Goal: Transaction & Acquisition: Purchase product/service

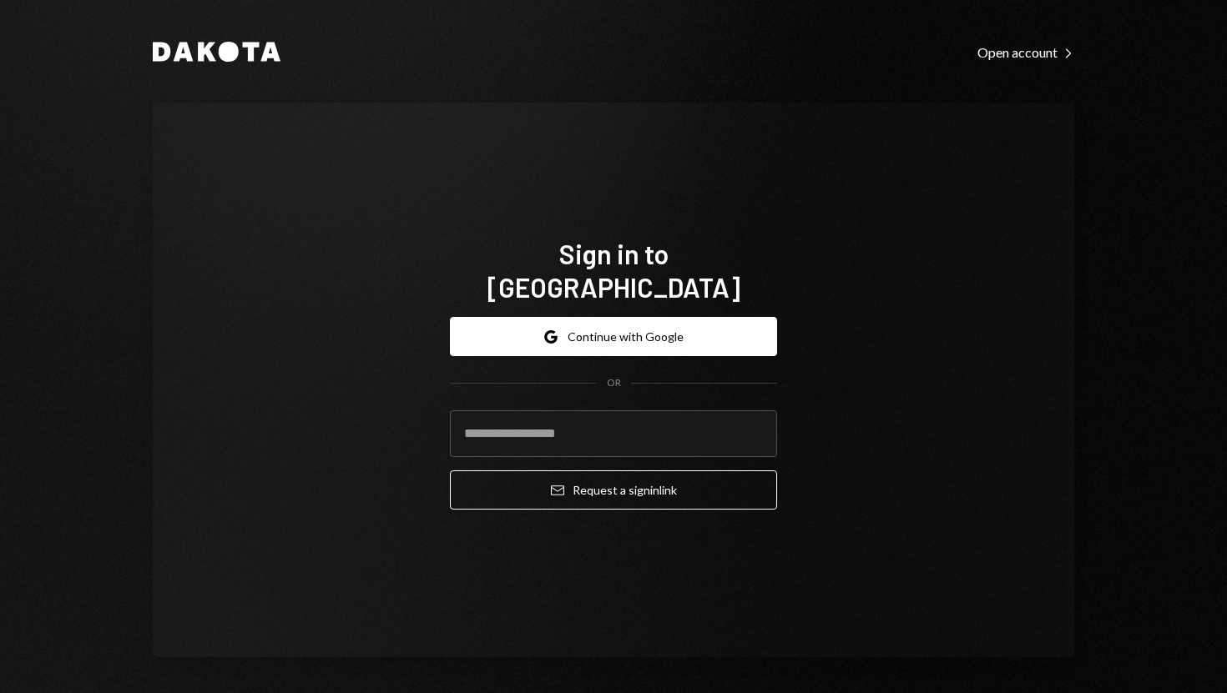
type input "**********"
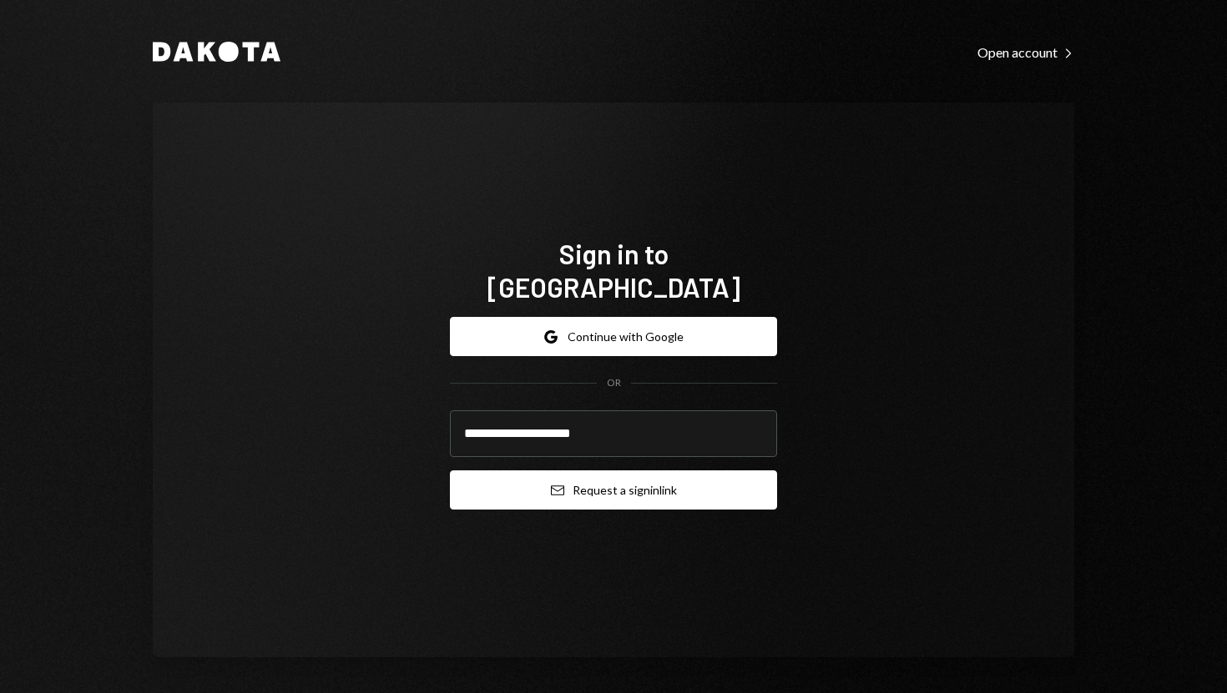
click at [504, 481] on button "Email Request a sign in link" at bounding box center [613, 490] width 327 height 39
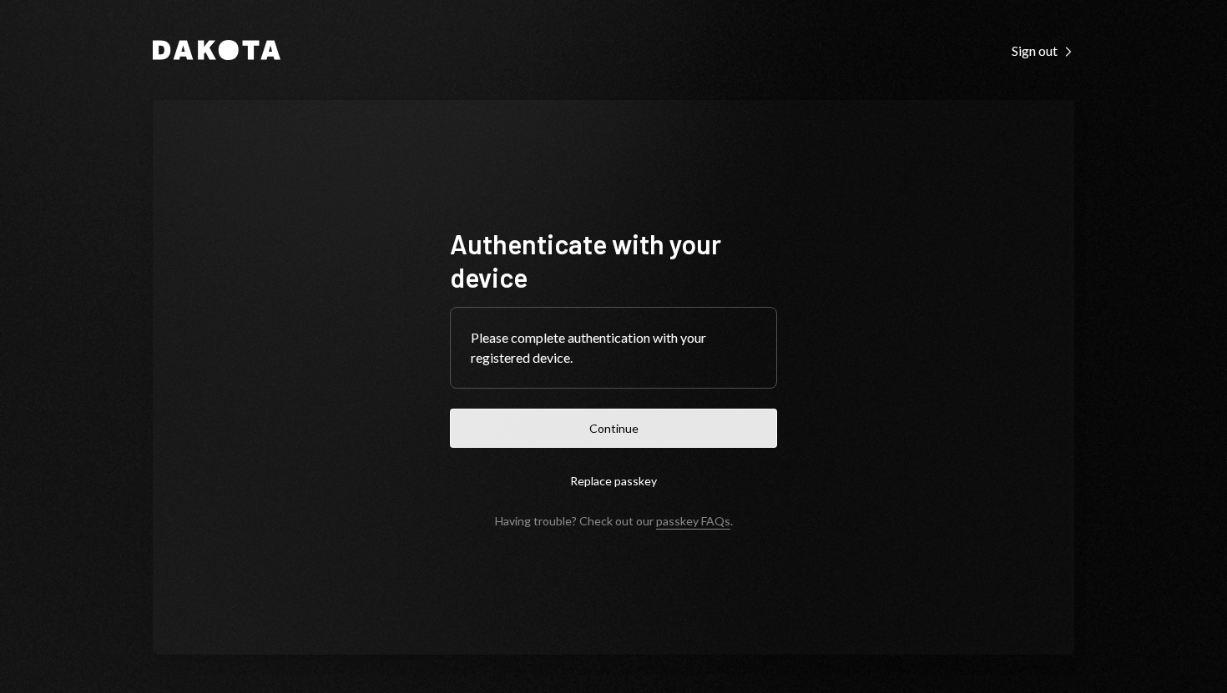
click at [587, 412] on button "Continue" at bounding box center [613, 428] width 327 height 39
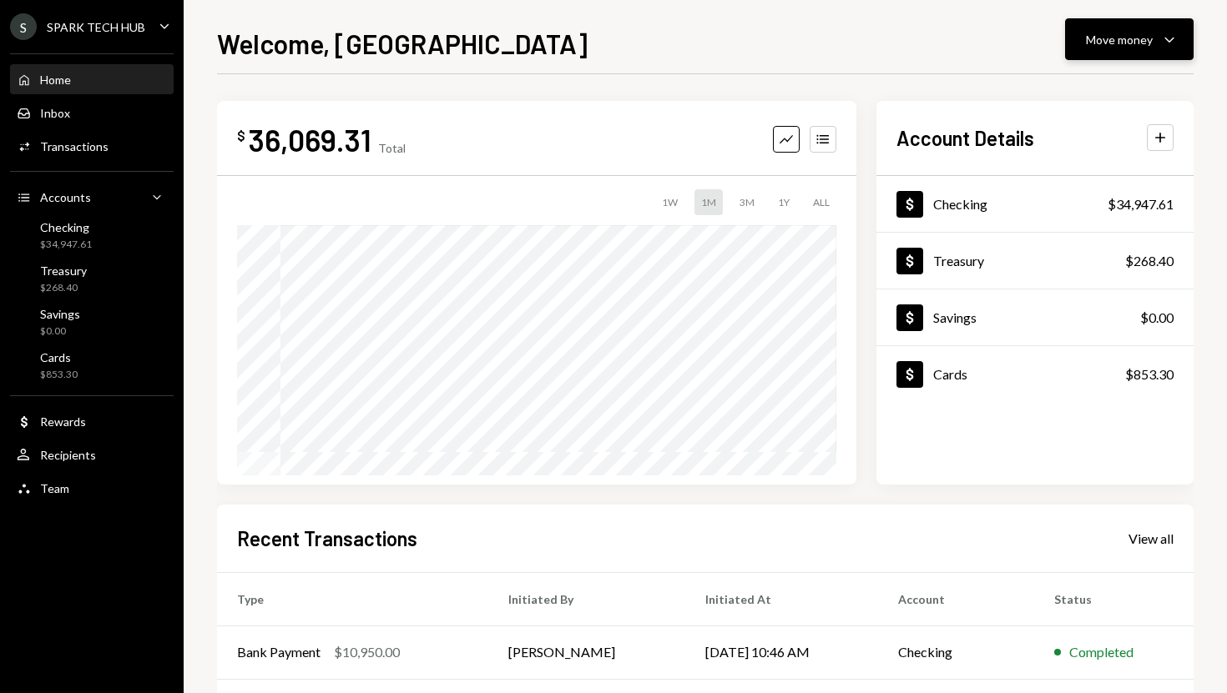
click at [1134, 53] on button "Move money Caret Down" at bounding box center [1129, 39] width 129 height 42
click at [1080, 105] on div "Withdraw Send" at bounding box center [1103, 90] width 167 height 38
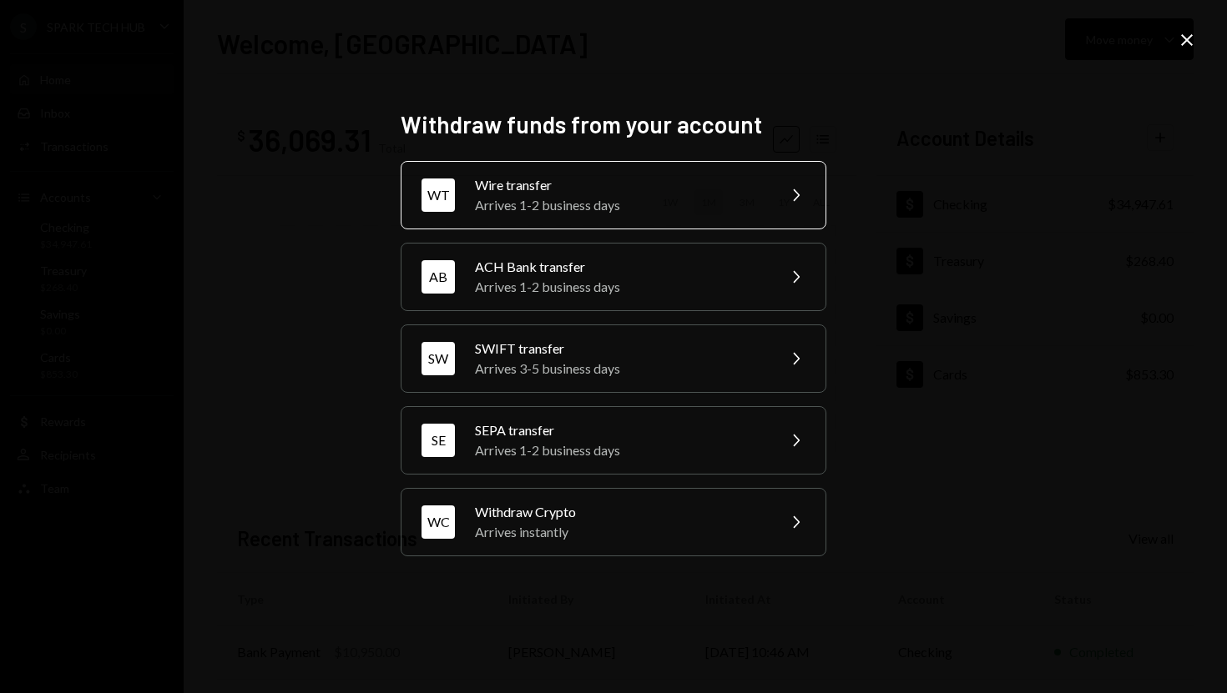
click at [728, 193] on div "Wire transfer" at bounding box center [620, 185] width 290 height 20
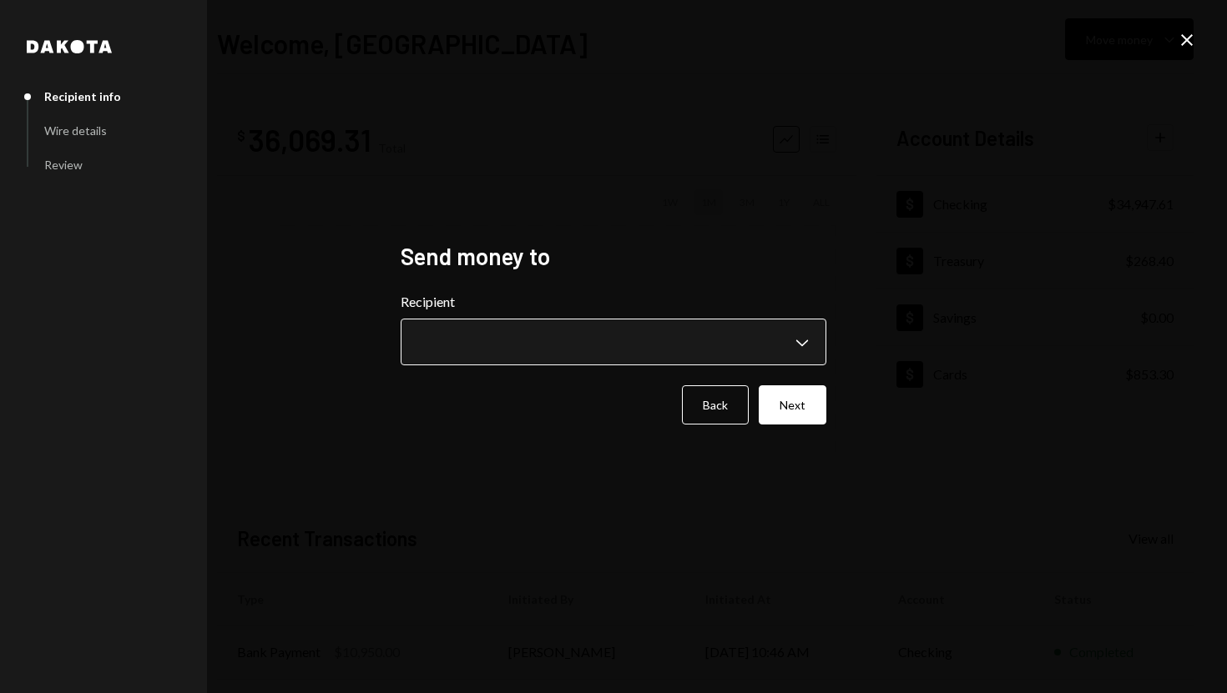
click at [798, 348] on body "**********" at bounding box center [613, 346] width 1227 height 693
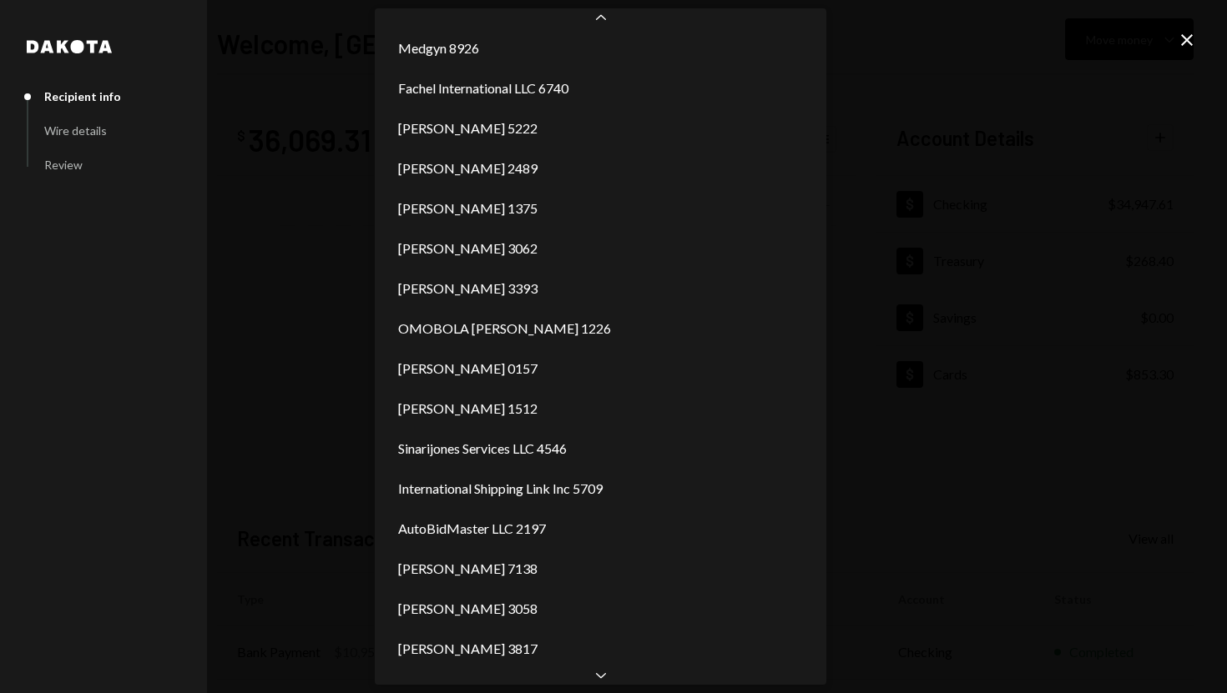
scroll to position [1409, 0]
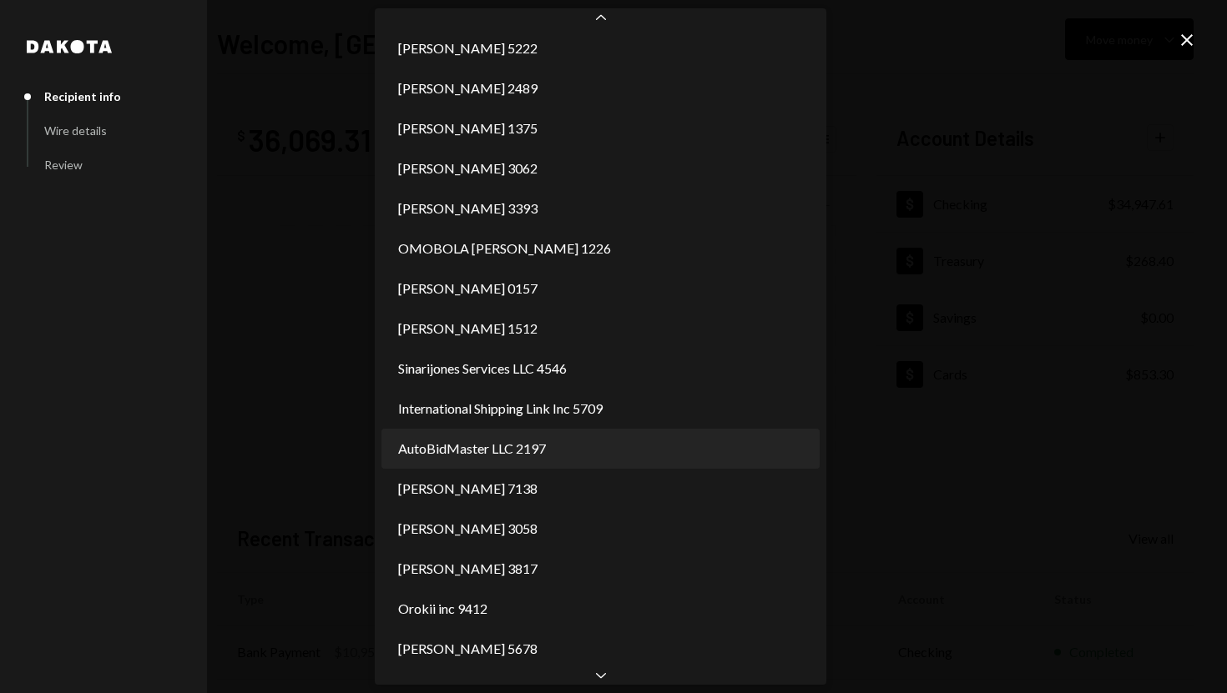
select select "**********"
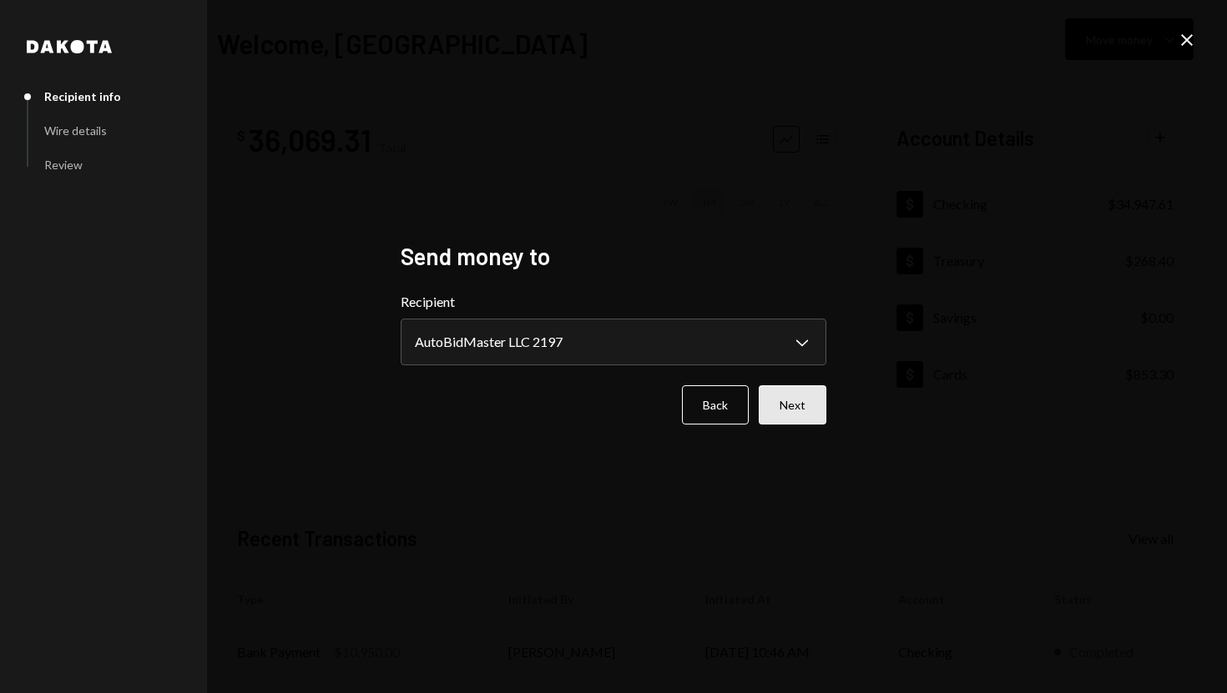
click at [768, 412] on button "Next" at bounding box center [793, 405] width 68 height 39
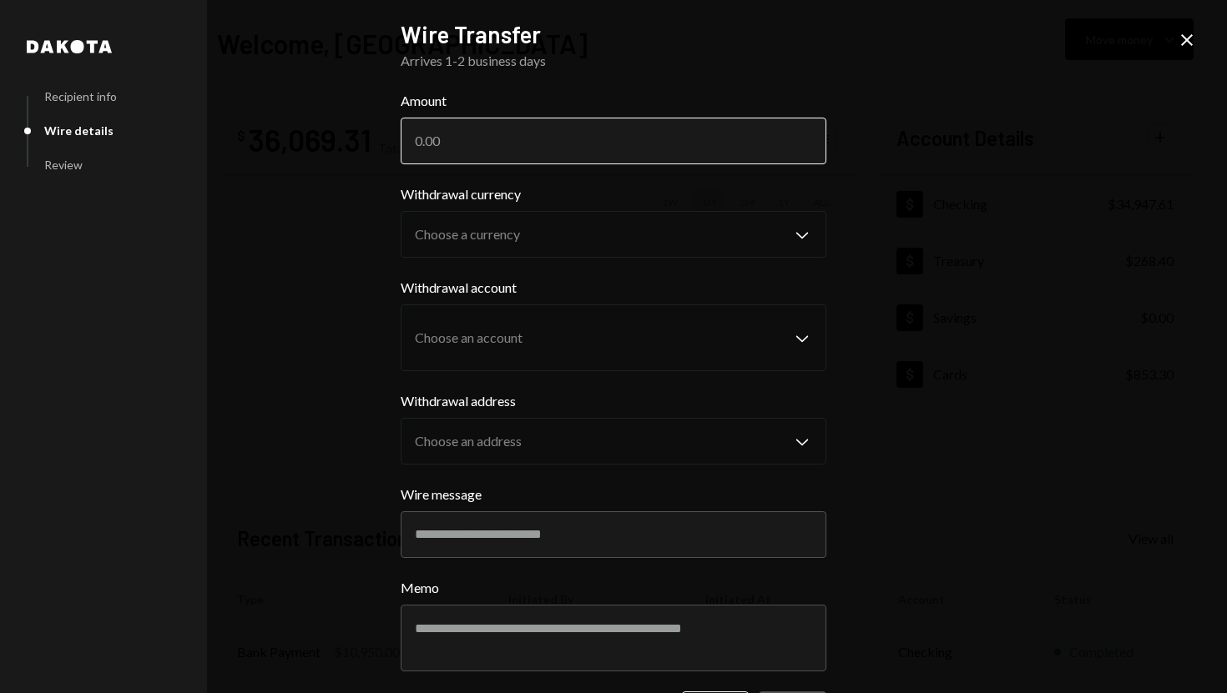
click at [577, 148] on input "Amount" at bounding box center [614, 141] width 426 height 47
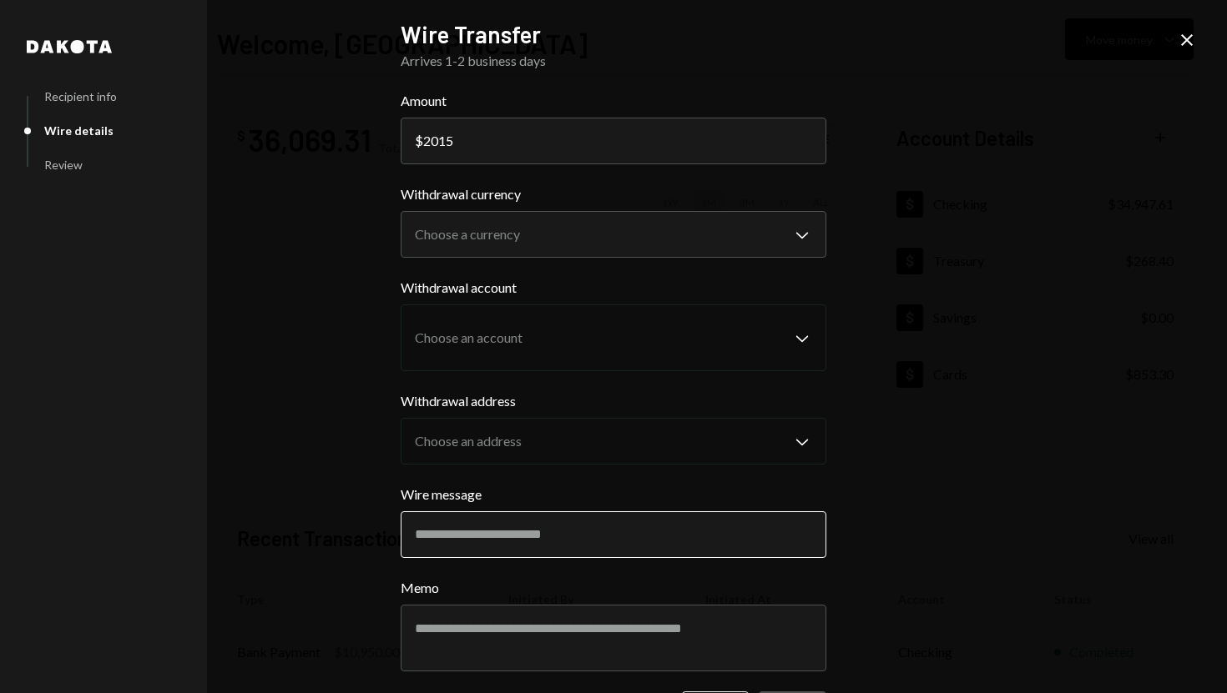
type input "2015"
click at [602, 520] on input "Wire message" at bounding box center [614, 535] width 426 height 47
paste input "**********"
type input "**********"
click at [471, 648] on textarea "Memo" at bounding box center [614, 638] width 426 height 67
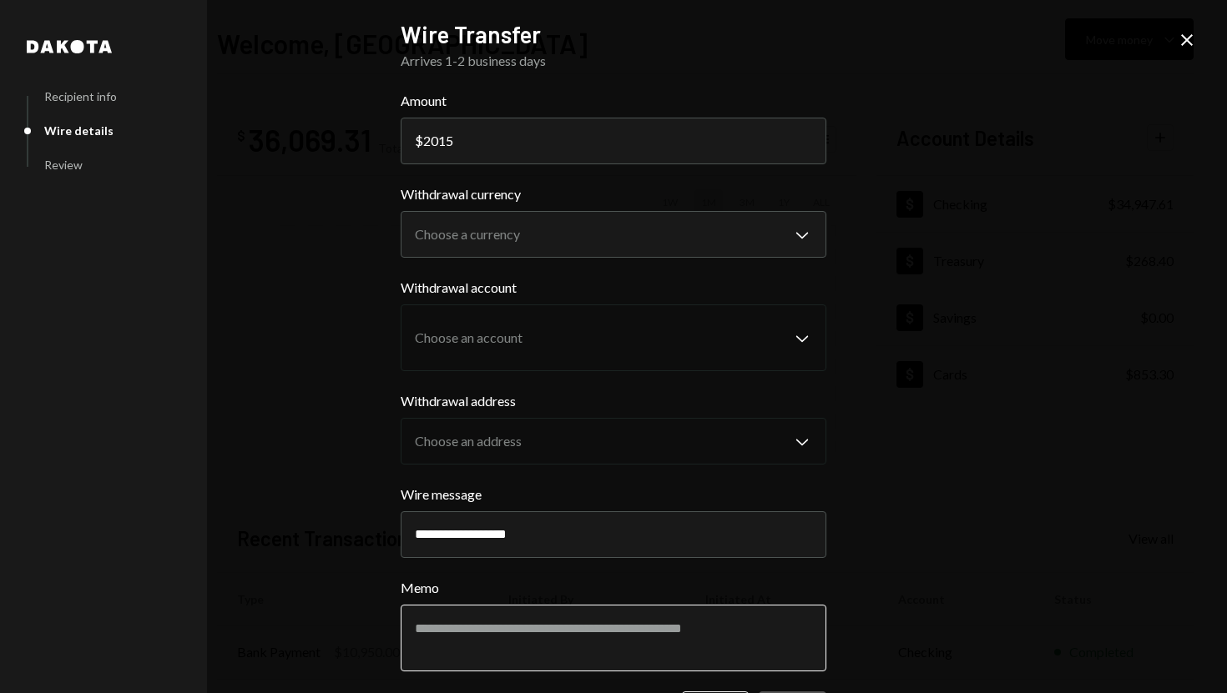
paste textarea "**********"
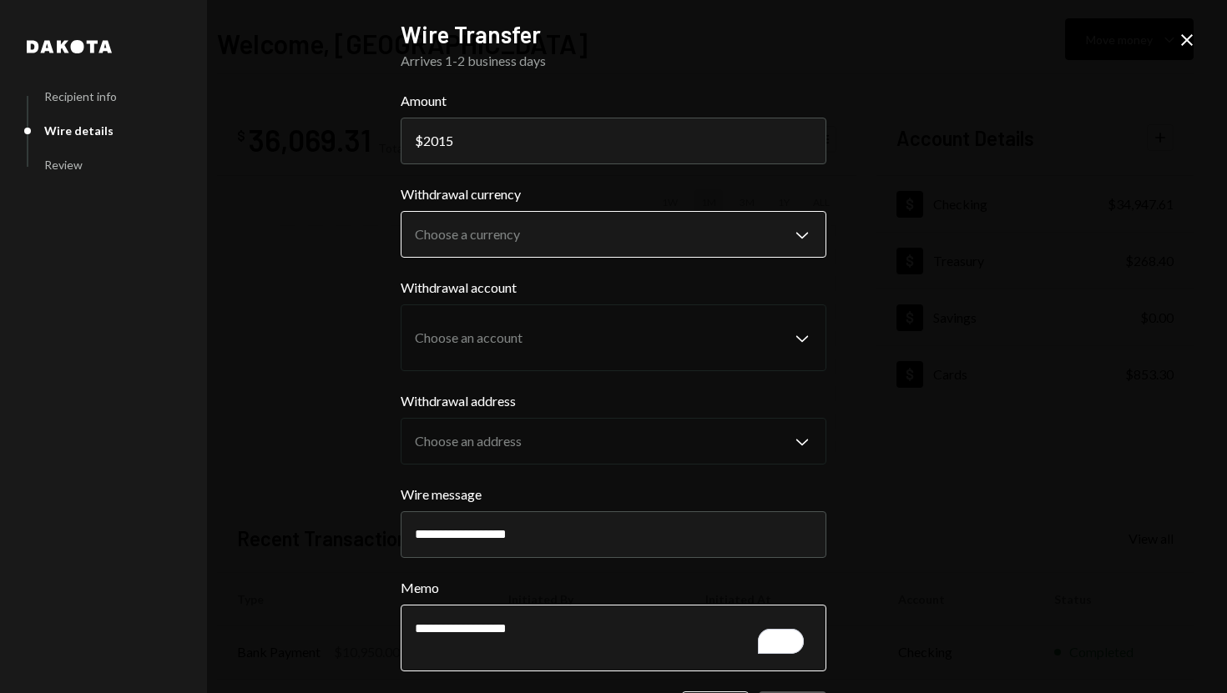
type textarea "**********"
click at [583, 241] on body "S SPARK TECH HUB Caret Down Home Home Inbox Inbox Activities Transactions Accou…" at bounding box center [613, 346] width 1227 height 693
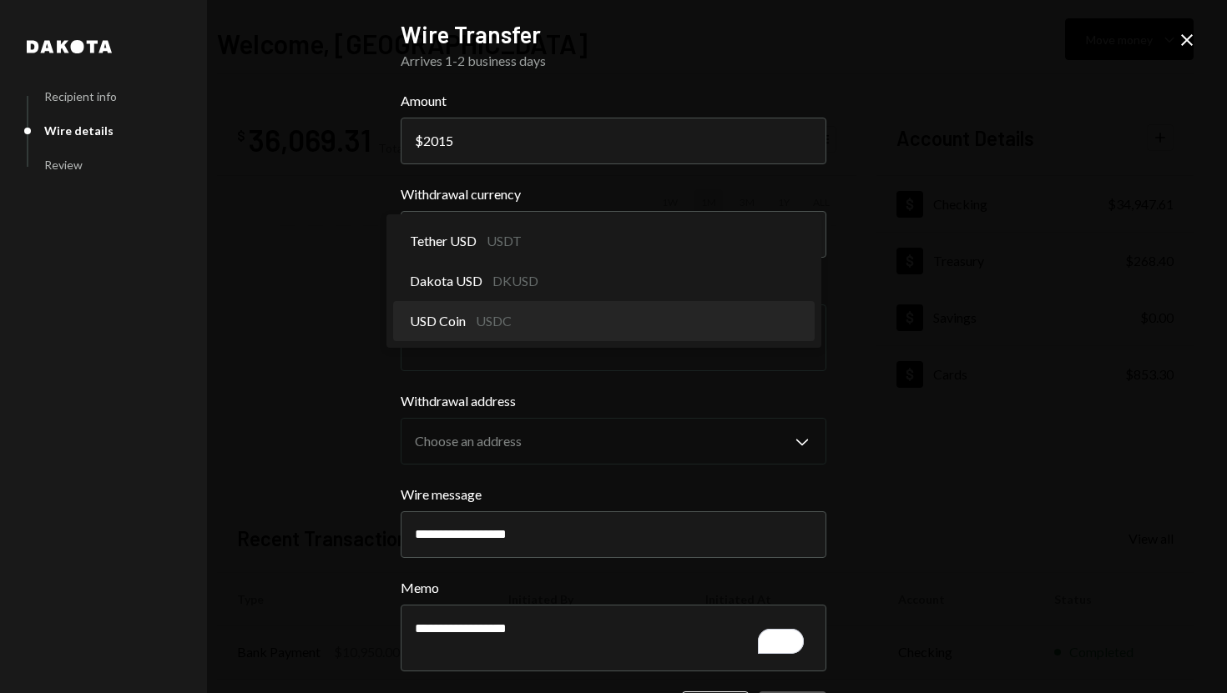
select select "****"
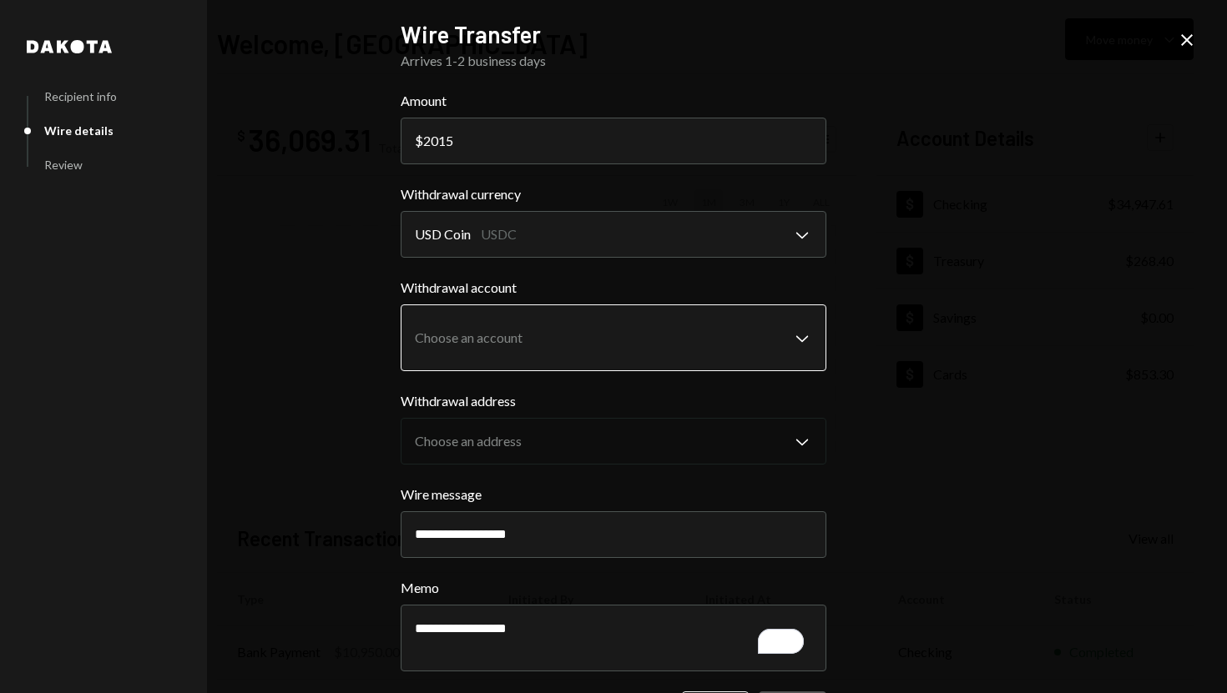
click at [565, 336] on body "S SPARK TECH HUB Caret Down Home Home Inbox Inbox Activities Transactions Accou…" at bounding box center [613, 346] width 1227 height 693
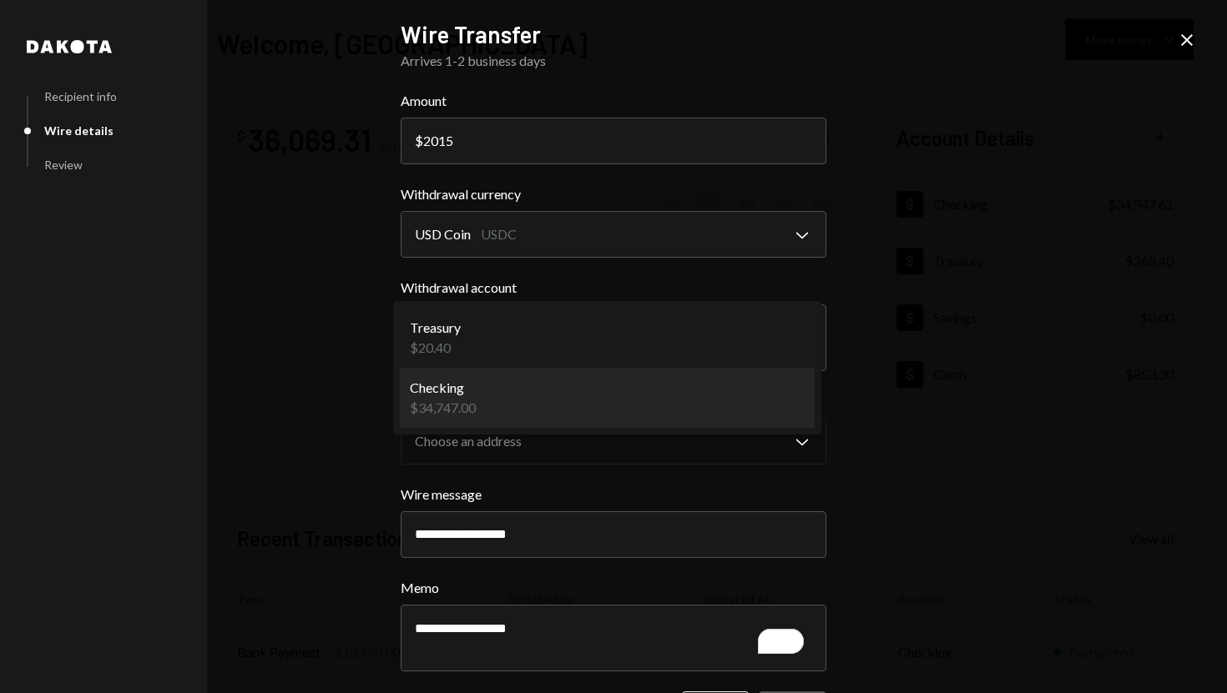
select select "**********"
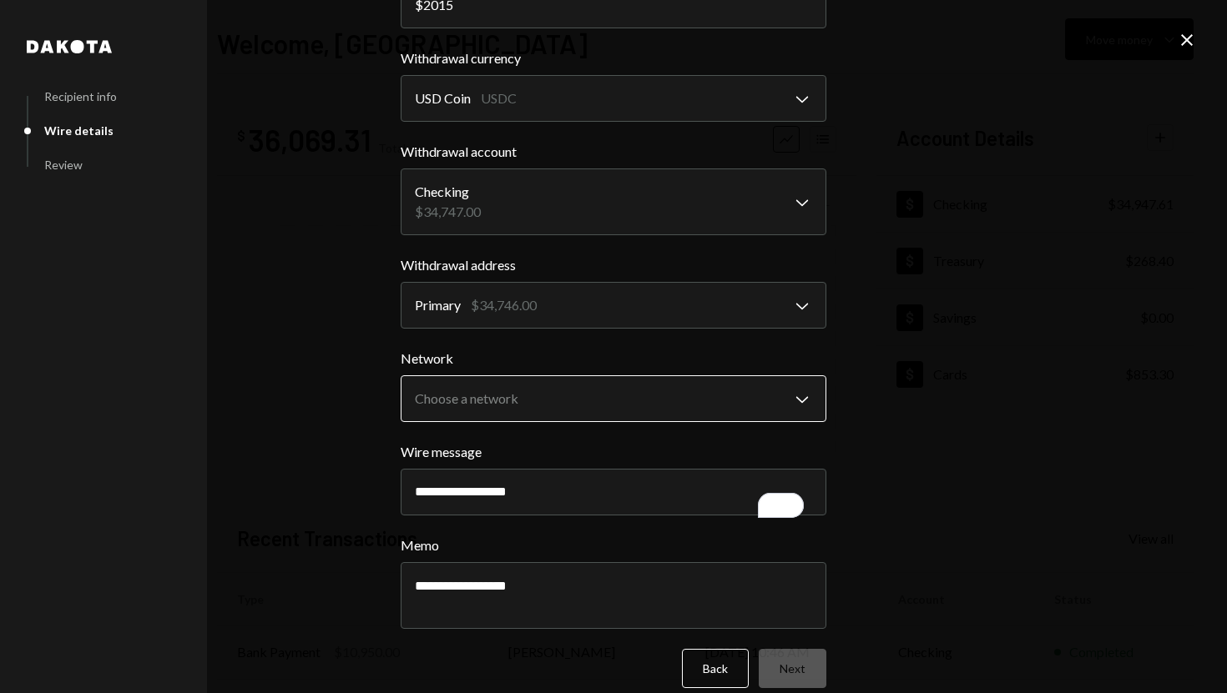
scroll to position [148, 0]
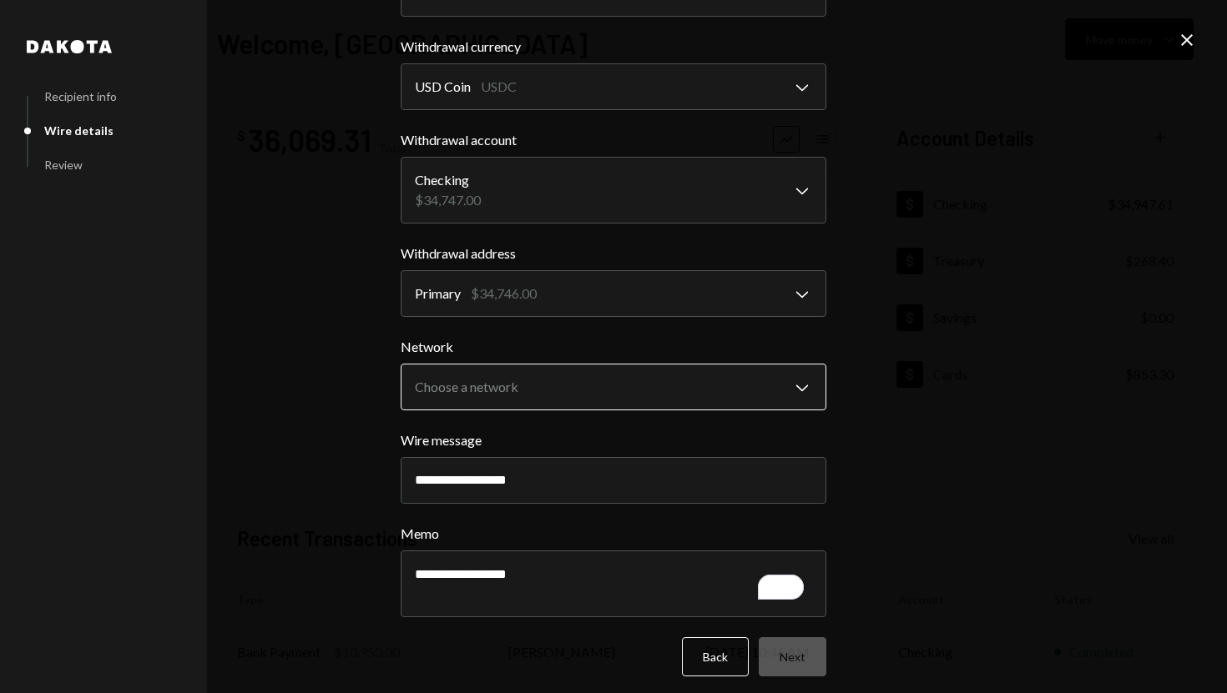
click at [544, 384] on body "S SPARK TECH HUB Caret Down Home Home Inbox Inbox Activities Transactions Accou…" at bounding box center [613, 346] width 1227 height 693
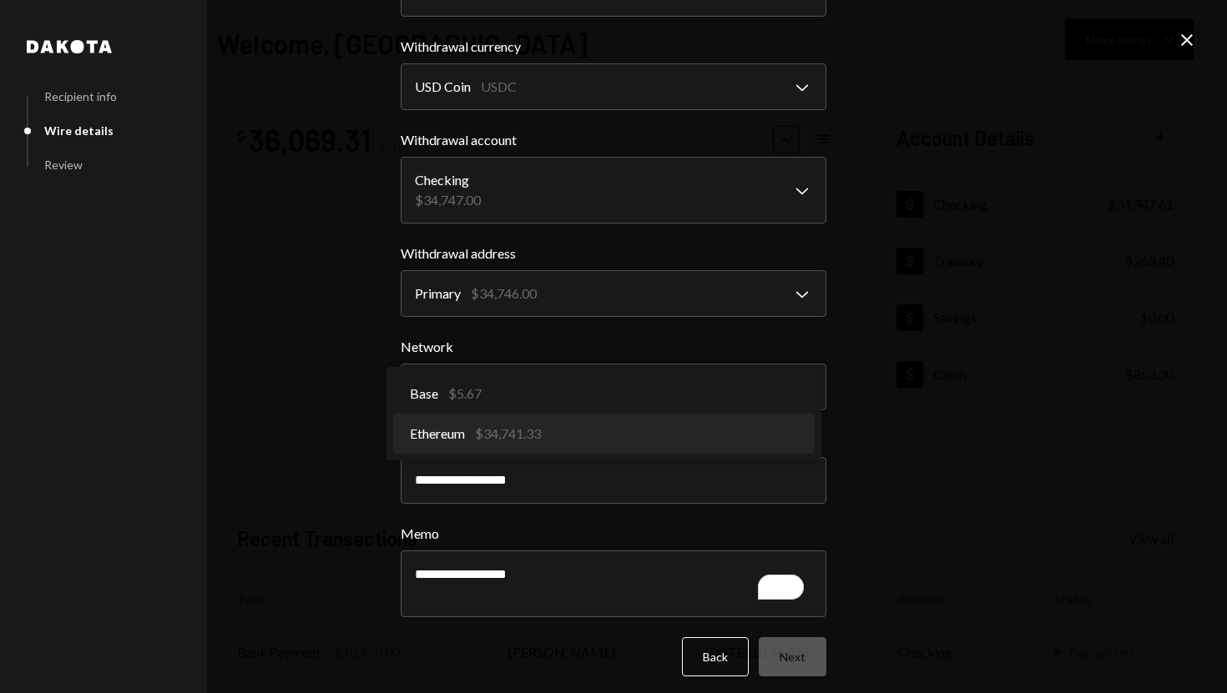
select select "**********"
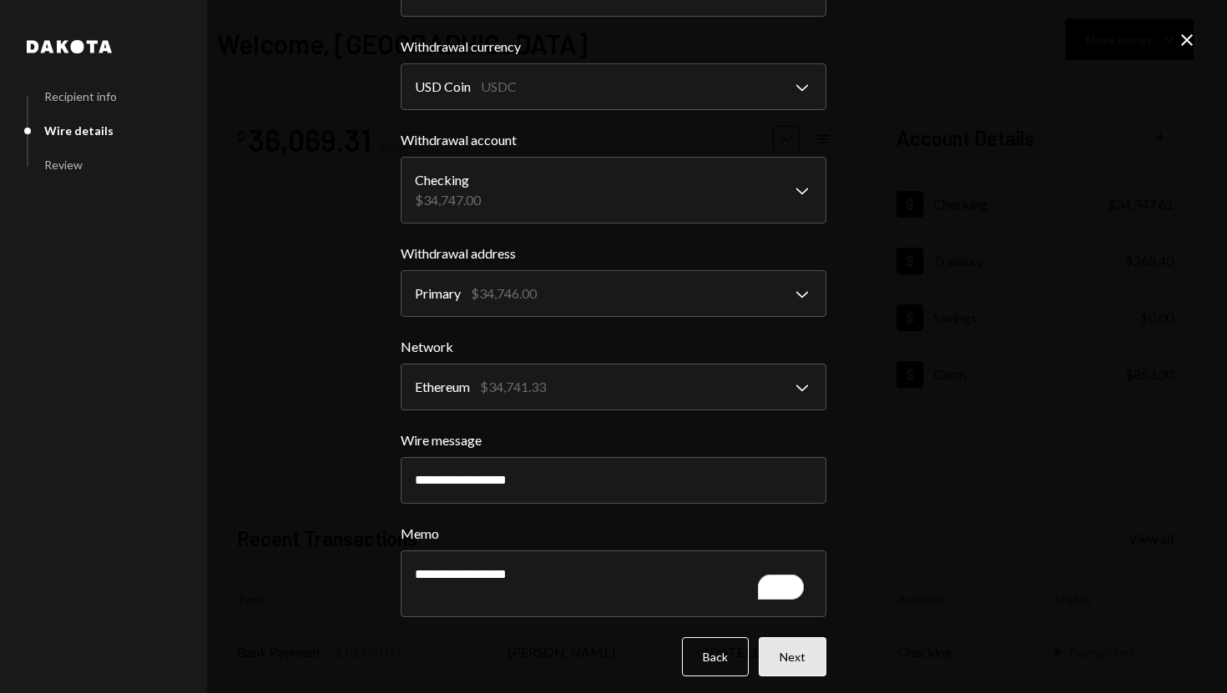
click at [778, 657] on button "Next" at bounding box center [793, 657] width 68 height 39
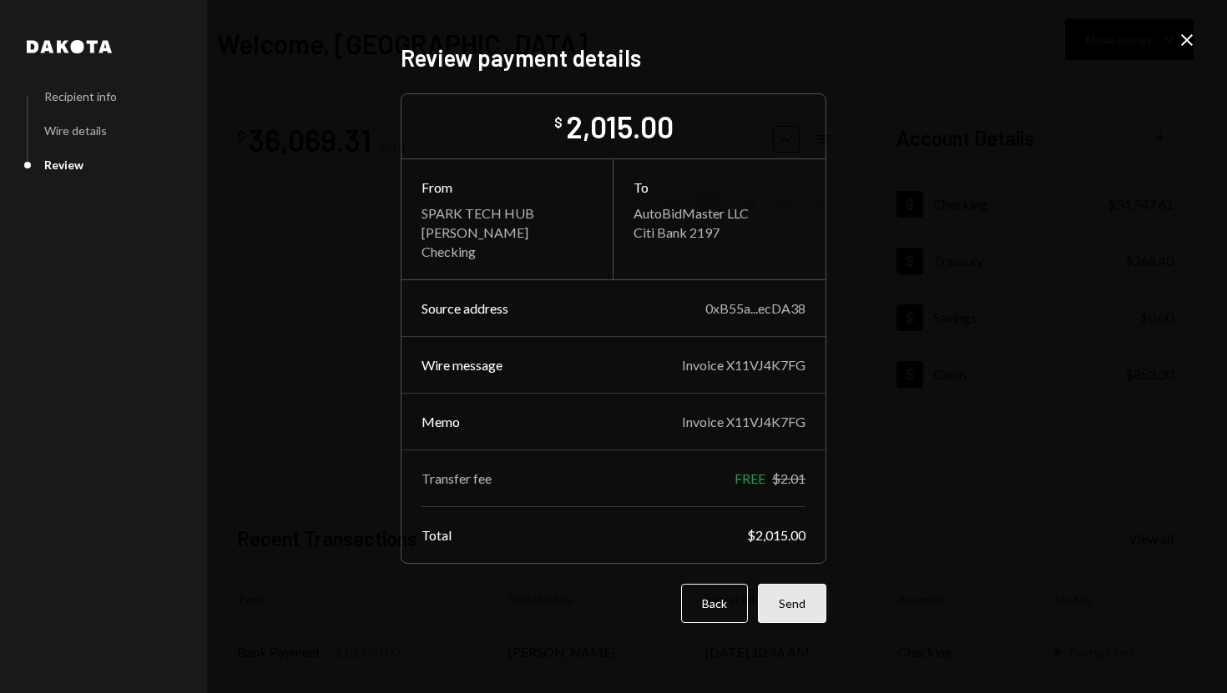
click at [799, 602] on button "Send" at bounding box center [792, 603] width 68 height 39
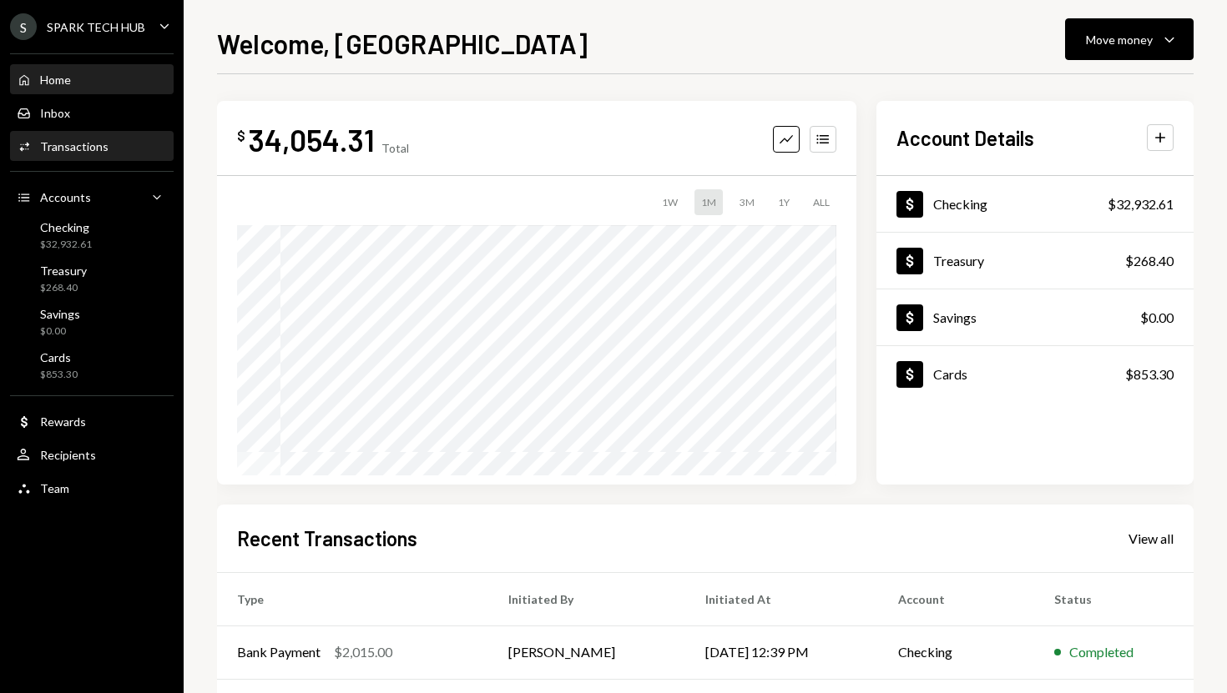
click at [126, 151] on div "Activities Transactions" at bounding box center [92, 146] width 150 height 15
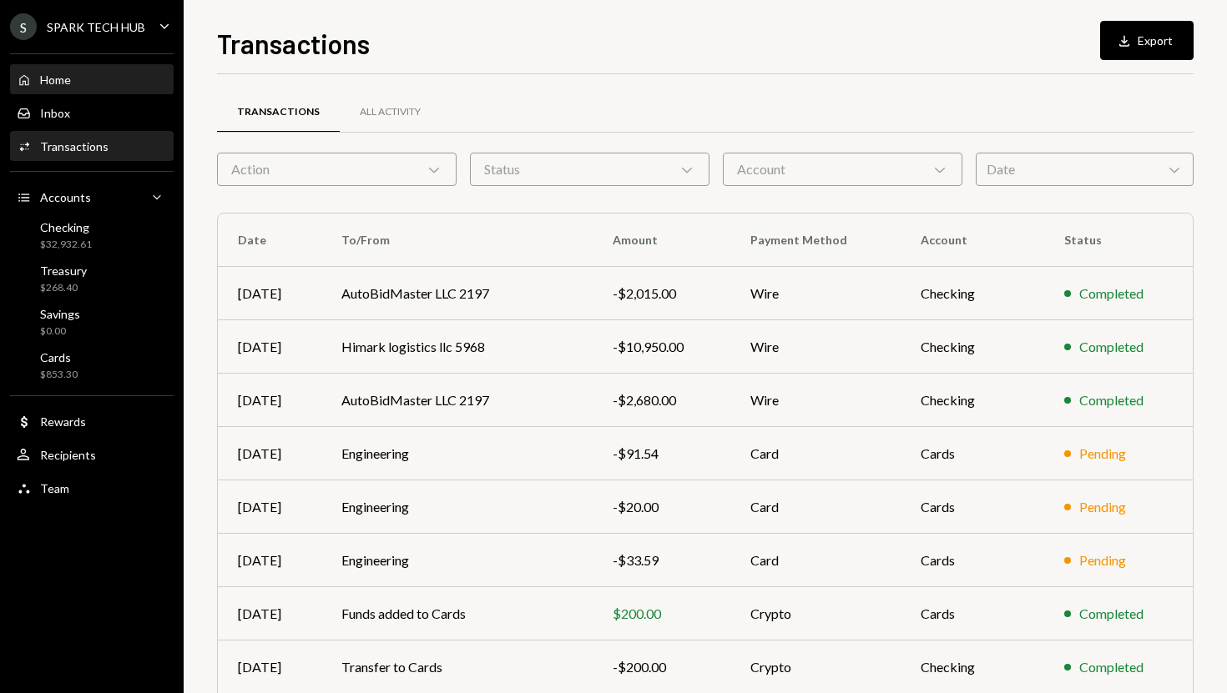
click at [98, 77] on div "Home Home" at bounding box center [92, 80] width 150 height 15
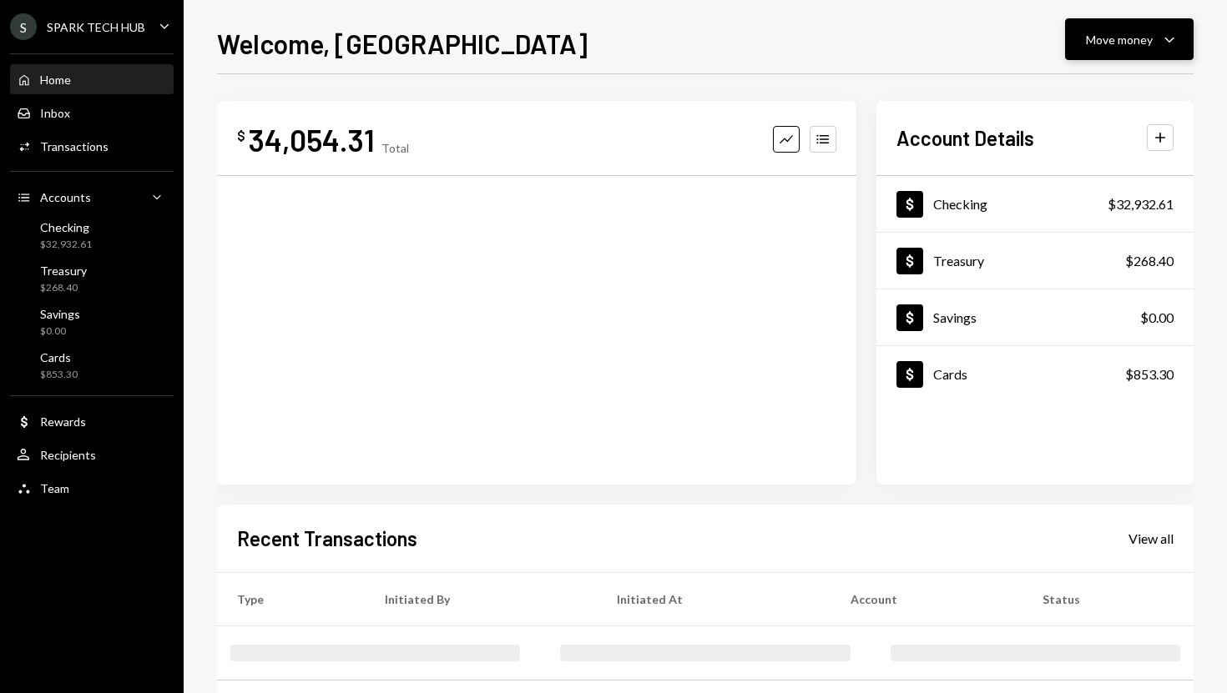
click at [1112, 50] on button "Move money Caret Down" at bounding box center [1129, 39] width 129 height 42
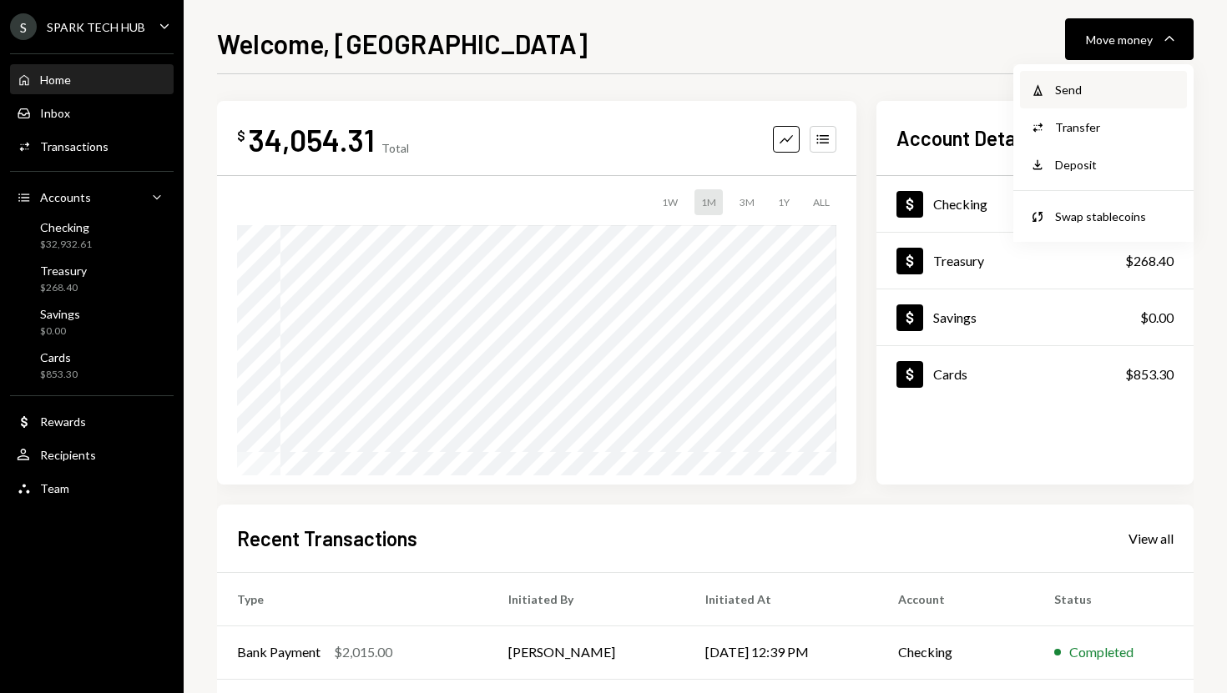
click at [1100, 78] on div "Withdraw Send" at bounding box center [1103, 90] width 167 height 38
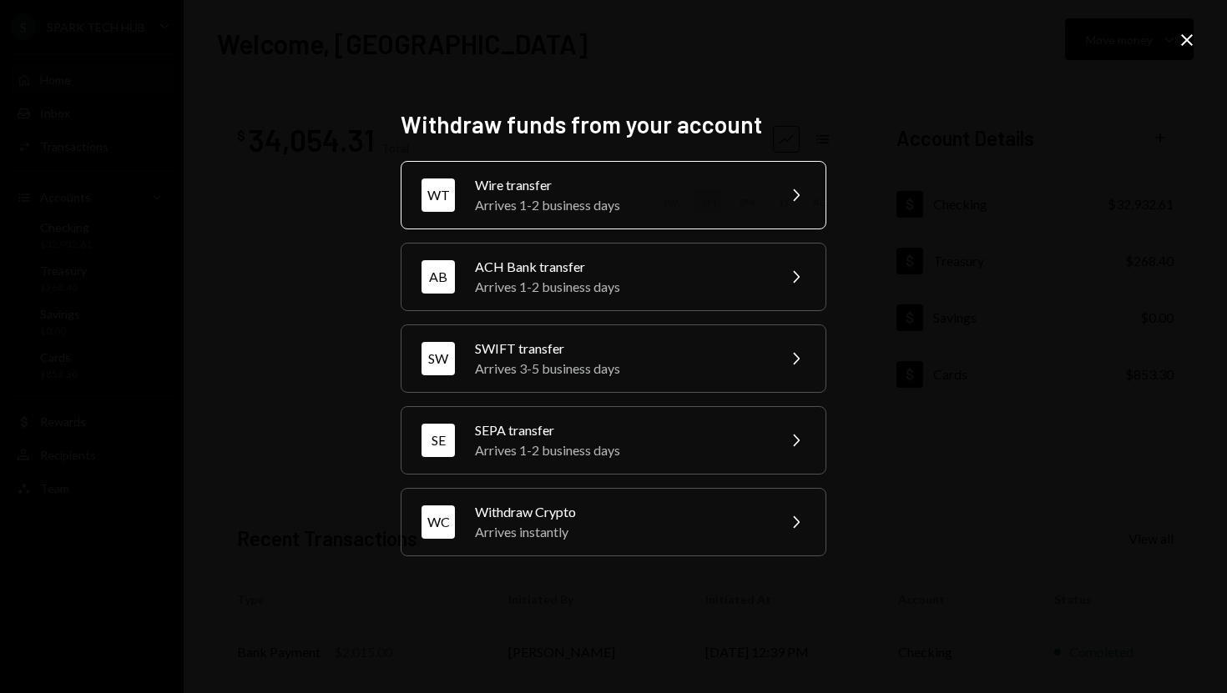
click at [779, 201] on div "WT Wire transfer Arrives 1-2 business days Chevron Right" at bounding box center [614, 195] width 426 height 68
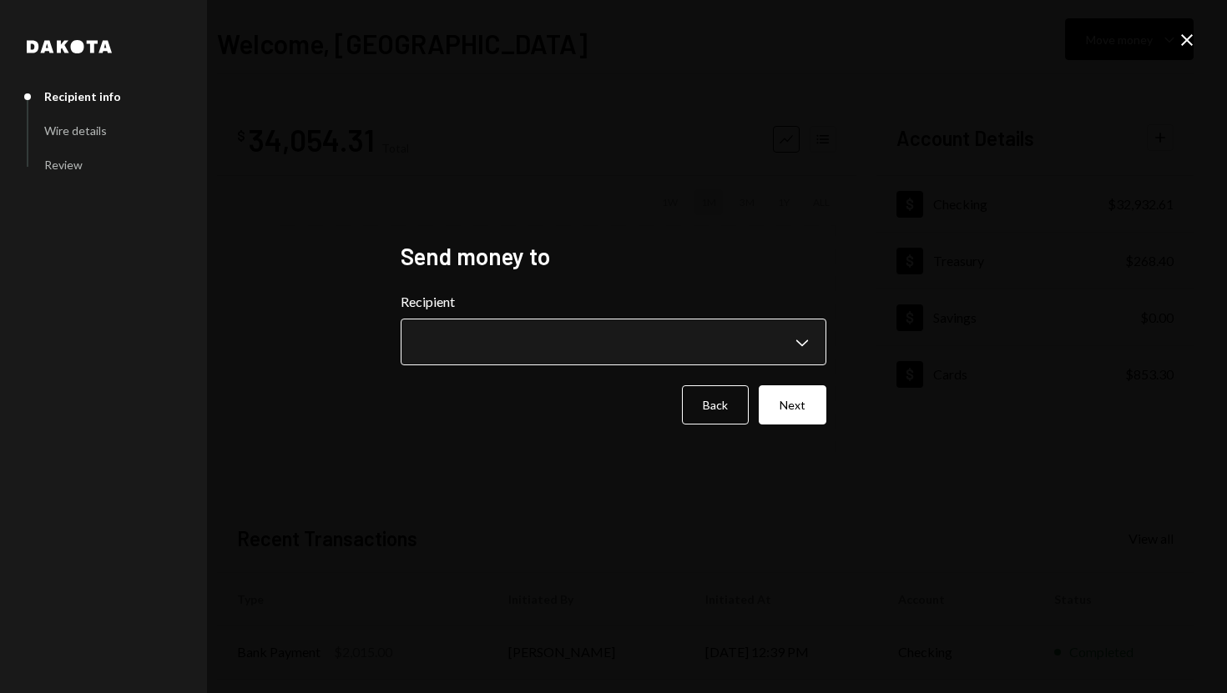
click at [794, 329] on body "**********" at bounding box center [613, 346] width 1227 height 693
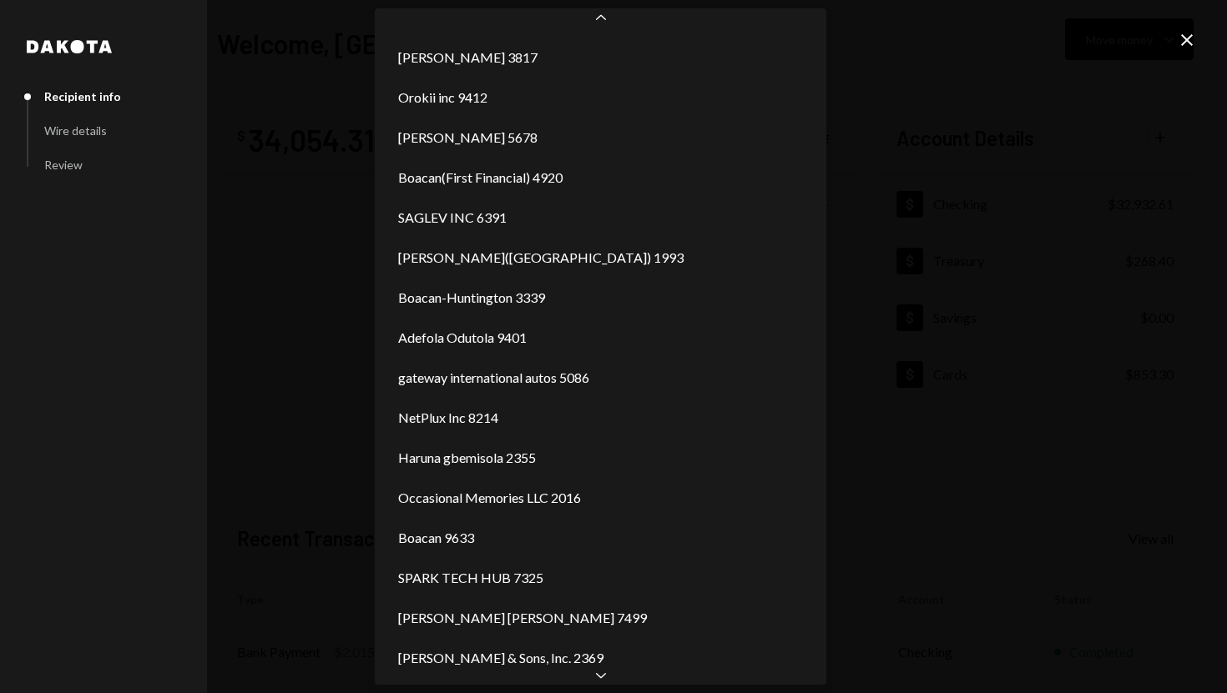
scroll to position [1840, 0]
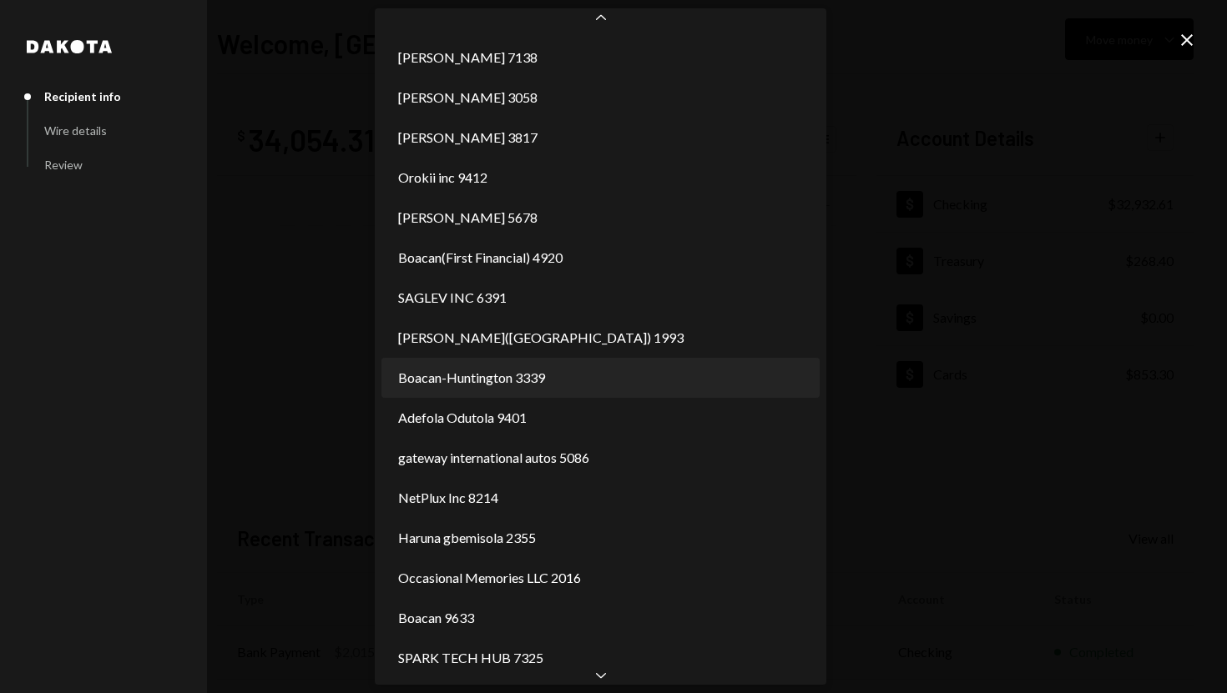
select select "**********"
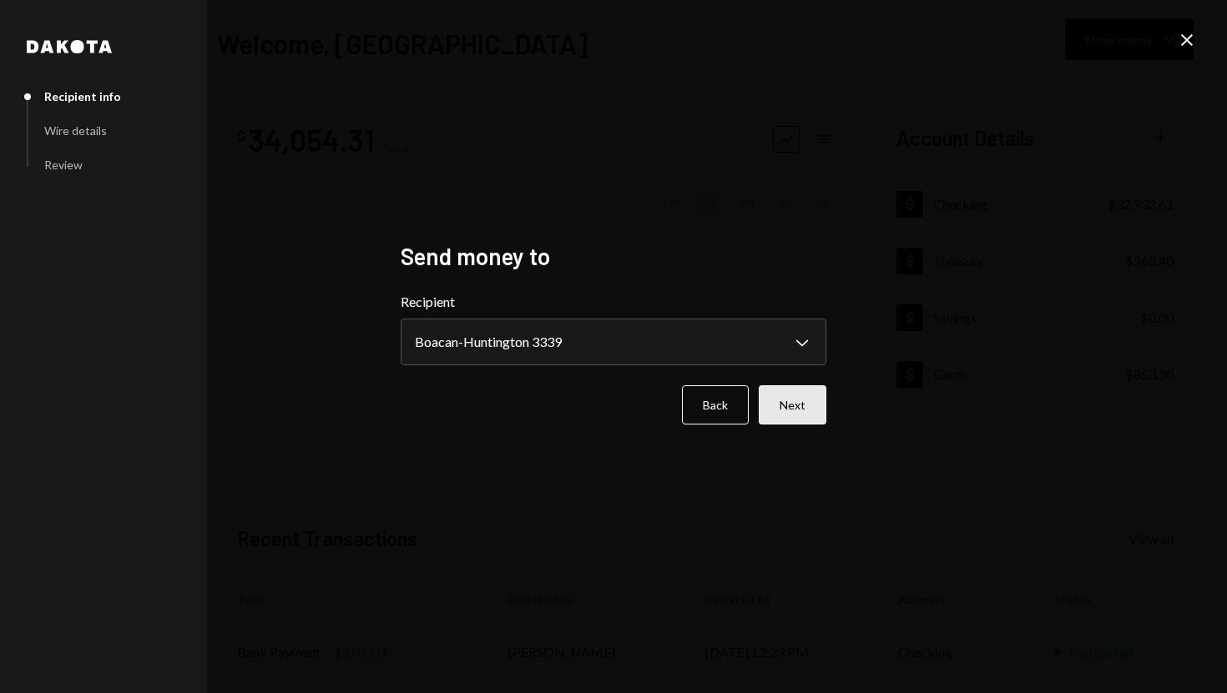
click at [777, 389] on button "Next" at bounding box center [793, 405] width 68 height 39
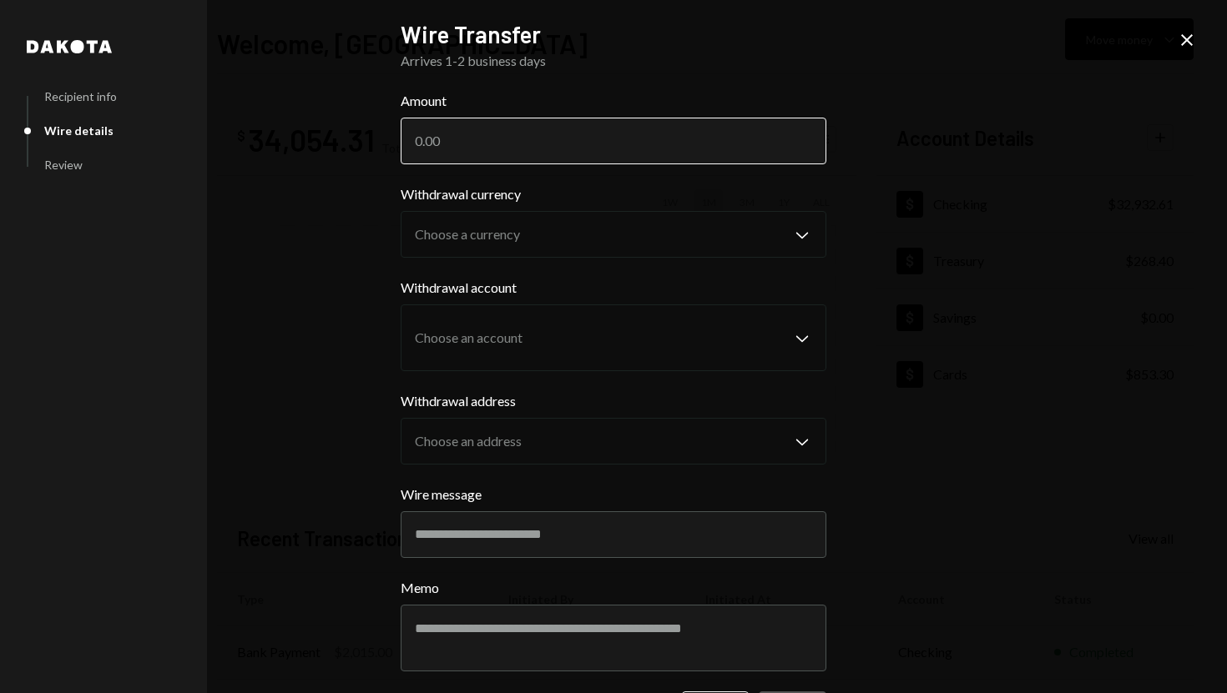
click at [627, 135] on input "Amount" at bounding box center [614, 141] width 426 height 47
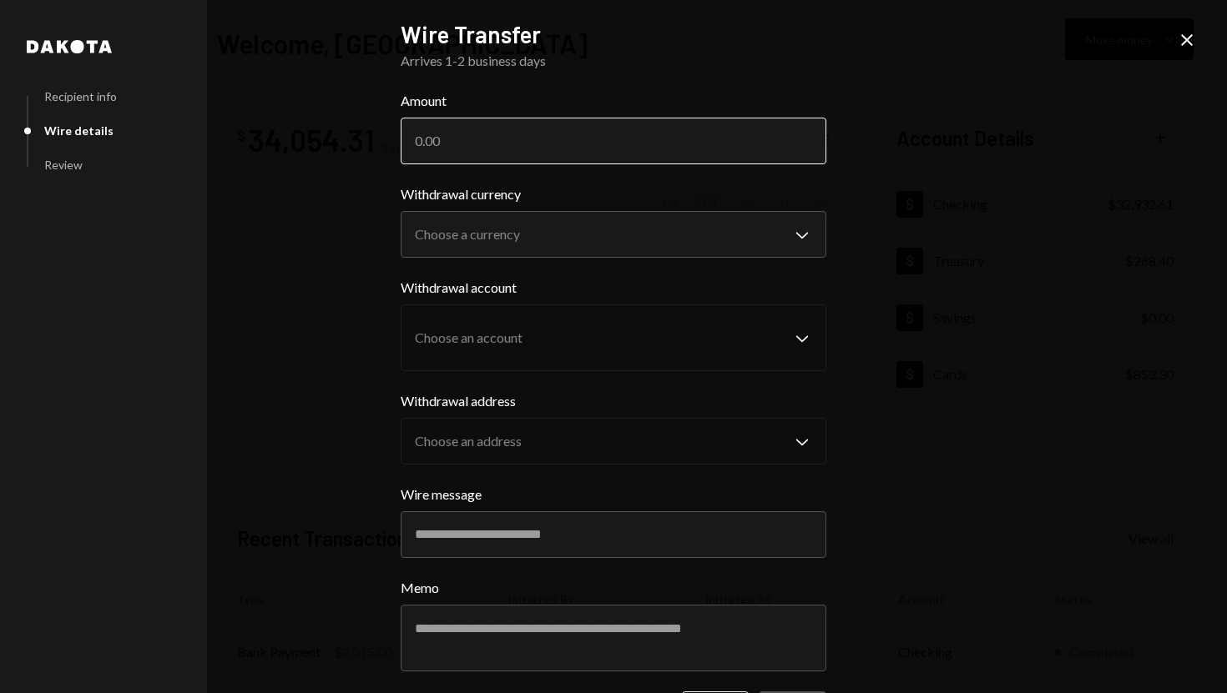
paste input "19499.24"
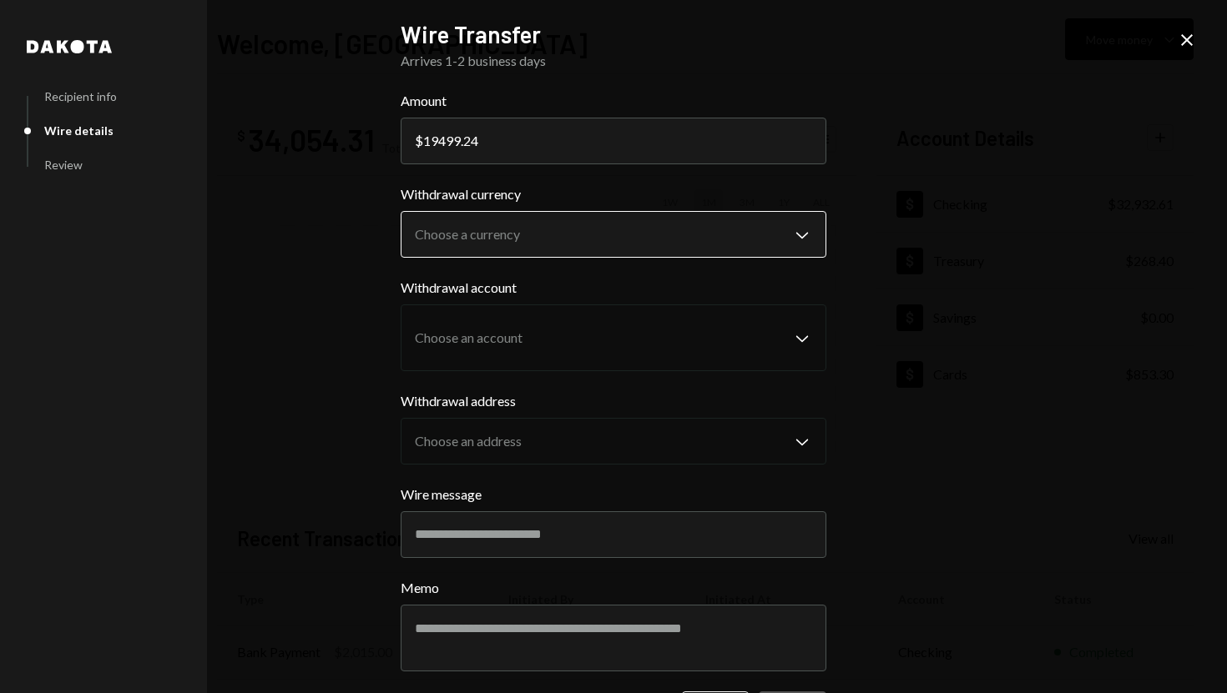
type input "19499.24"
click at [465, 224] on body "S SPARK TECH HUB Caret Down Home Home Inbox Inbox Activities Transactions Accou…" at bounding box center [613, 346] width 1227 height 693
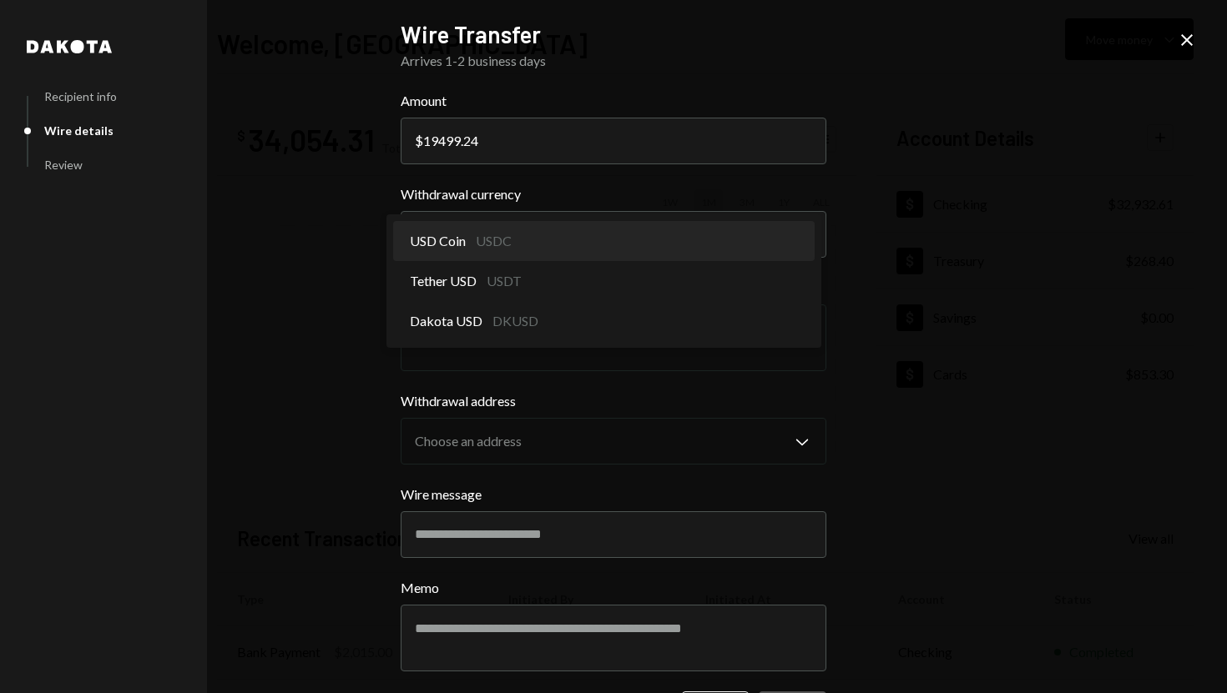
select select "****"
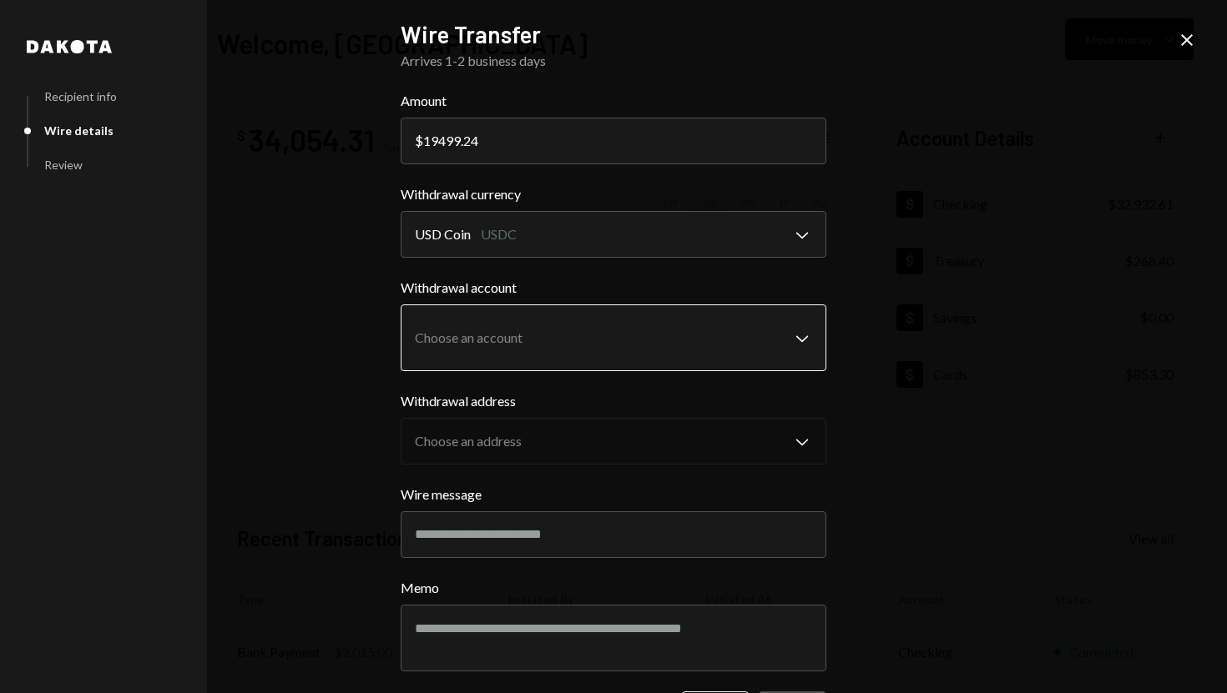
click at [523, 355] on body "S SPARK TECH HUB Caret Down Home Home Inbox Inbox Activities Transactions Accou…" at bounding box center [613, 346] width 1227 height 693
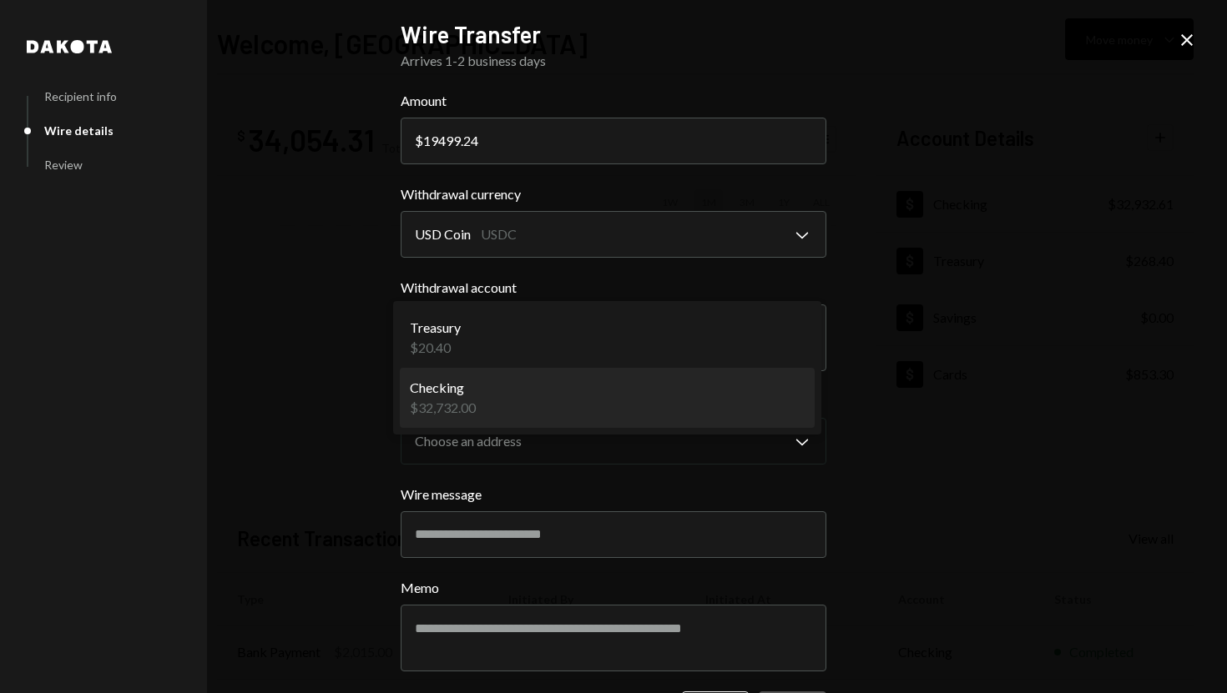
select select "**********"
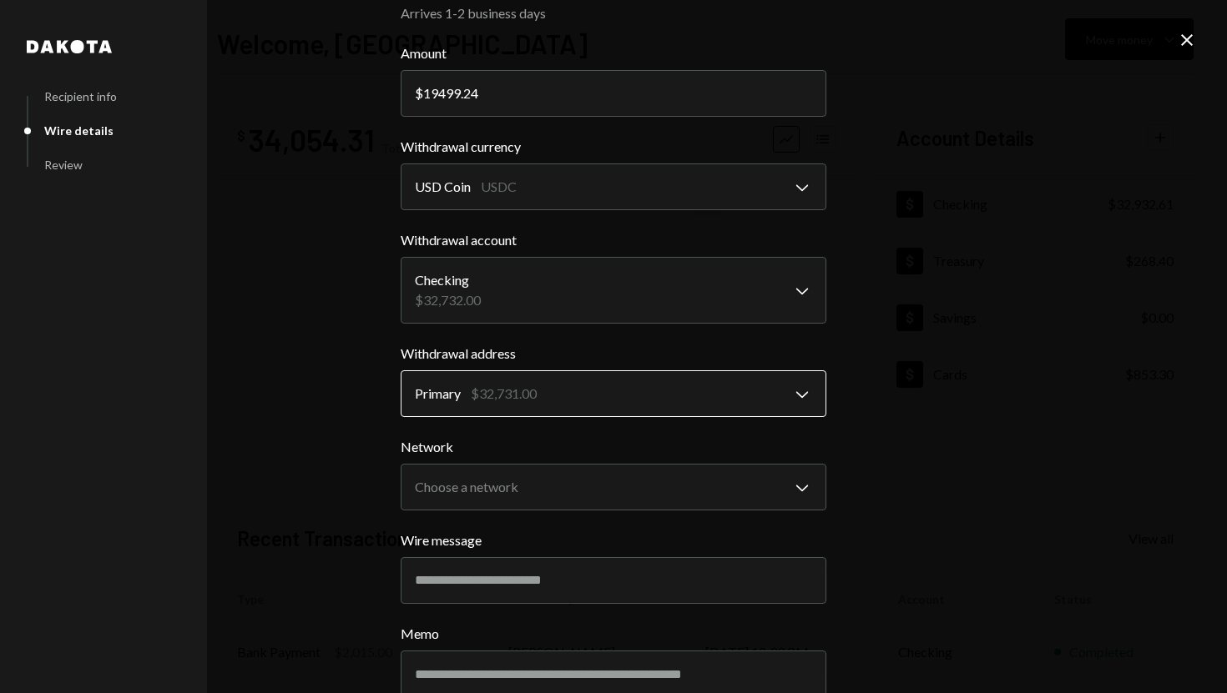
scroll to position [58, 0]
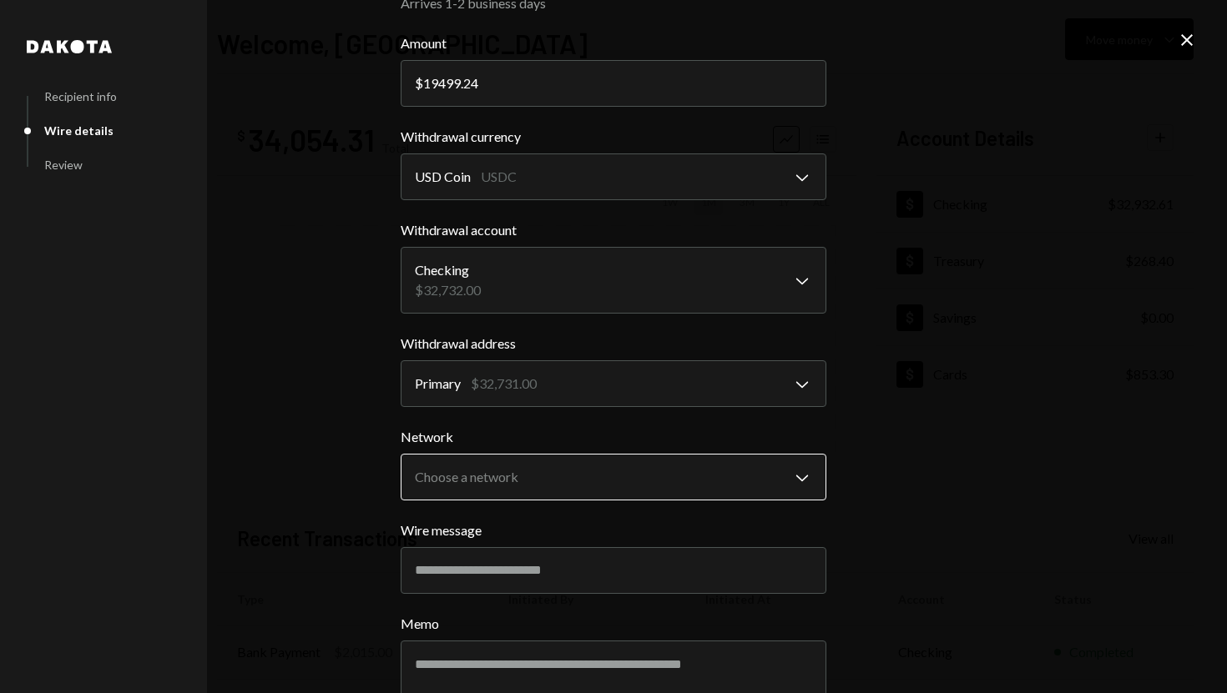
click at [506, 479] on body "S SPARK TECH HUB Caret Down Home Home Inbox Inbox Activities Transactions Accou…" at bounding box center [613, 346] width 1227 height 693
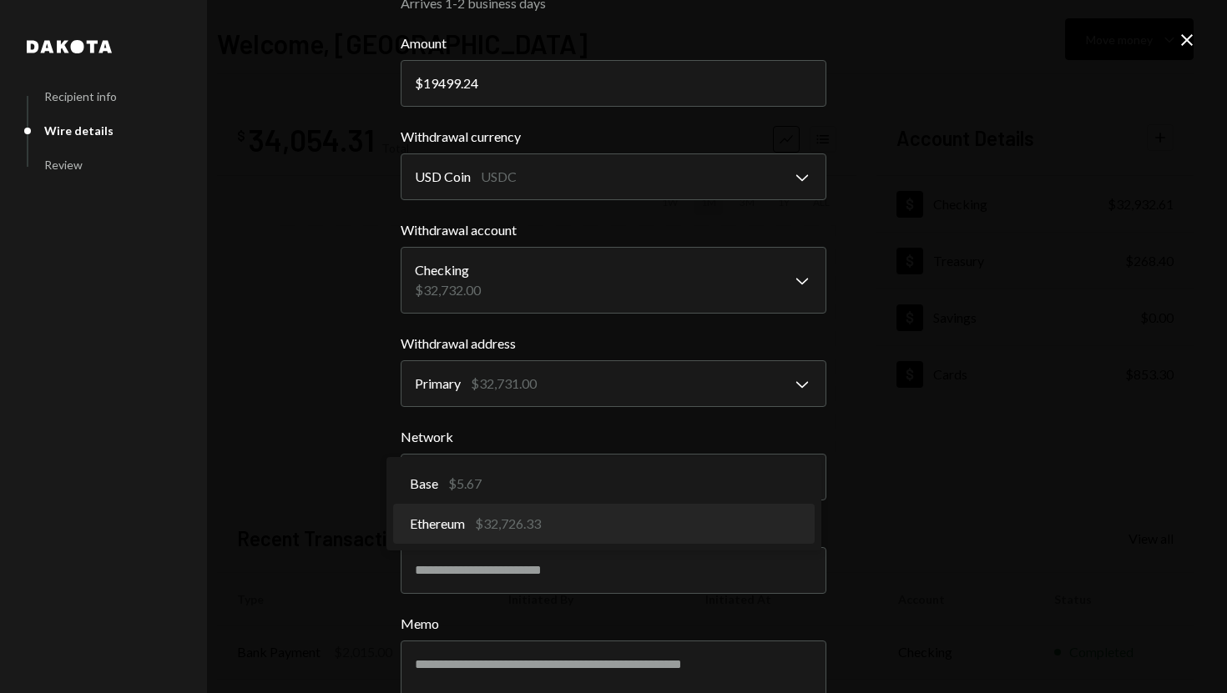
select select "**********"
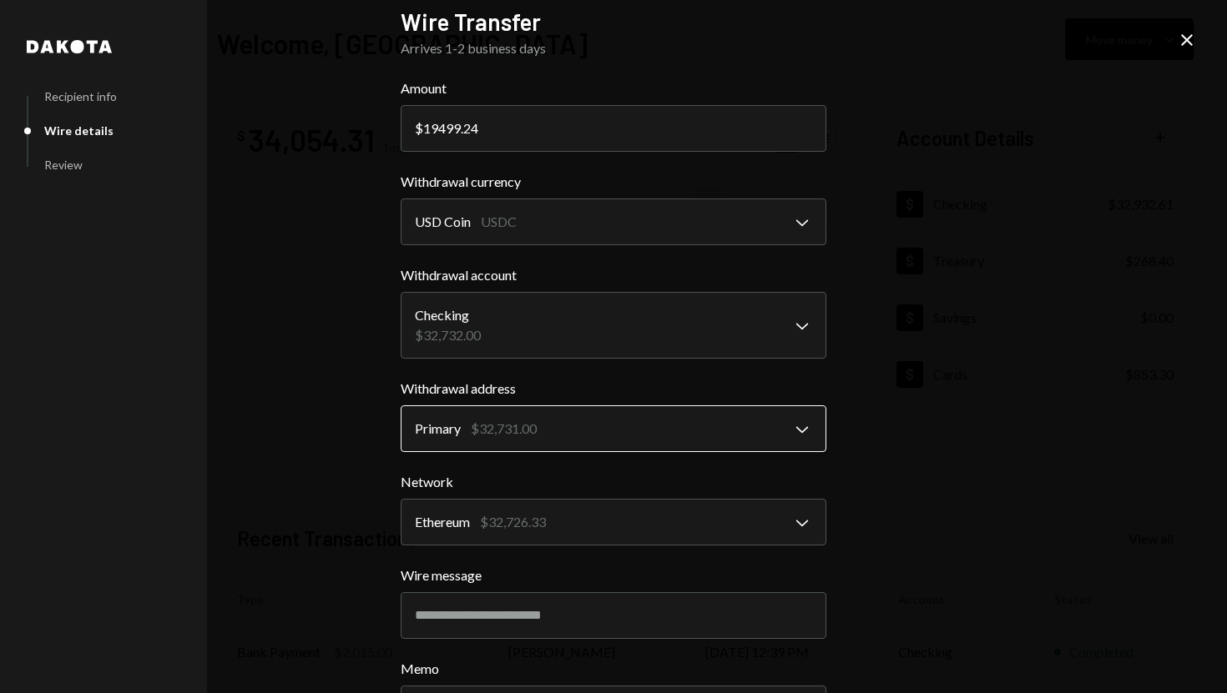
scroll to position [157, 0]
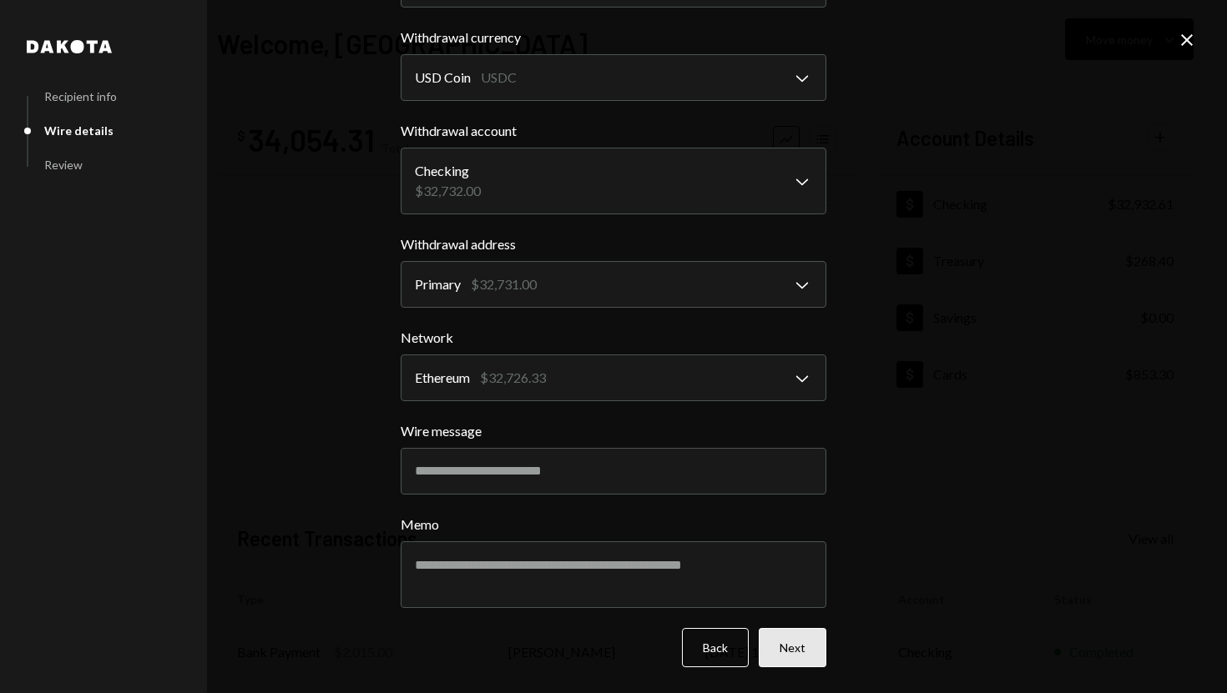
click at [797, 648] on button "Next" at bounding box center [793, 647] width 68 height 39
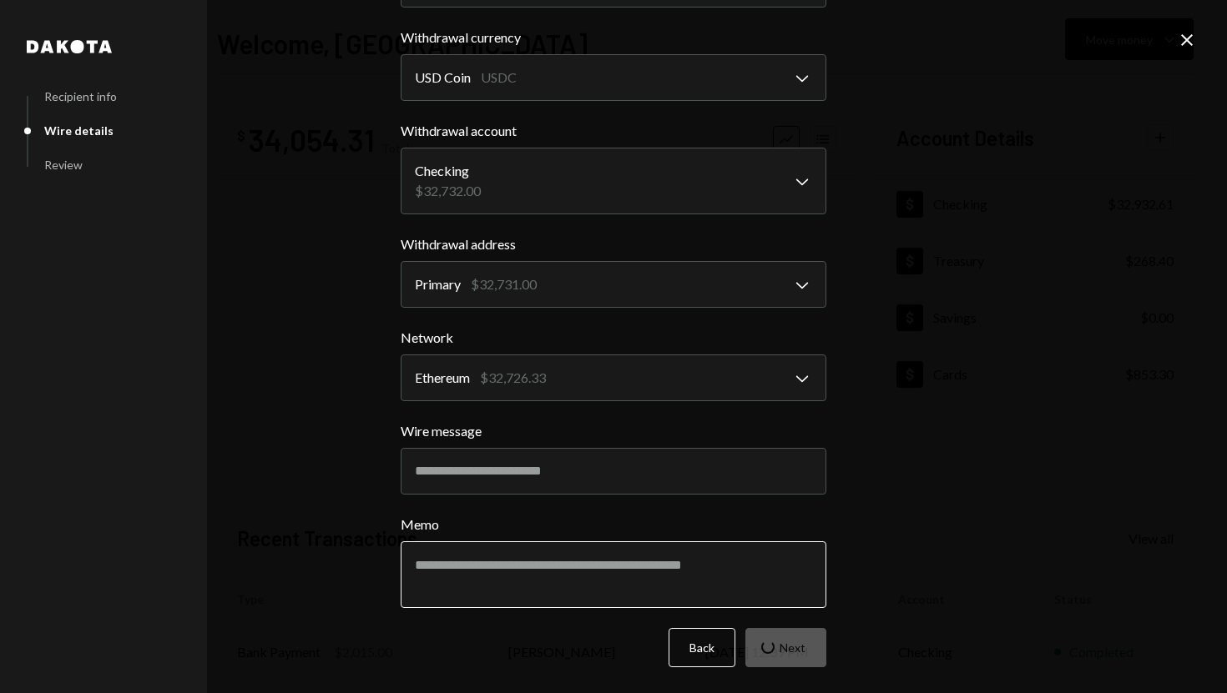
scroll to position [0, 0]
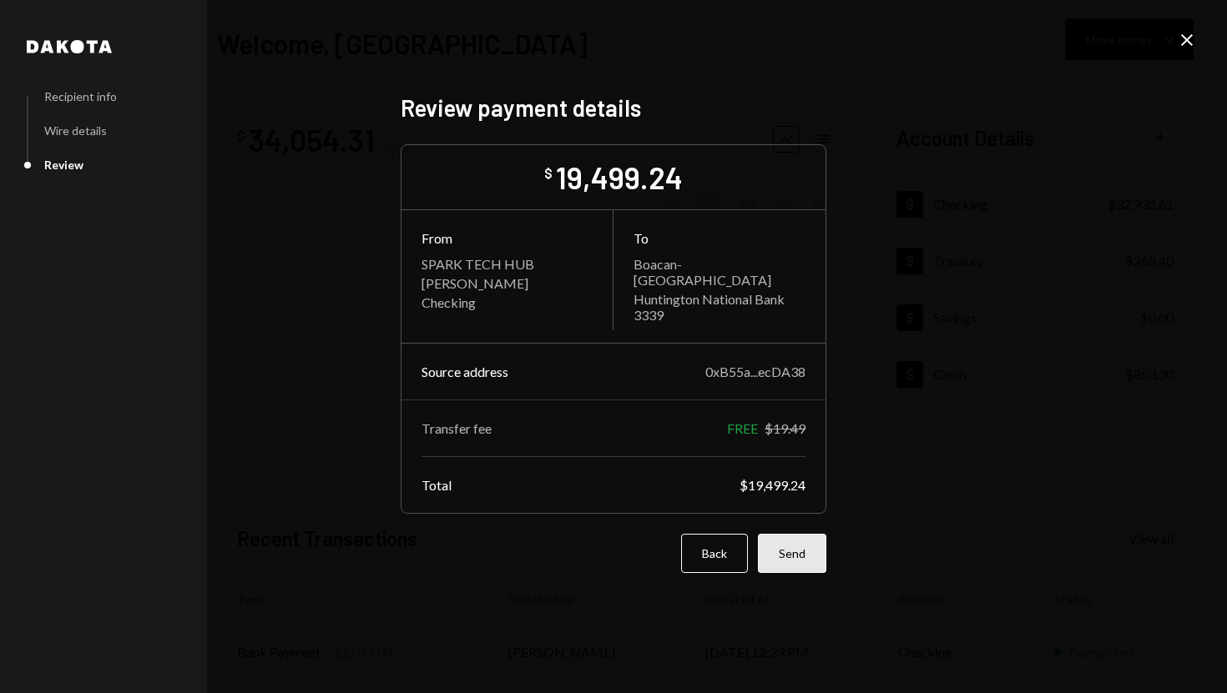
click at [789, 547] on button "Send" at bounding box center [792, 553] width 68 height 39
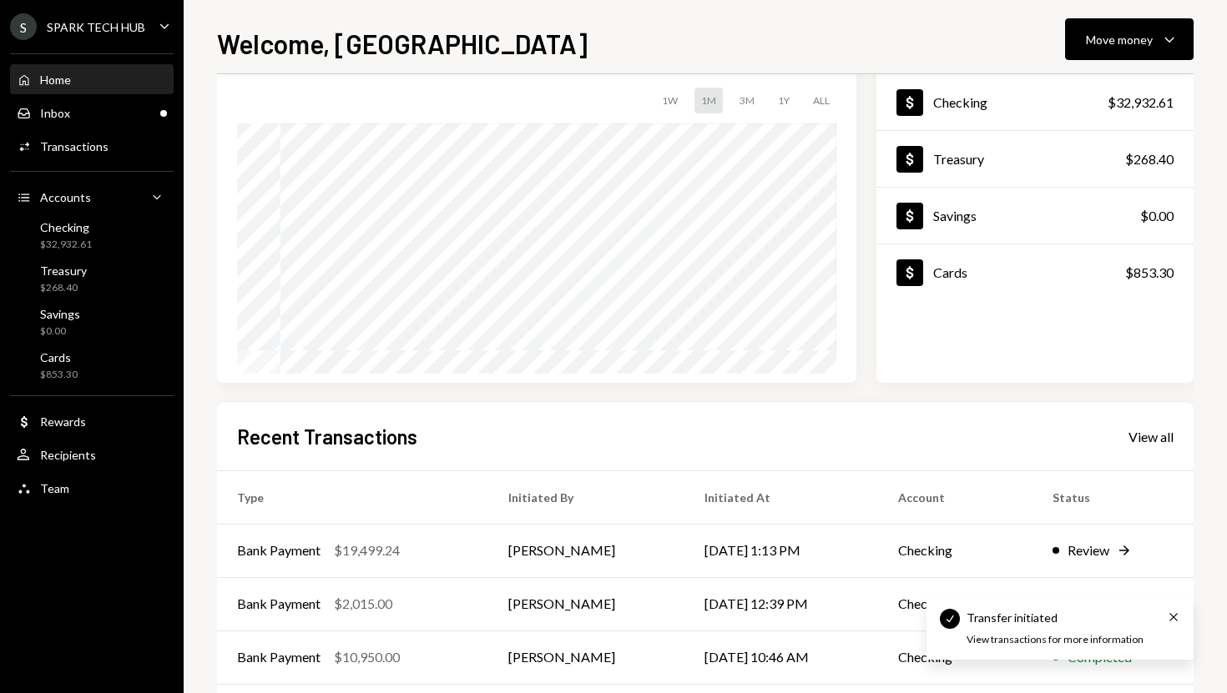
scroll to position [122, 0]
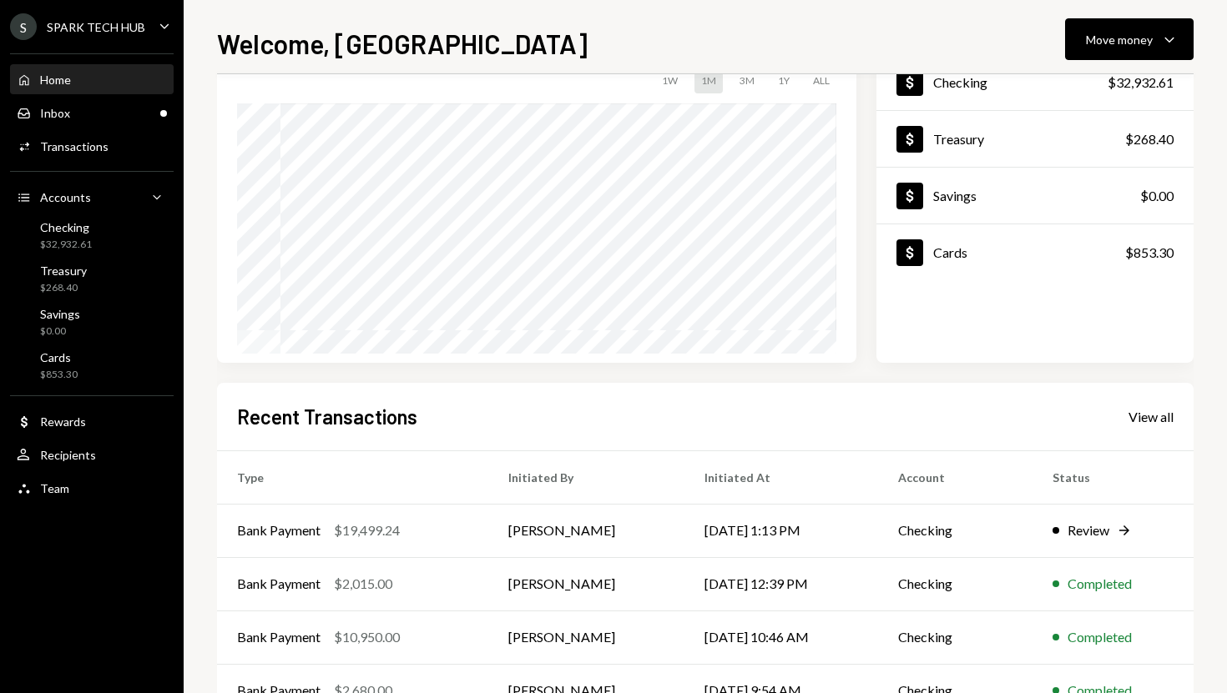
click at [107, 8] on ul "S SPARK TECH HUB Caret Down Home Home Inbox Inbox Activities Transactions Accou…" at bounding box center [92, 253] width 184 height 507
click at [99, 23] on div "SPARK TECH HUB" at bounding box center [96, 27] width 98 height 14
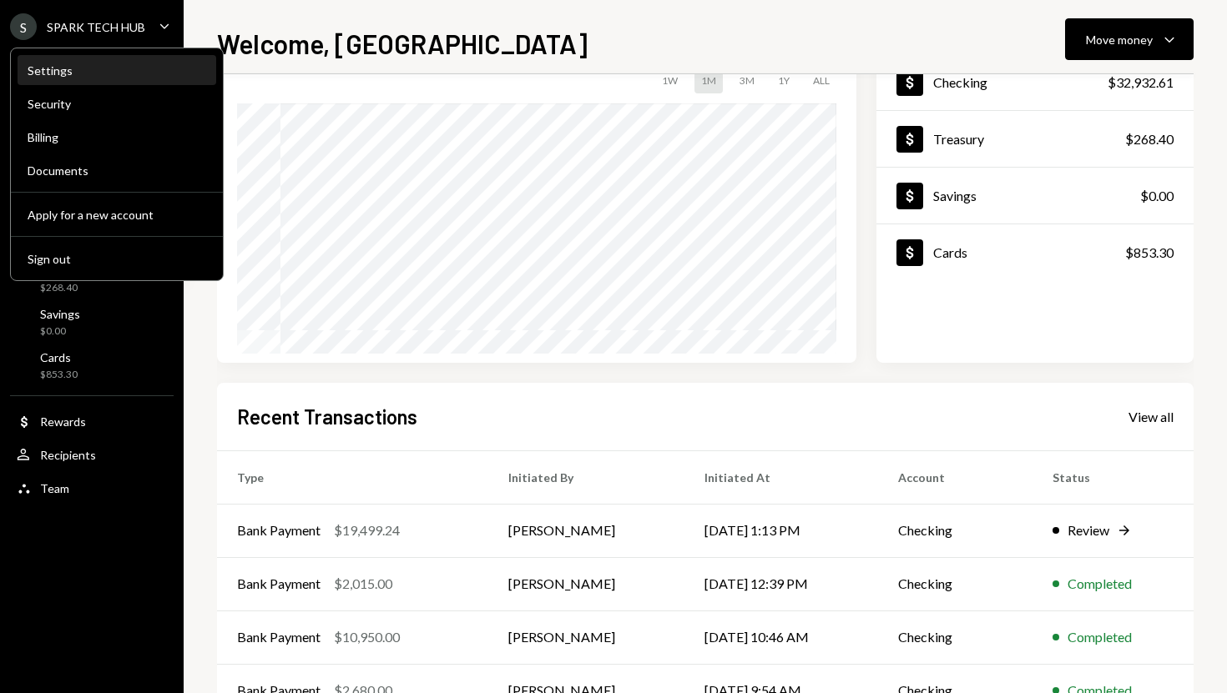
click at [102, 75] on div "Settings" at bounding box center [117, 70] width 179 height 14
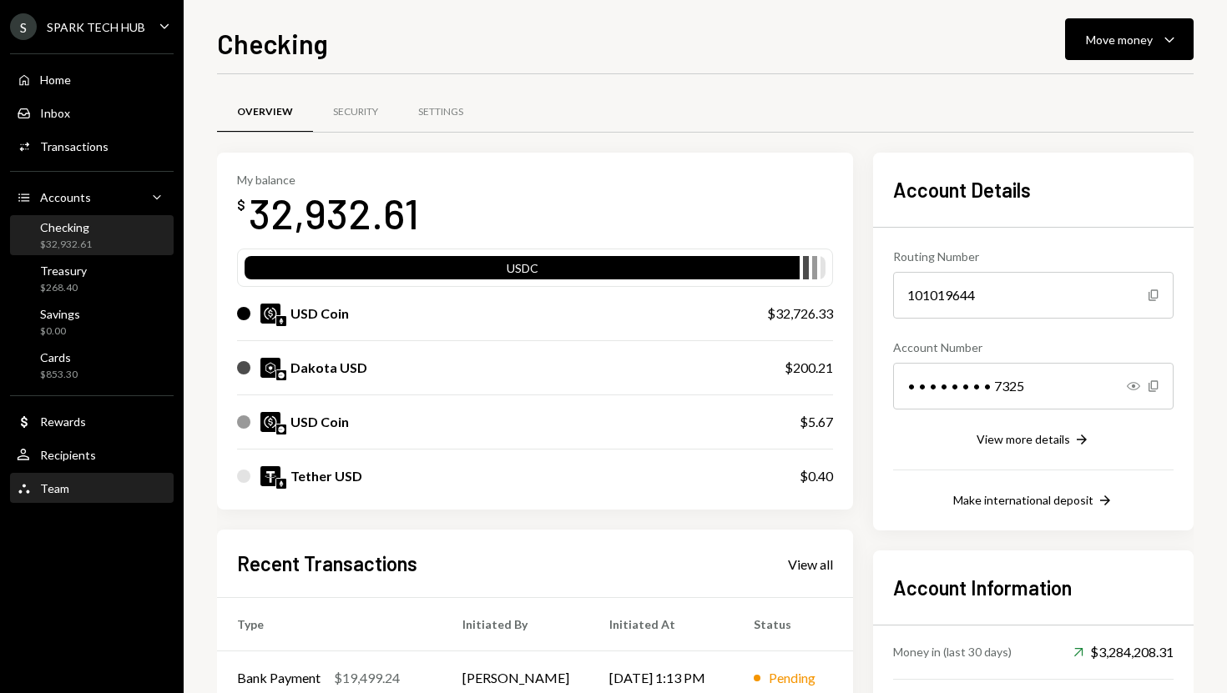
click at [68, 481] on div "Team Team" at bounding box center [92, 488] width 150 height 15
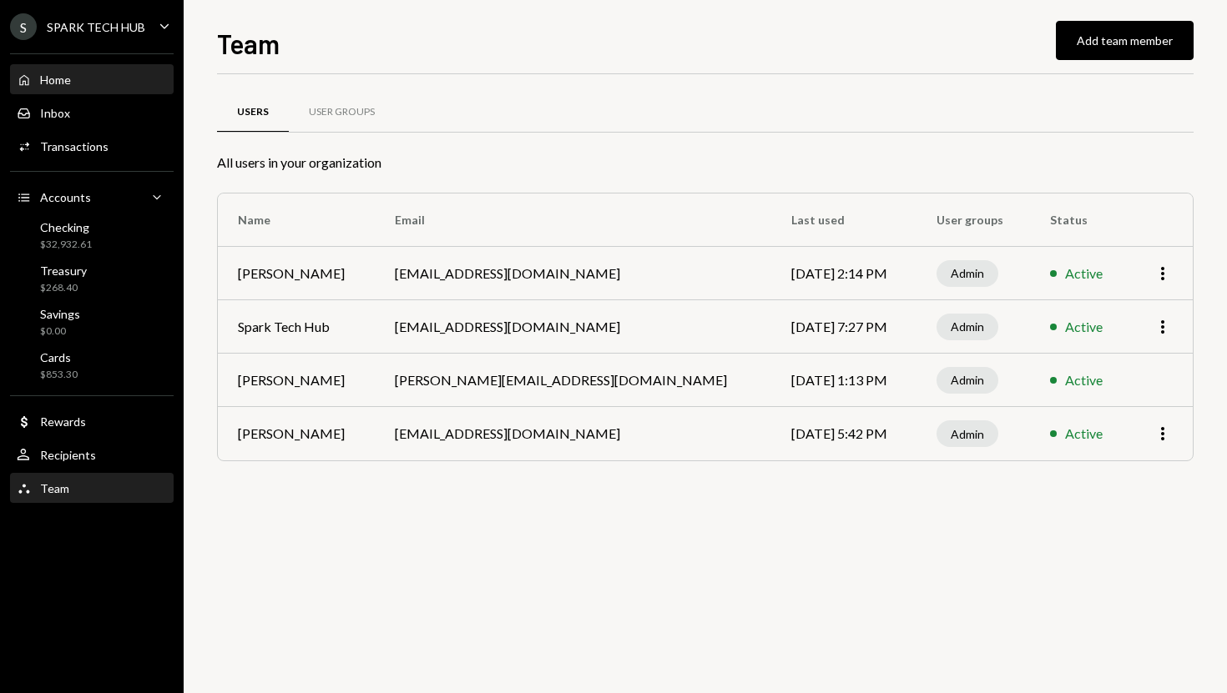
click at [103, 83] on div "Home Home" at bounding box center [92, 80] width 150 height 15
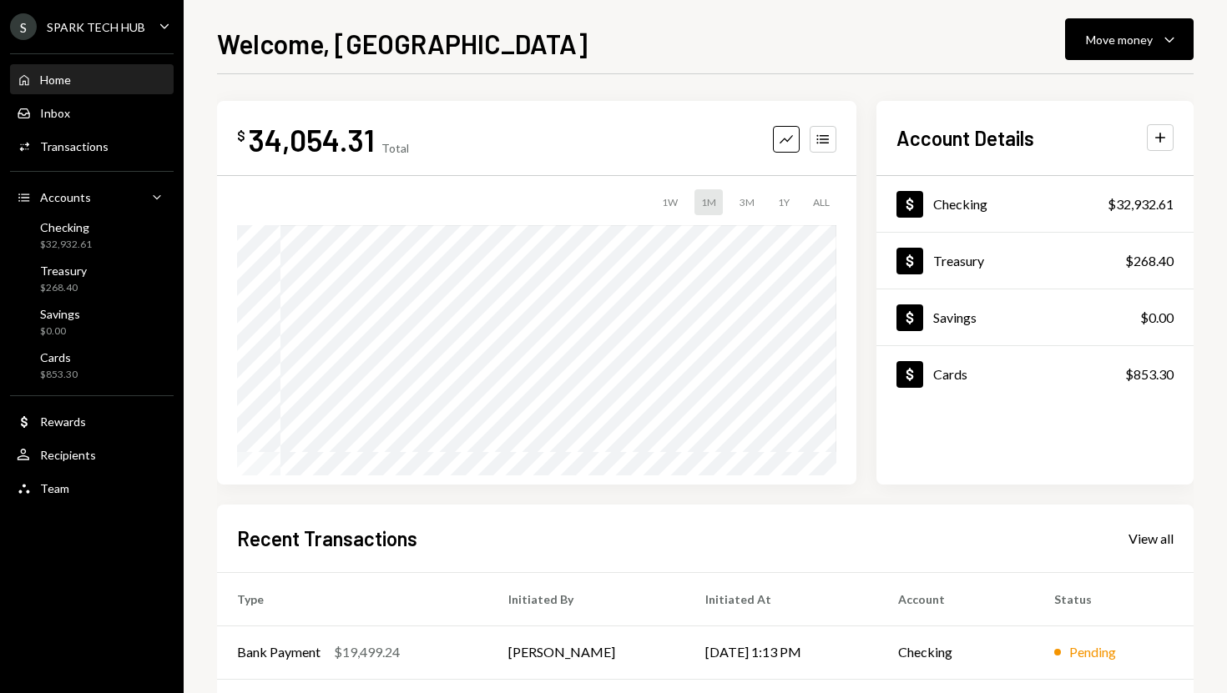
click at [999, 124] on h2 "Account Details" at bounding box center [965, 138] width 138 height 28
click at [1148, 137] on button "Plus" at bounding box center [1160, 137] width 27 height 27
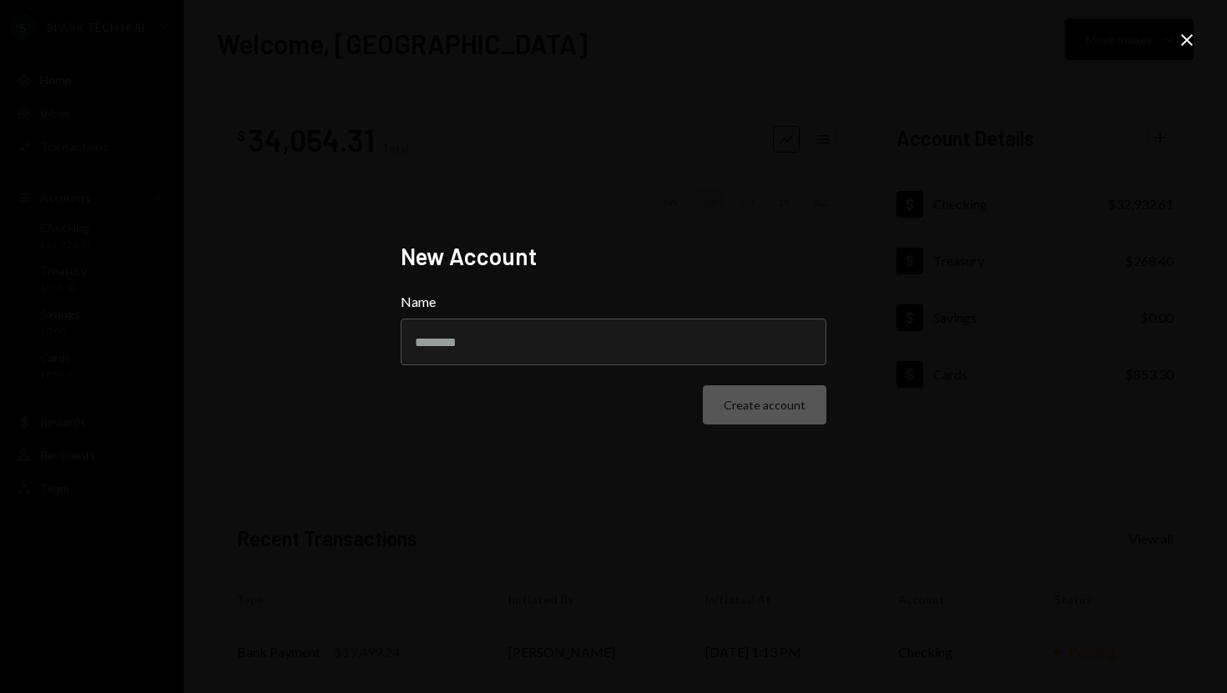
click at [1190, 38] on icon "Close" at bounding box center [1187, 40] width 20 height 20
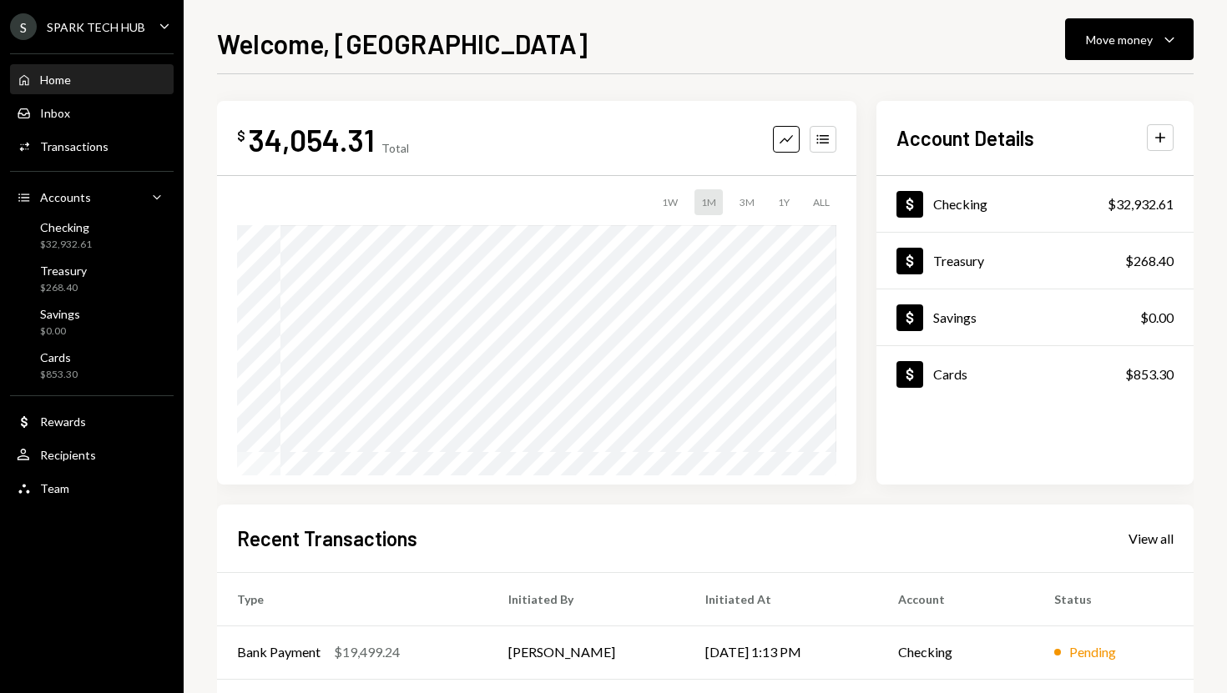
click at [134, 32] on div "SPARK TECH HUB" at bounding box center [96, 27] width 98 height 14
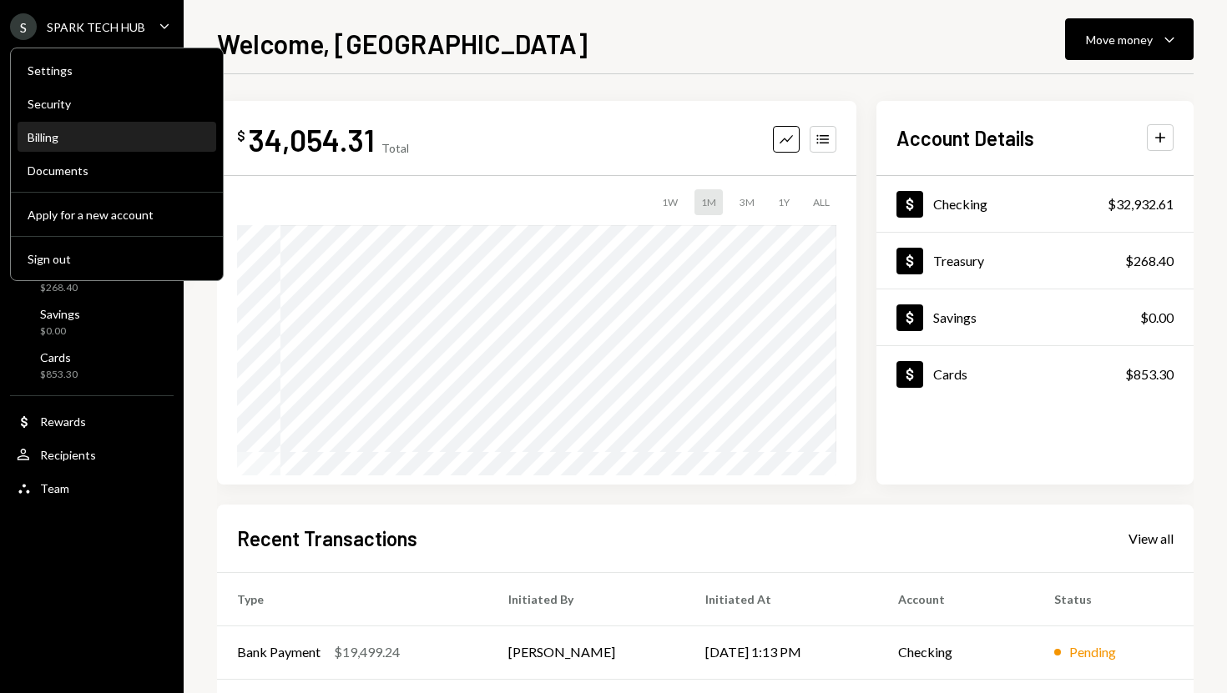
click at [81, 134] on div "Billing" at bounding box center [117, 137] width 179 height 14
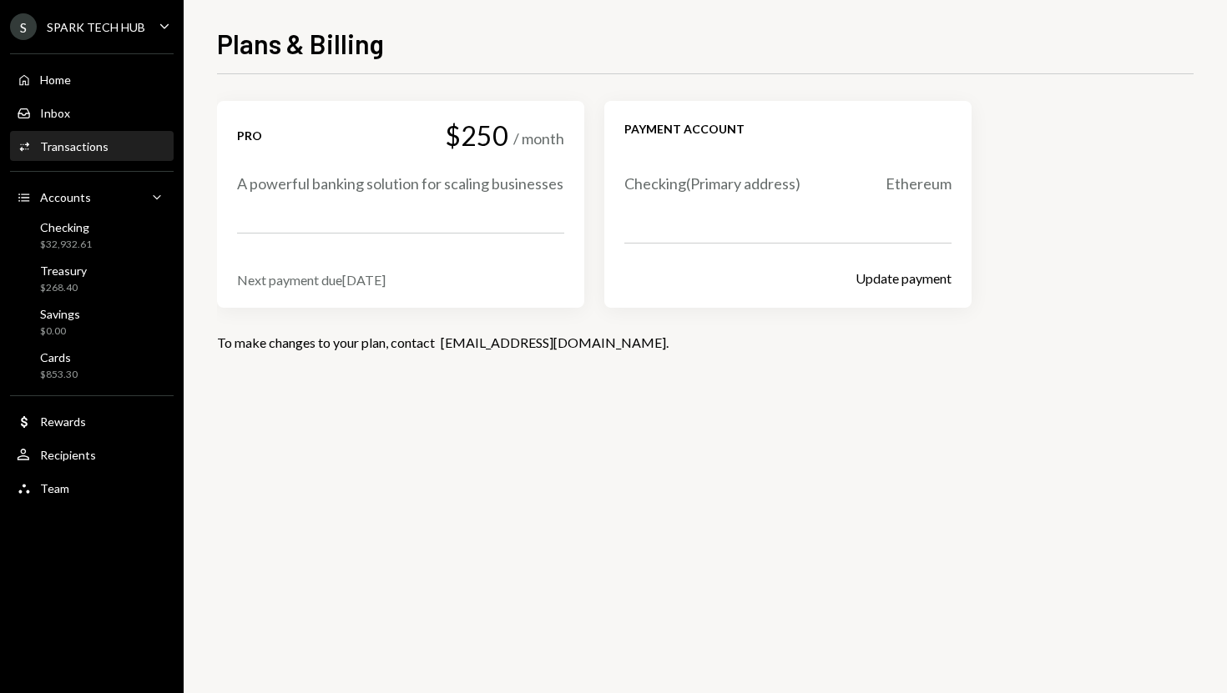
click at [98, 139] on div "Transactions" at bounding box center [74, 146] width 68 height 14
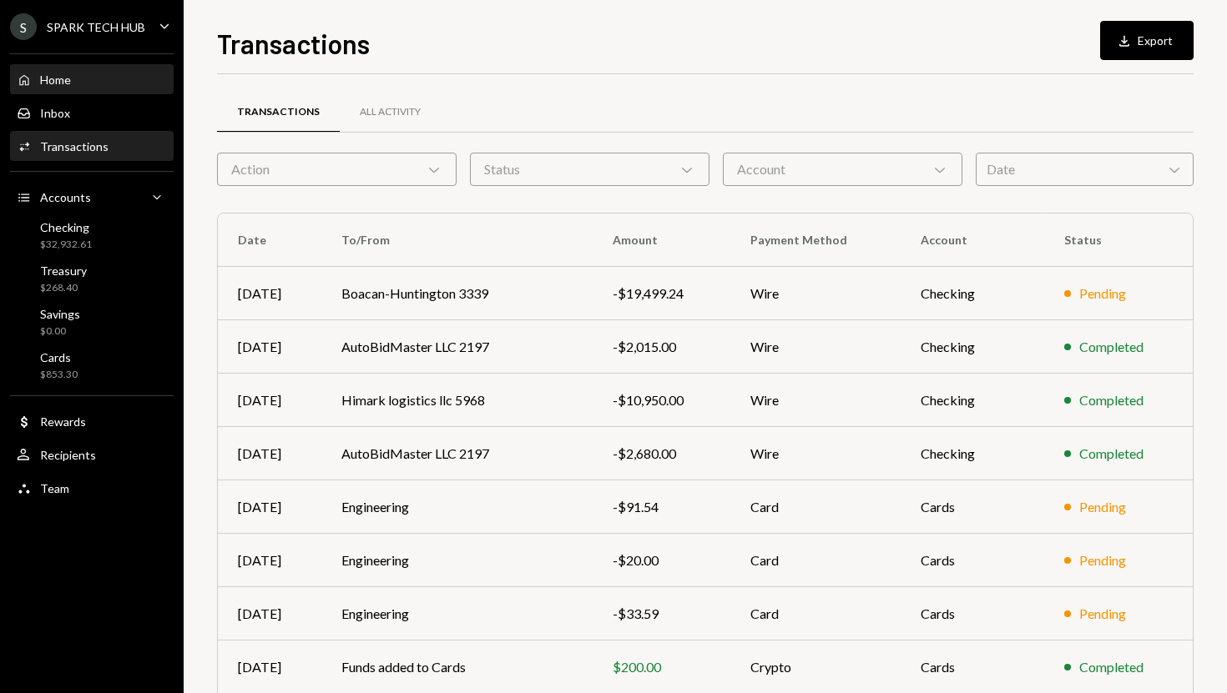
click at [101, 76] on div "Home Home" at bounding box center [92, 80] width 150 height 15
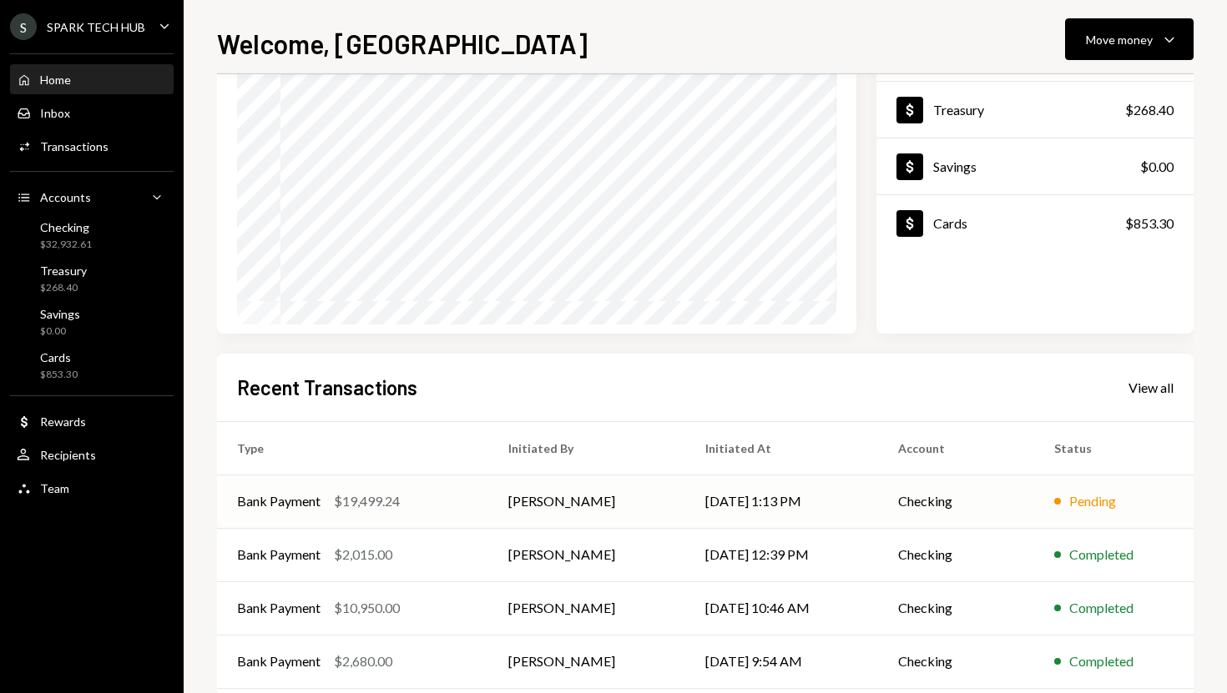
scroll to position [169, 0]
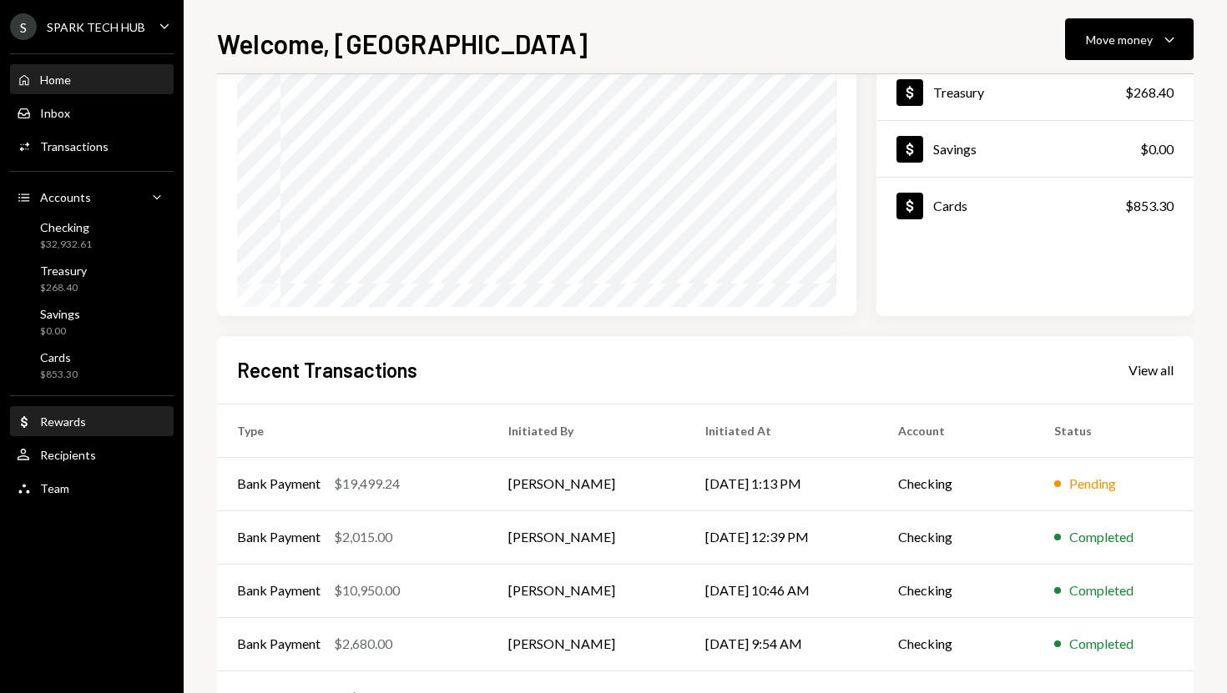
click at [79, 419] on div "Rewards" at bounding box center [63, 422] width 46 height 14
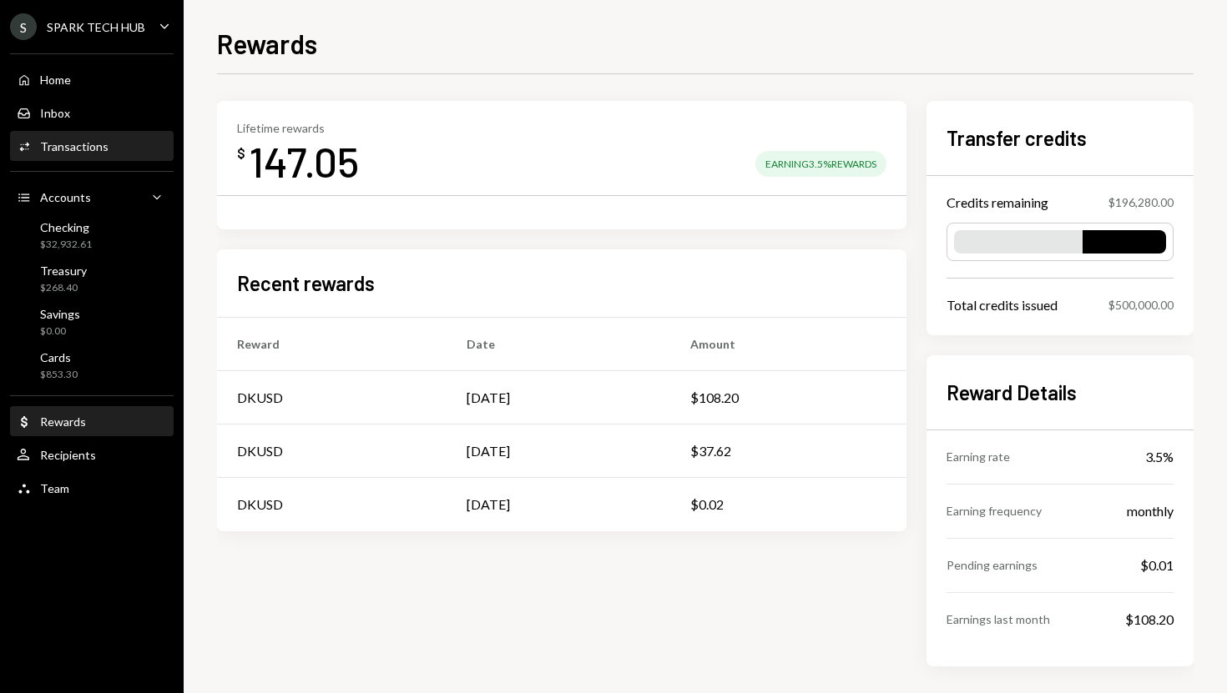
click at [113, 149] on div "Activities Transactions" at bounding box center [92, 146] width 150 height 15
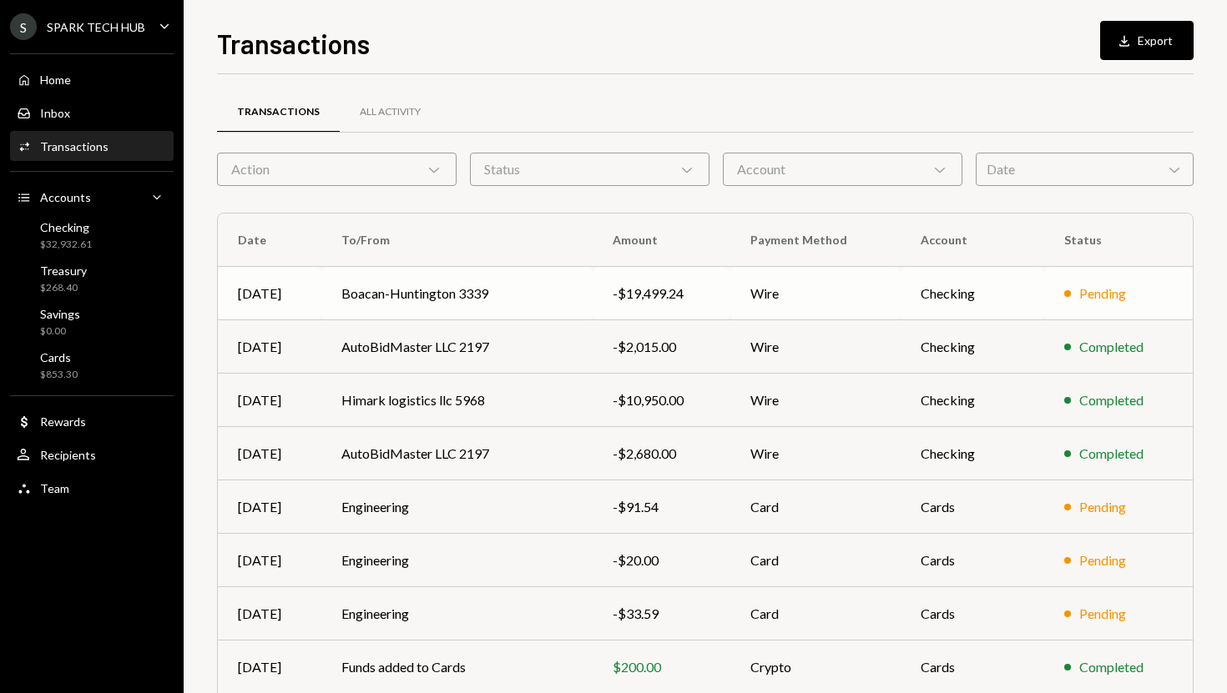
click at [341, 298] on td "Boacan-Huntington 3339" at bounding box center [456, 293] width 270 height 53
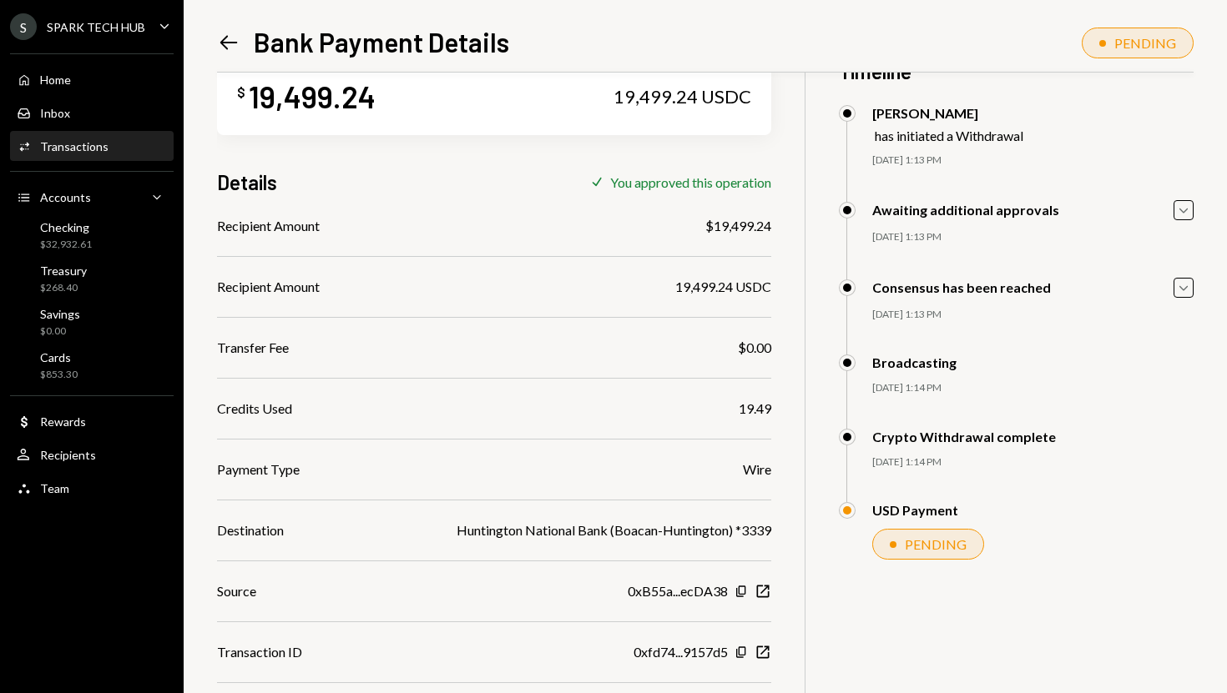
scroll to position [78, 0]
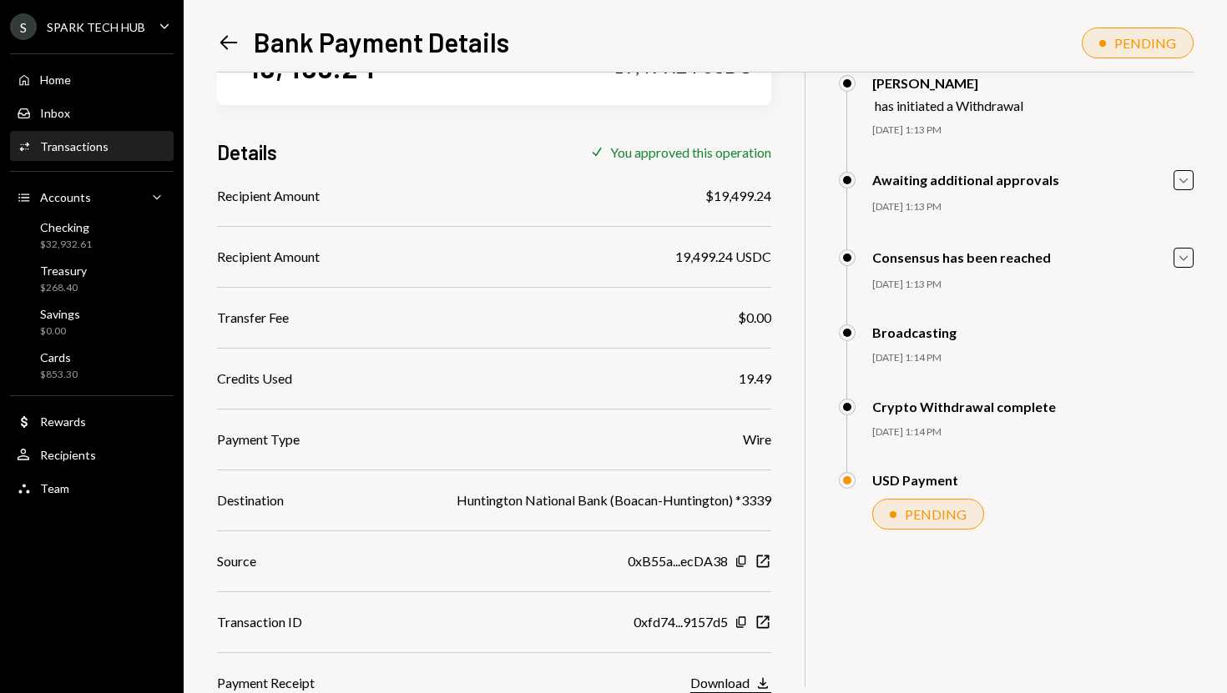
click at [714, 683] on div "Download" at bounding box center [719, 683] width 59 height 16
click at [129, 93] on div "Home Home" at bounding box center [92, 80] width 150 height 28
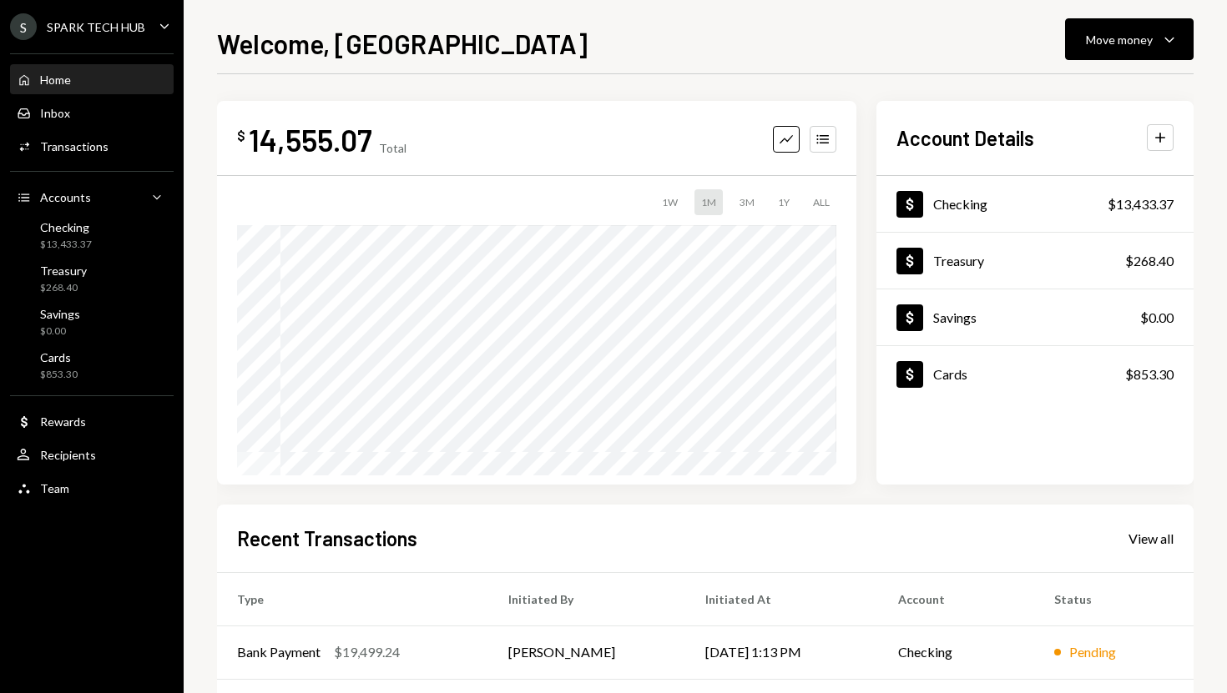
click at [122, 28] on div "SPARK TECH HUB" at bounding box center [96, 27] width 98 height 14
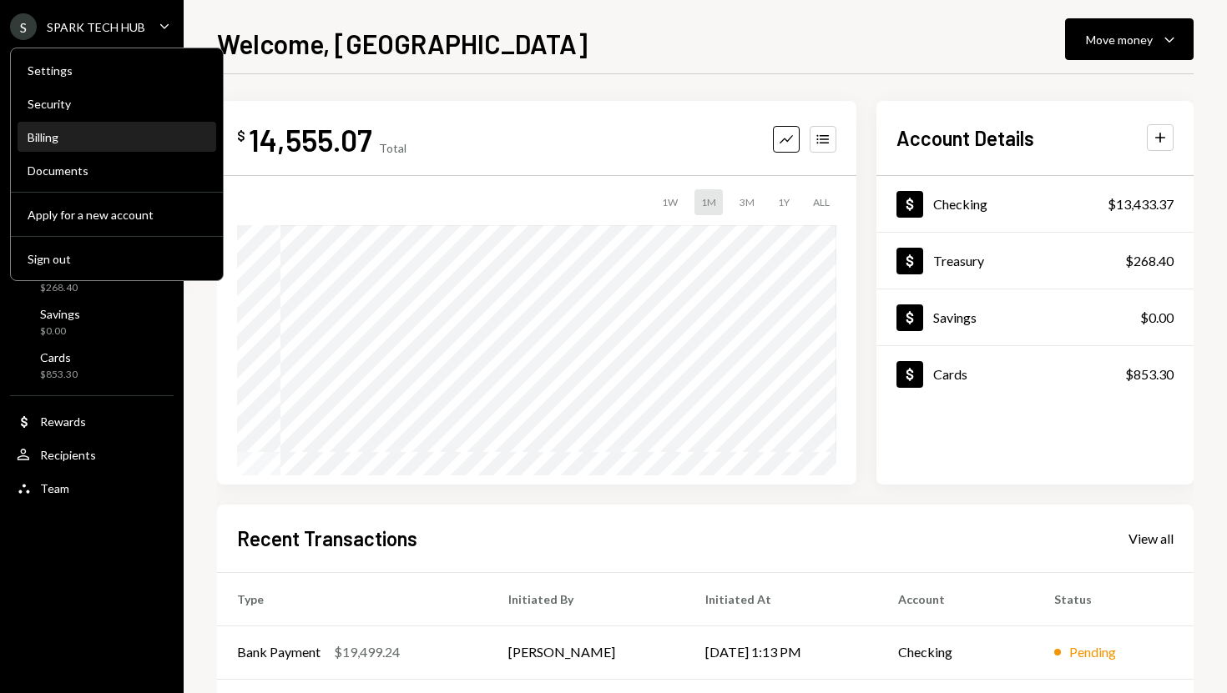
click at [96, 146] on div "Billing" at bounding box center [117, 137] width 179 height 28
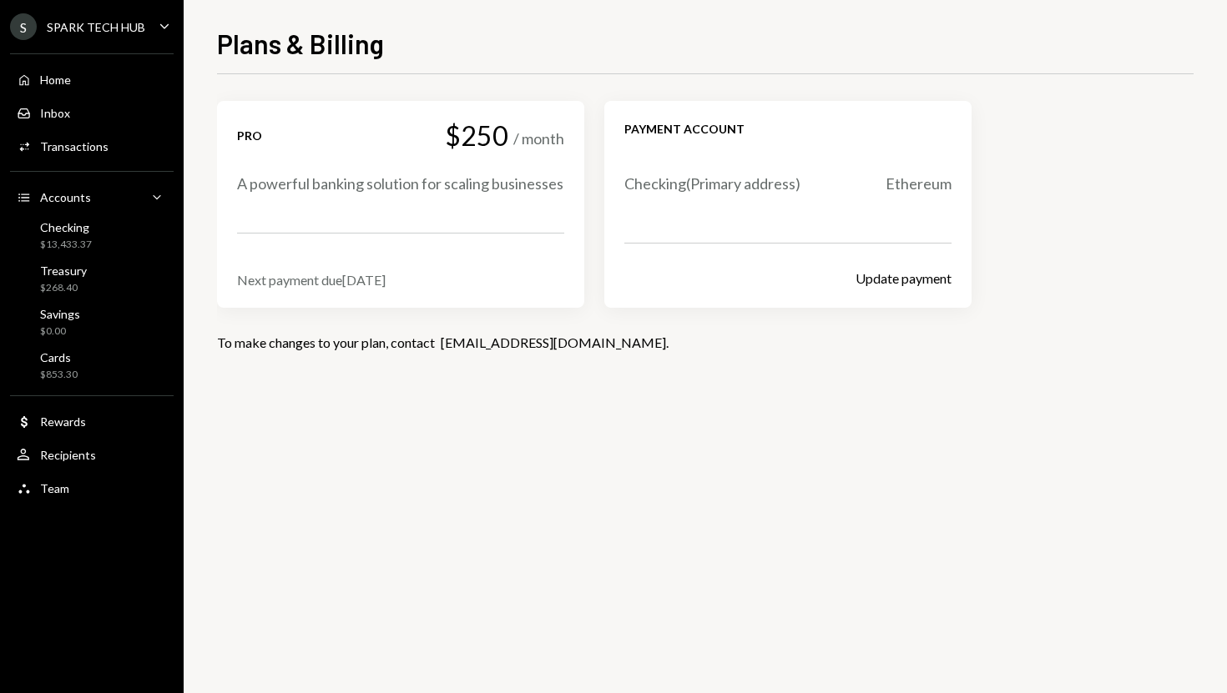
click at [146, 21] on div "S SPARK TECH HUB Caret Down" at bounding box center [92, 26] width 184 height 27
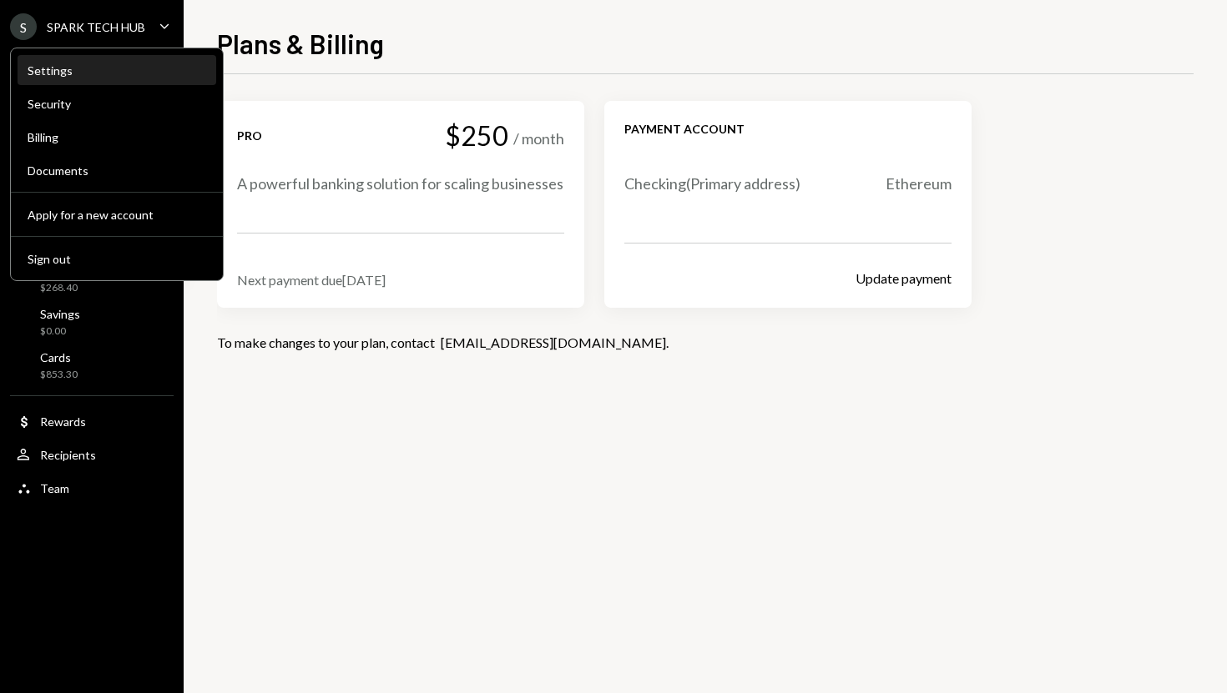
click at [88, 63] on div "Settings" at bounding box center [117, 71] width 179 height 28
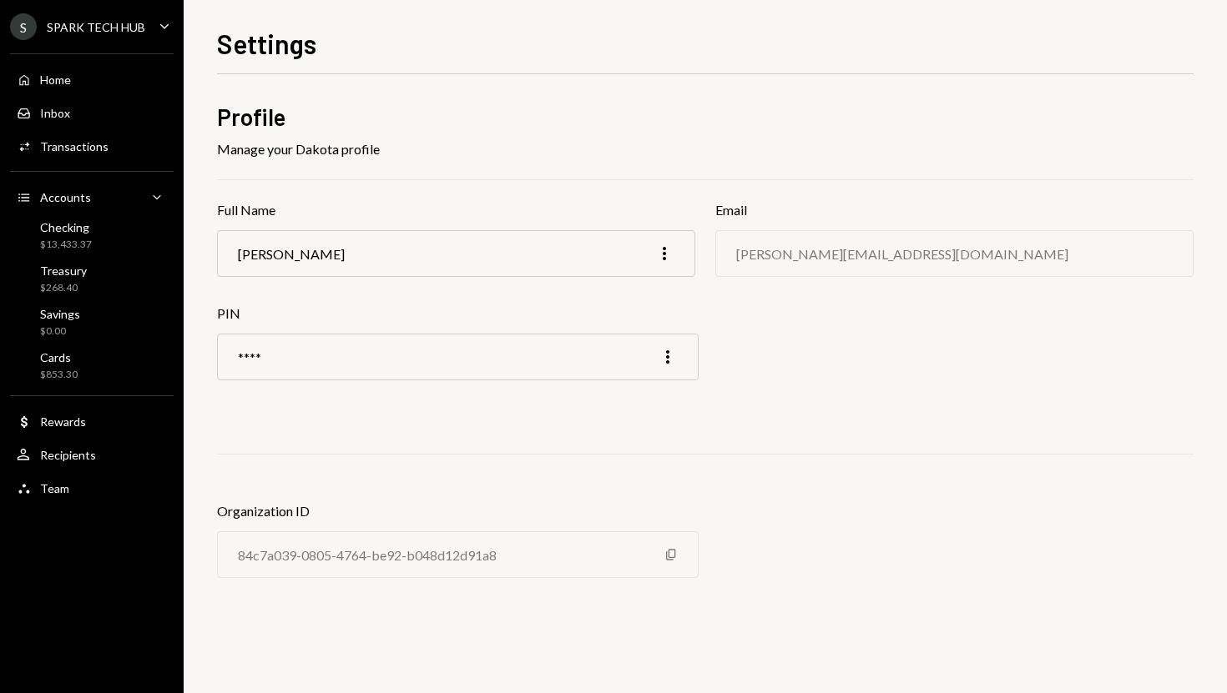
click at [104, 21] on div "SPARK TECH HUB" at bounding box center [96, 27] width 98 height 14
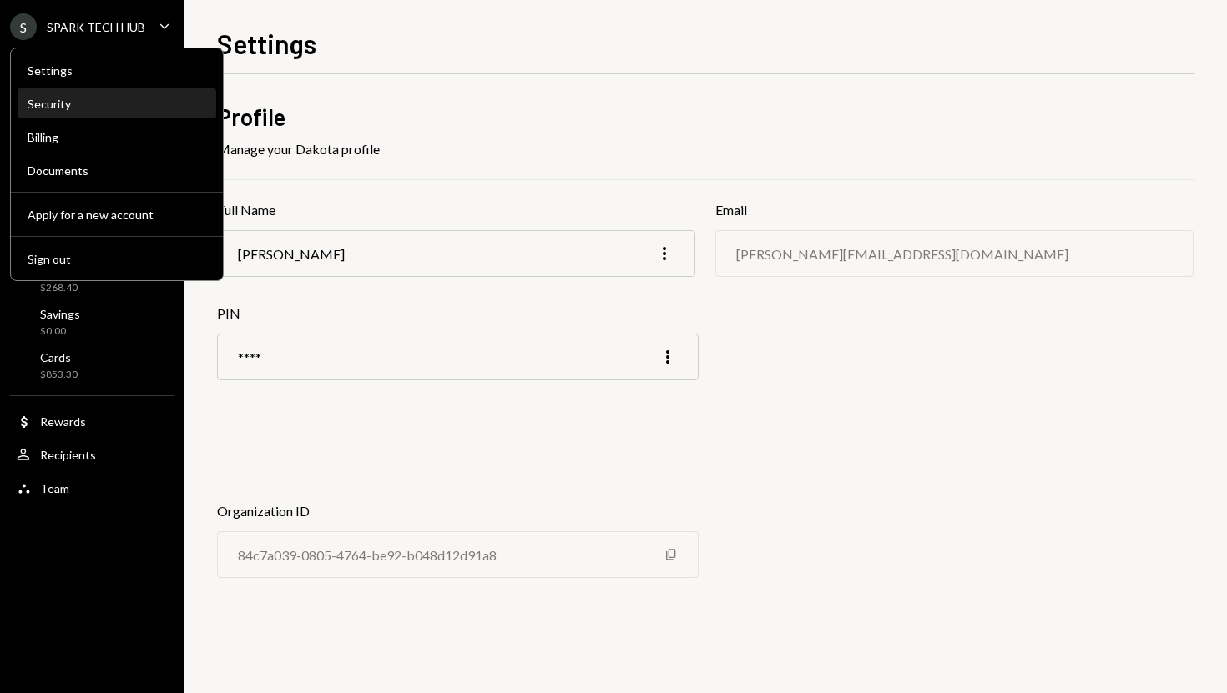
click at [86, 110] on div "Security" at bounding box center [117, 104] width 179 height 14
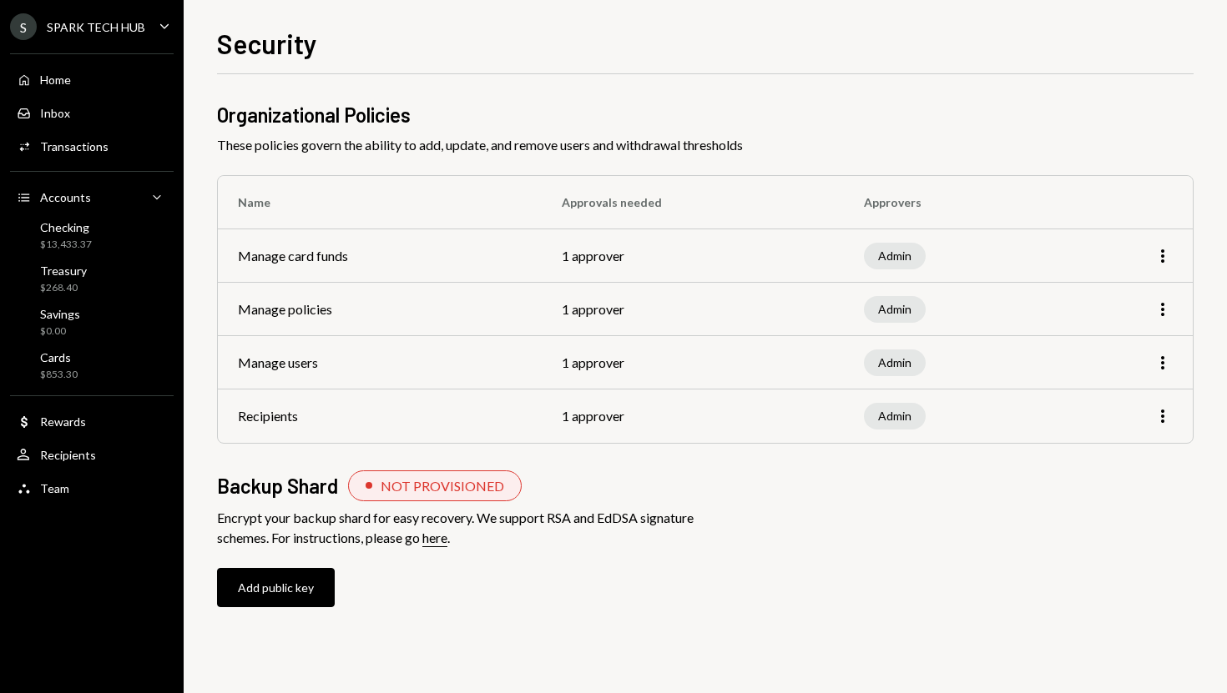
click at [117, 31] on div "SPARK TECH HUB" at bounding box center [96, 27] width 98 height 14
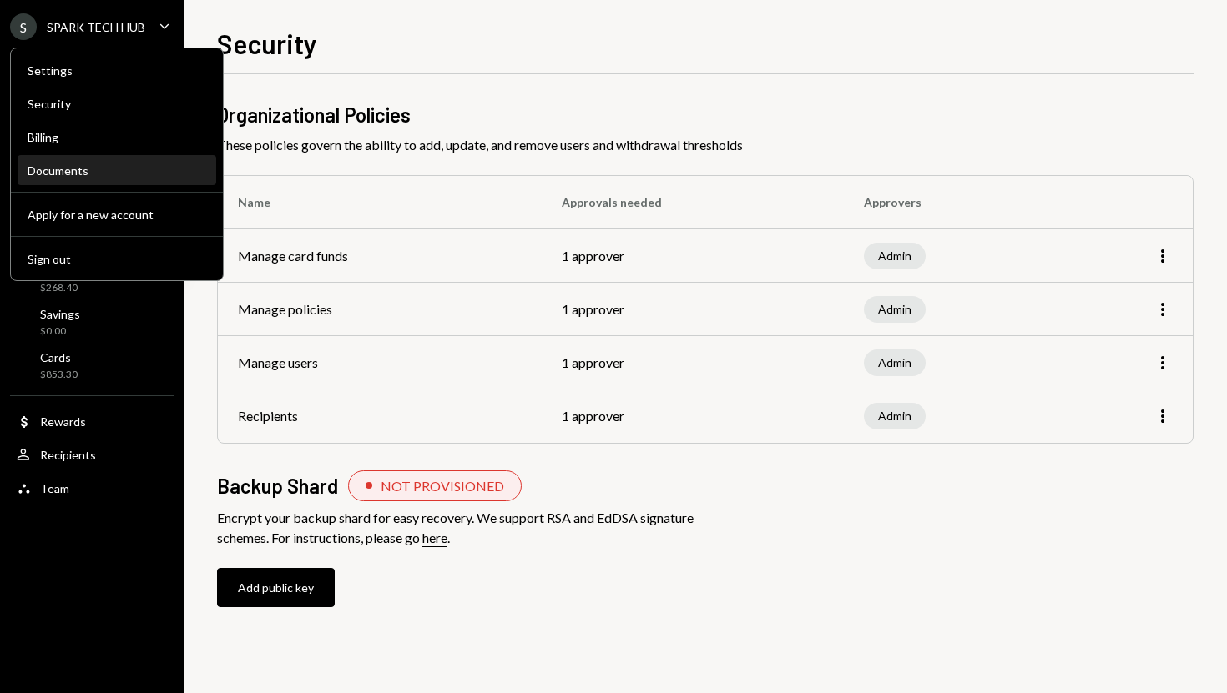
click at [92, 160] on div "Documents" at bounding box center [117, 171] width 179 height 28
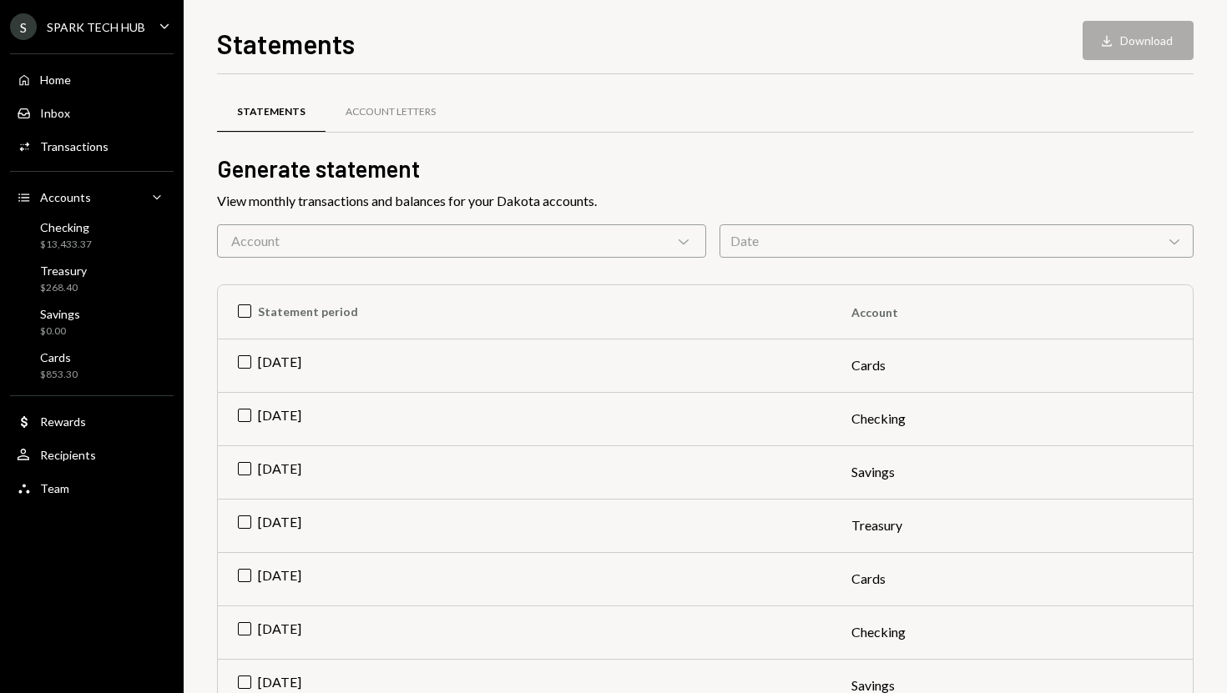
click at [113, 34] on div "S SPARK TECH HUB" at bounding box center [77, 26] width 135 height 27
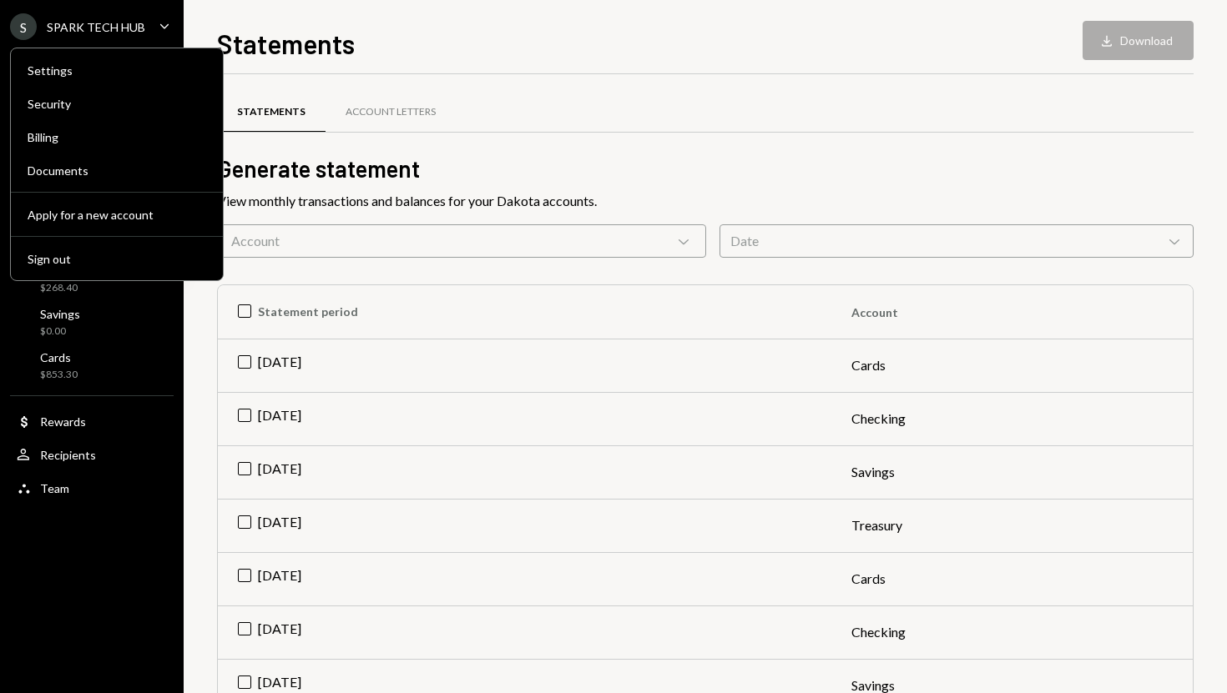
click at [97, 85] on div "Settings Security Billing Documents Apply for a new account Sign out" at bounding box center [117, 165] width 214 height 234
click at [98, 75] on div "Settings" at bounding box center [117, 70] width 179 height 14
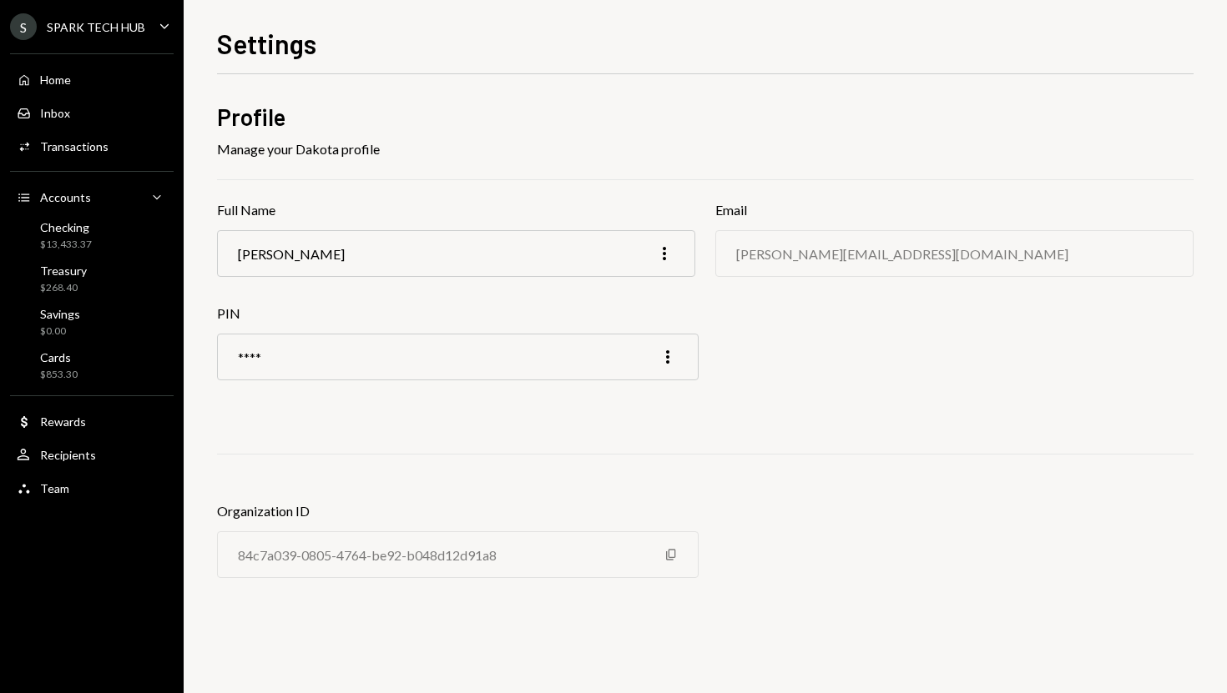
click at [110, 30] on div "SPARK TECH HUB" at bounding box center [96, 27] width 98 height 14
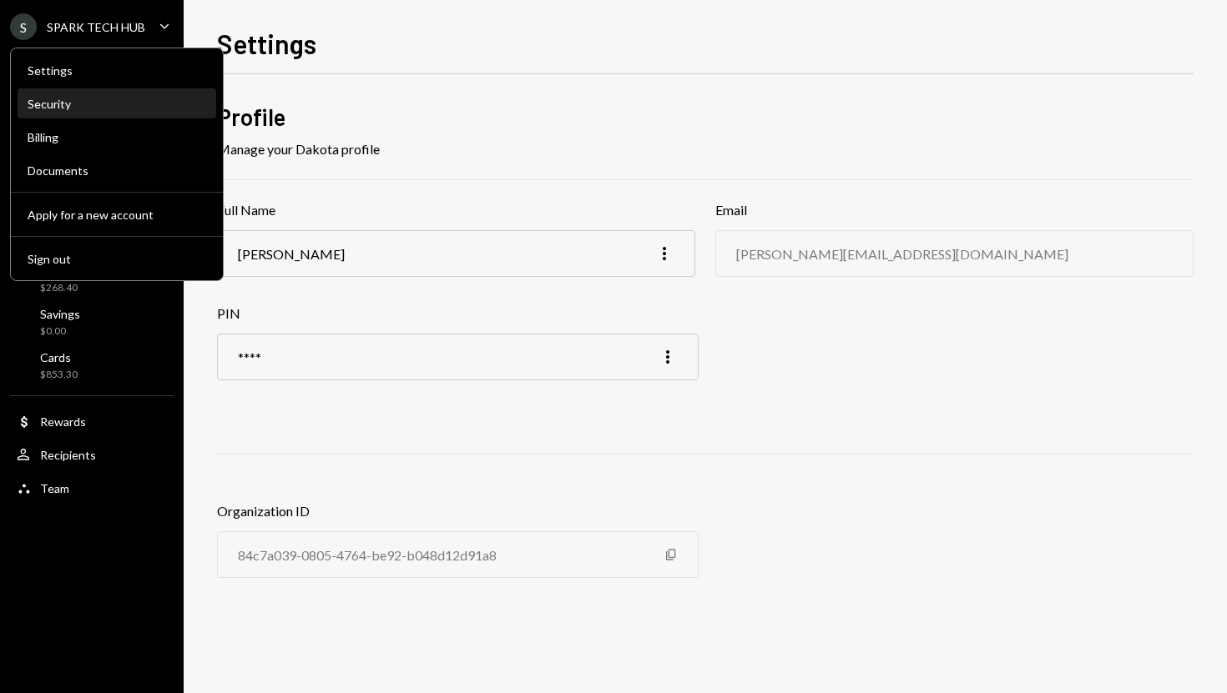
click at [93, 103] on div "Security" at bounding box center [117, 104] width 179 height 14
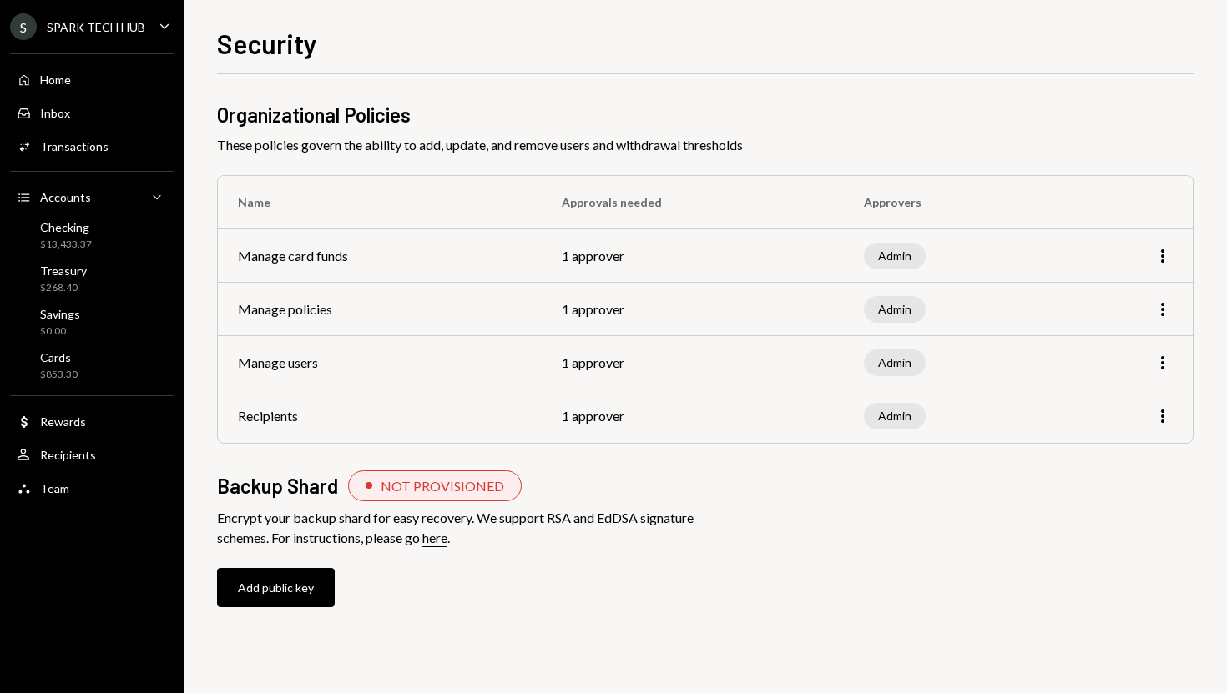
click at [103, 31] on div "SPARK TECH HUB" at bounding box center [96, 27] width 98 height 14
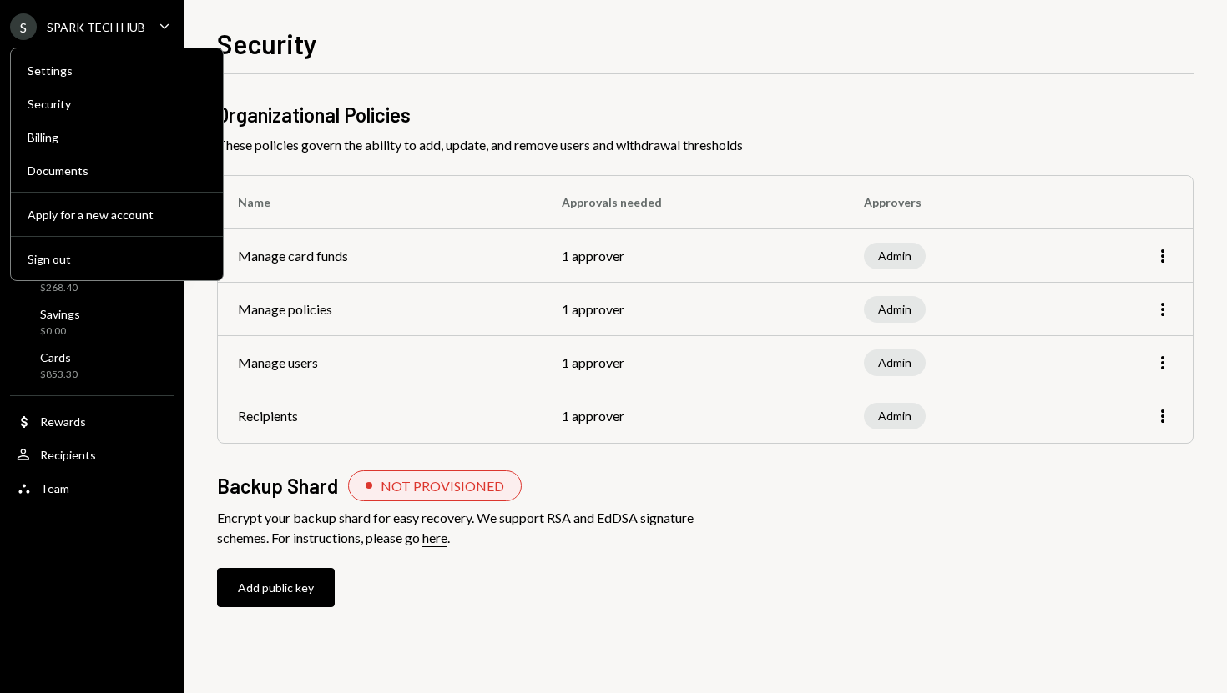
click at [90, 87] on div "Settings Security Billing Documents Apply for a new account Sign out" at bounding box center [117, 165] width 214 height 234
click at [92, 80] on div "Settings" at bounding box center [117, 71] width 179 height 28
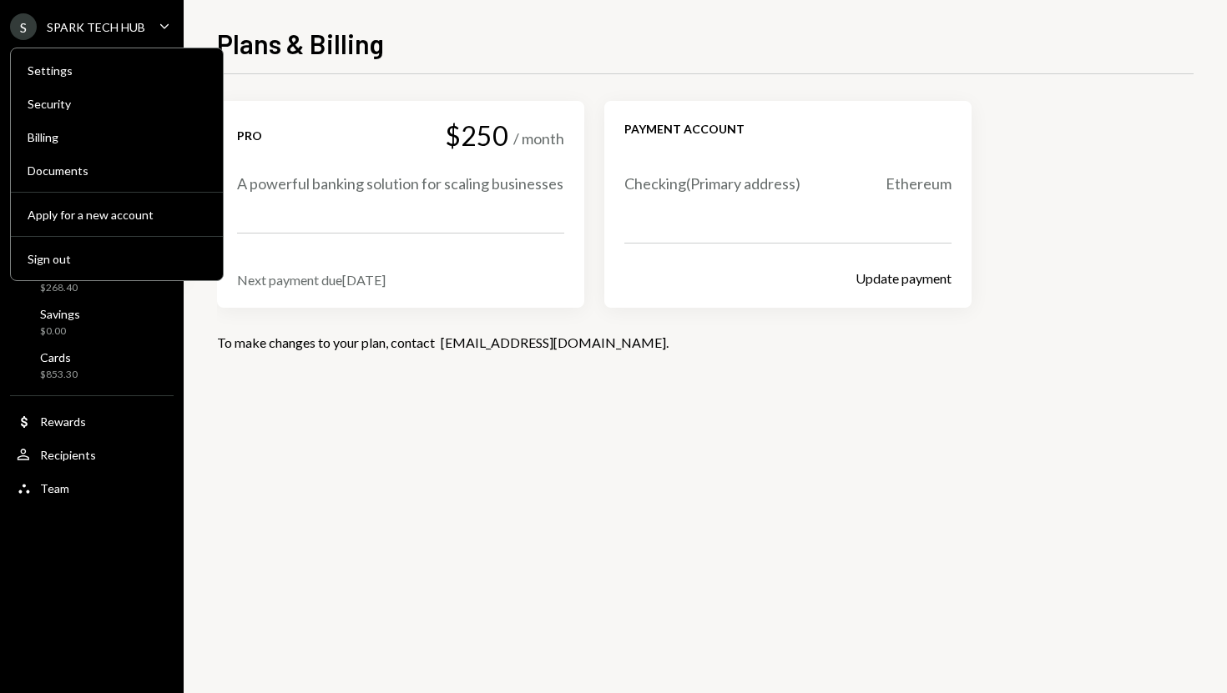
click at [81, 102] on div "Security" at bounding box center [117, 104] width 179 height 14
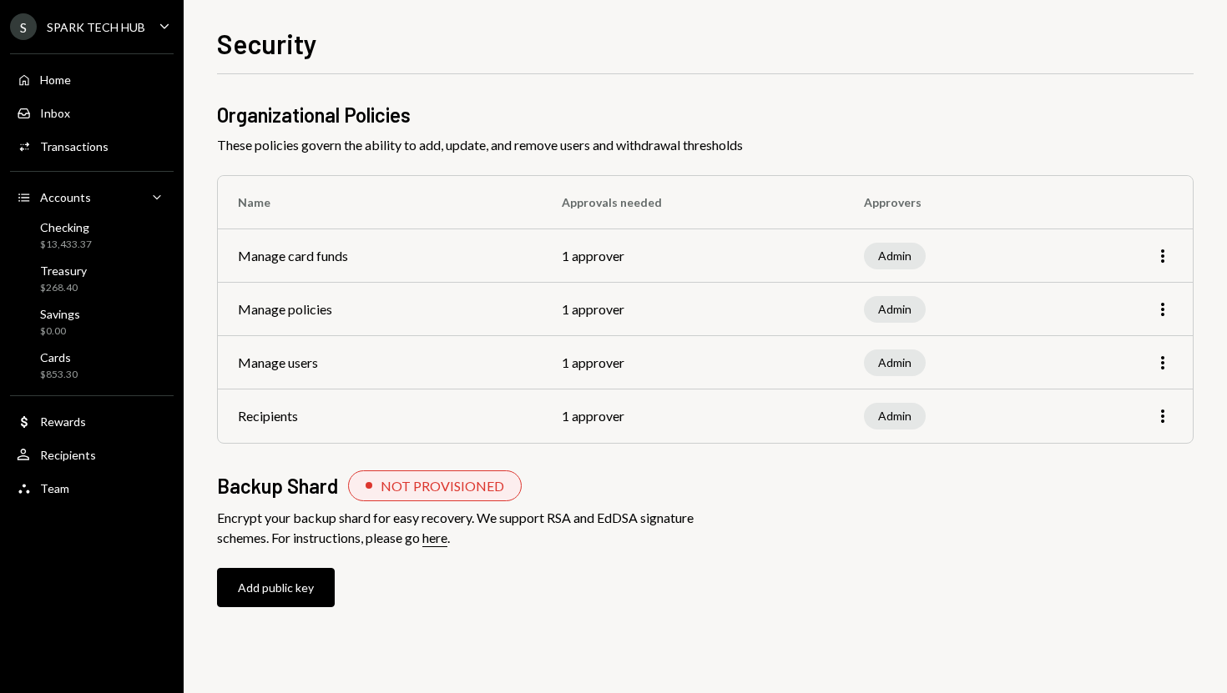
click at [139, 31] on div "SPARK TECH HUB" at bounding box center [96, 27] width 98 height 14
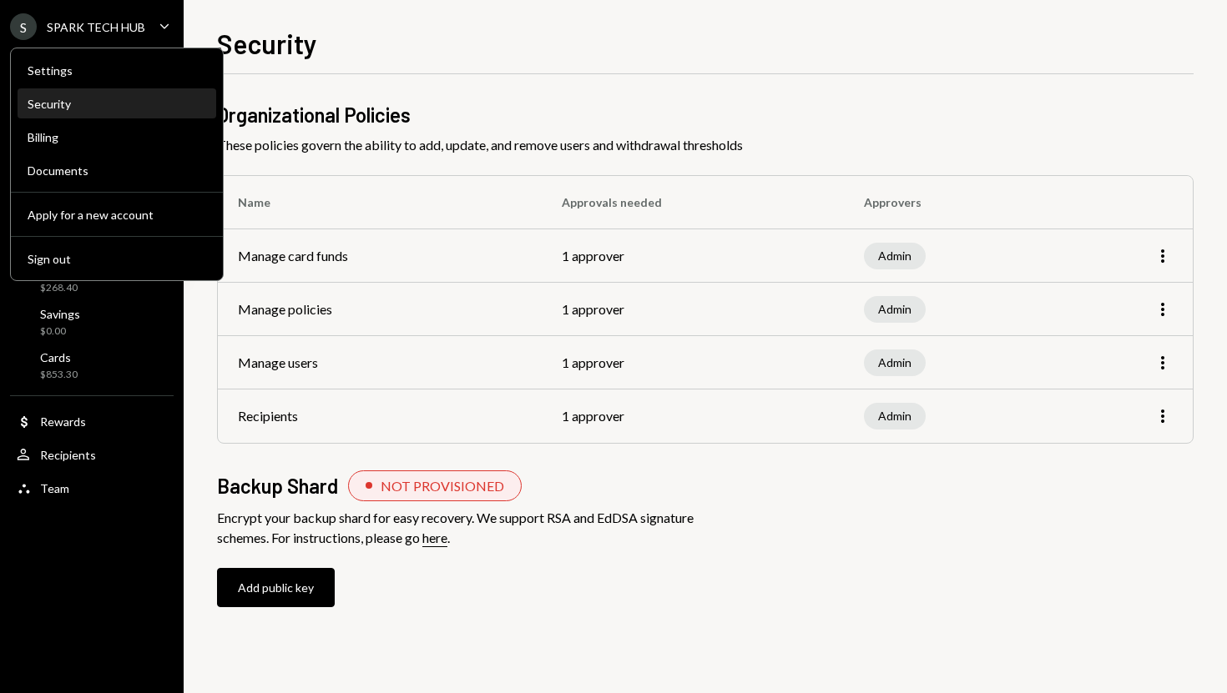
click at [102, 105] on div "Security" at bounding box center [117, 104] width 179 height 14
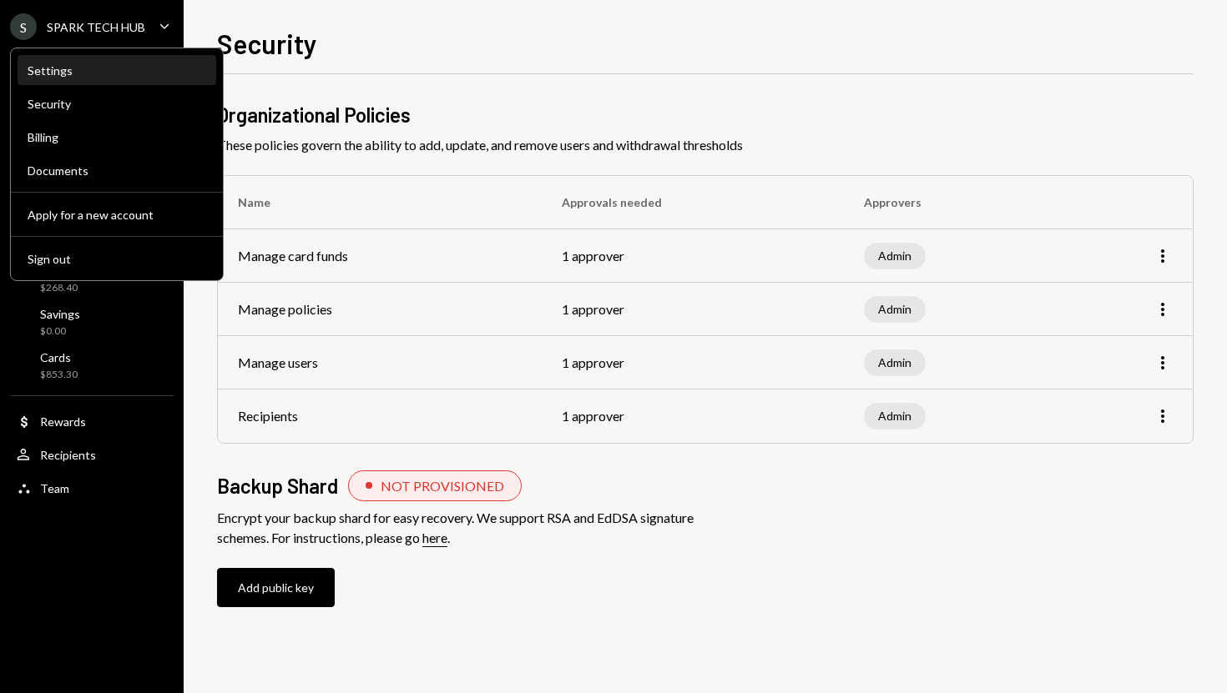
click at [98, 73] on div "Settings" at bounding box center [117, 70] width 179 height 14
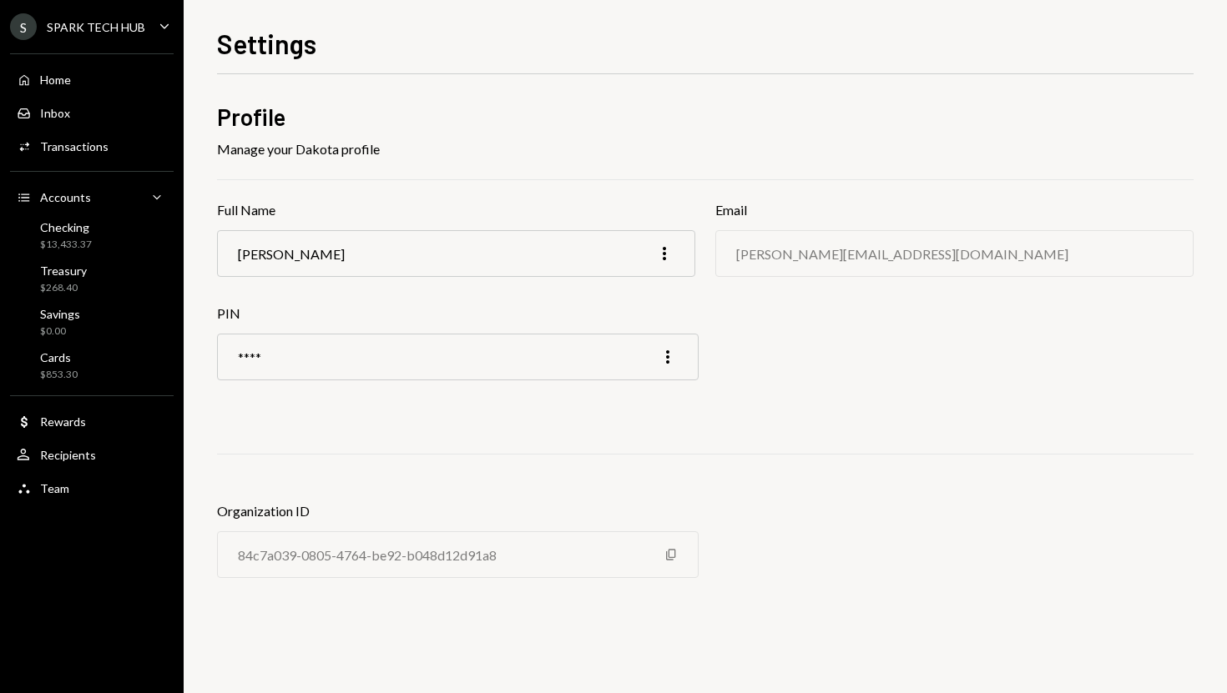
click at [98, 73] on div "Home Home" at bounding box center [92, 80] width 150 height 15
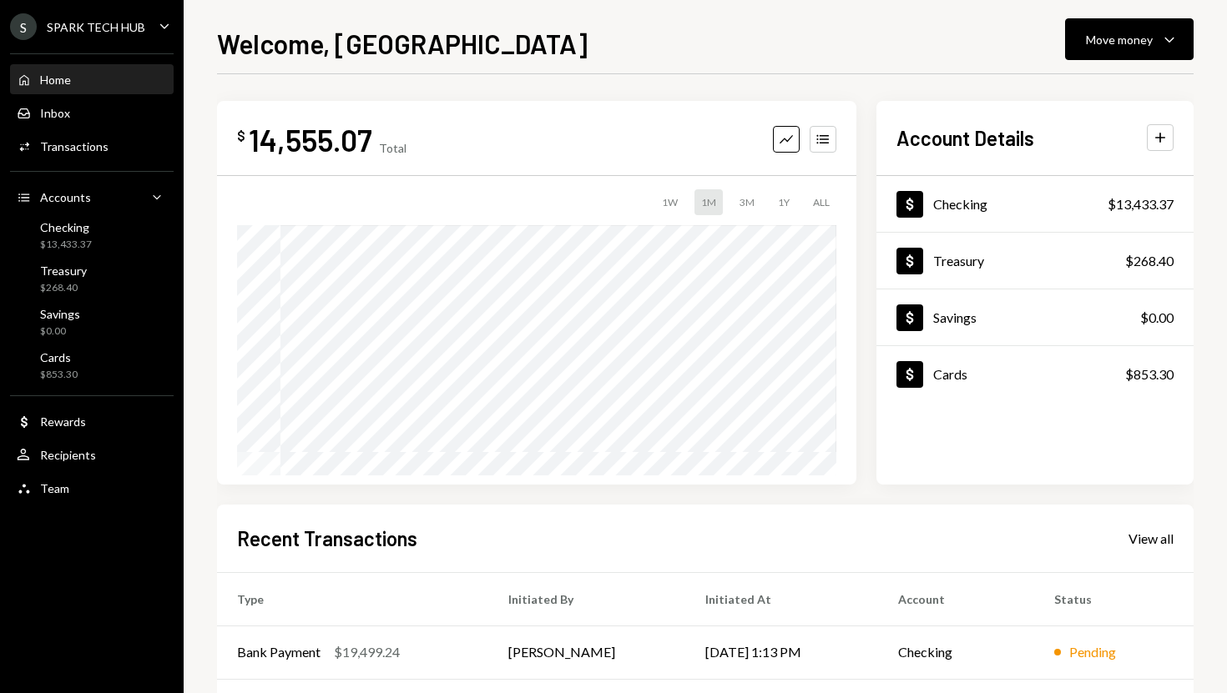
click at [105, 51] on div "Home Home Inbox Inbox Activities Transactions Accounts Accounts Caret Down Chec…" at bounding box center [92, 274] width 184 height 463
click at [103, 424] on div "Dollar Rewards" at bounding box center [92, 422] width 150 height 15
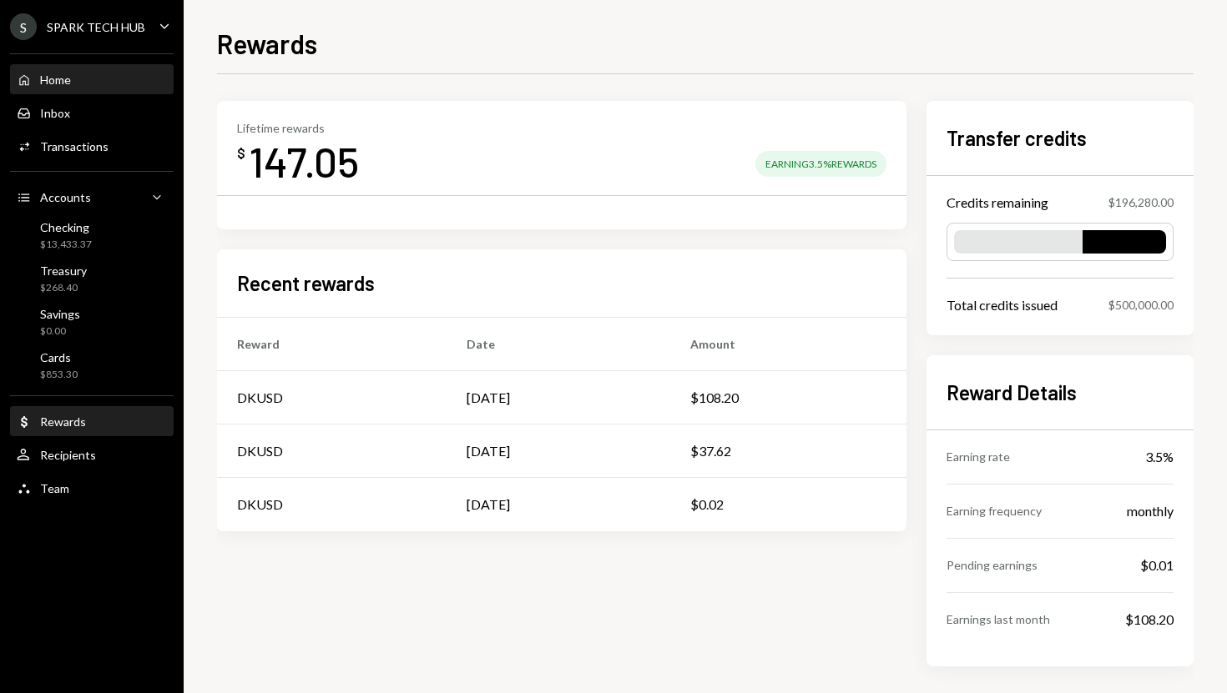
click at [98, 76] on div "Home Home" at bounding box center [92, 80] width 150 height 15
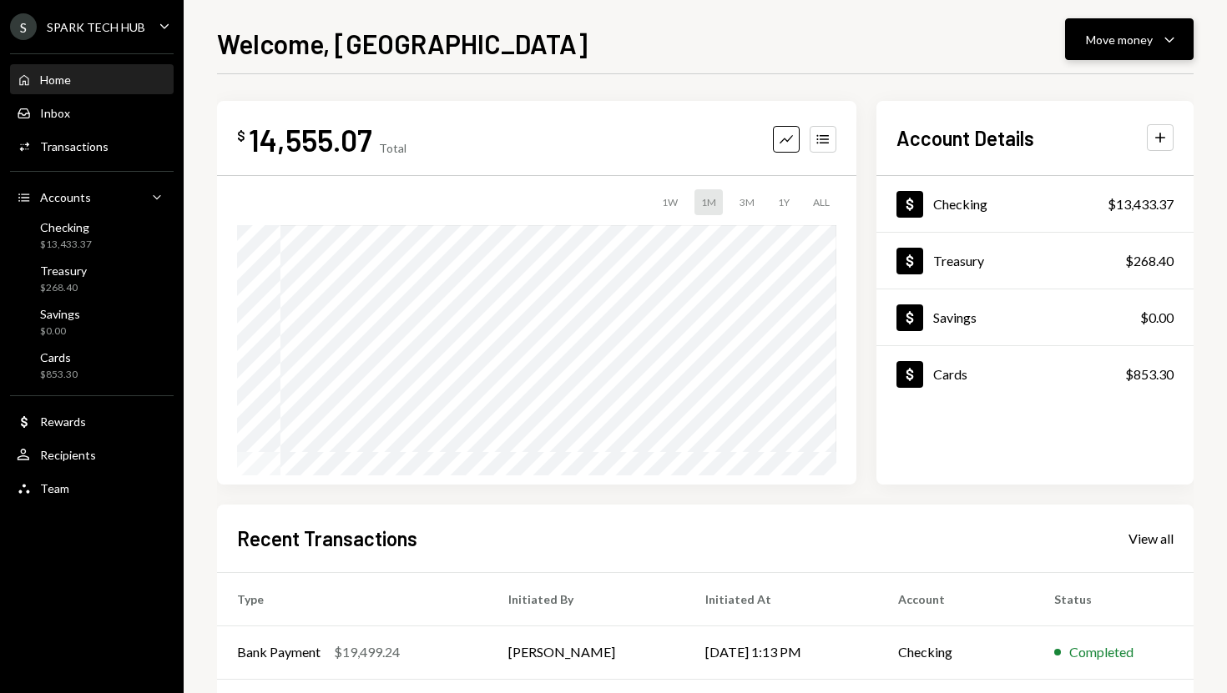
click at [1128, 48] on div "Move money Caret Down" at bounding box center [1129, 39] width 87 height 20
click at [1078, 84] on div "Send" at bounding box center [1116, 90] width 122 height 18
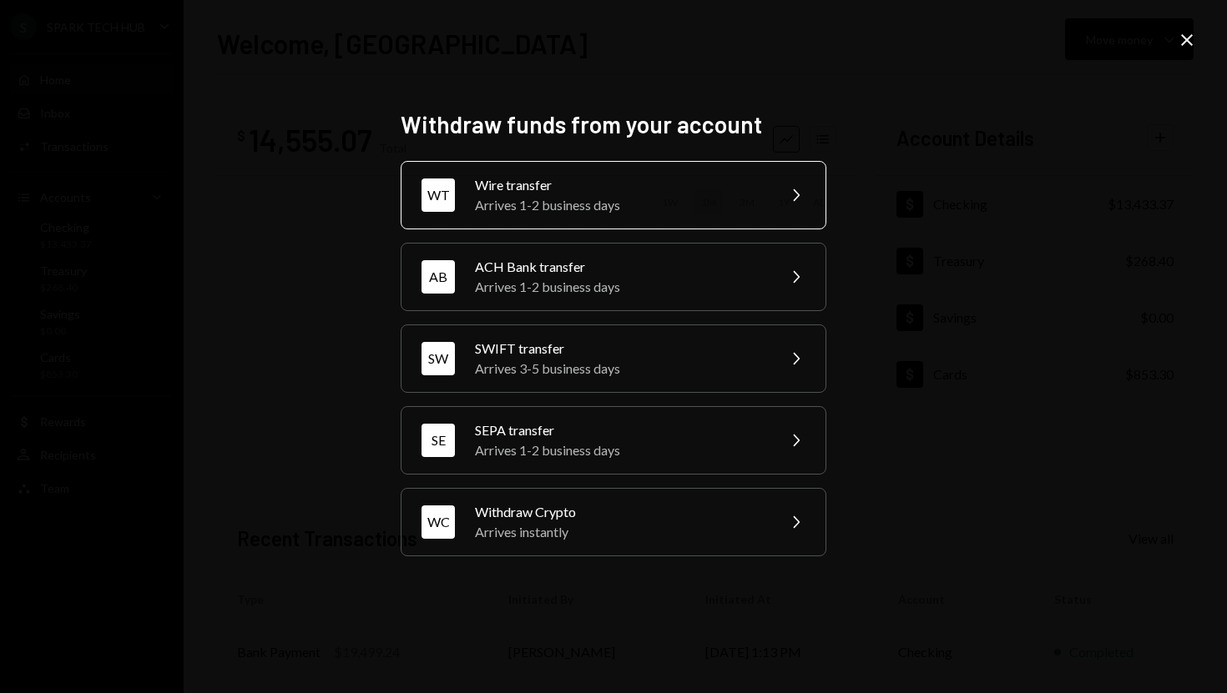
click at [651, 187] on div "Wire transfer" at bounding box center [620, 185] width 290 height 20
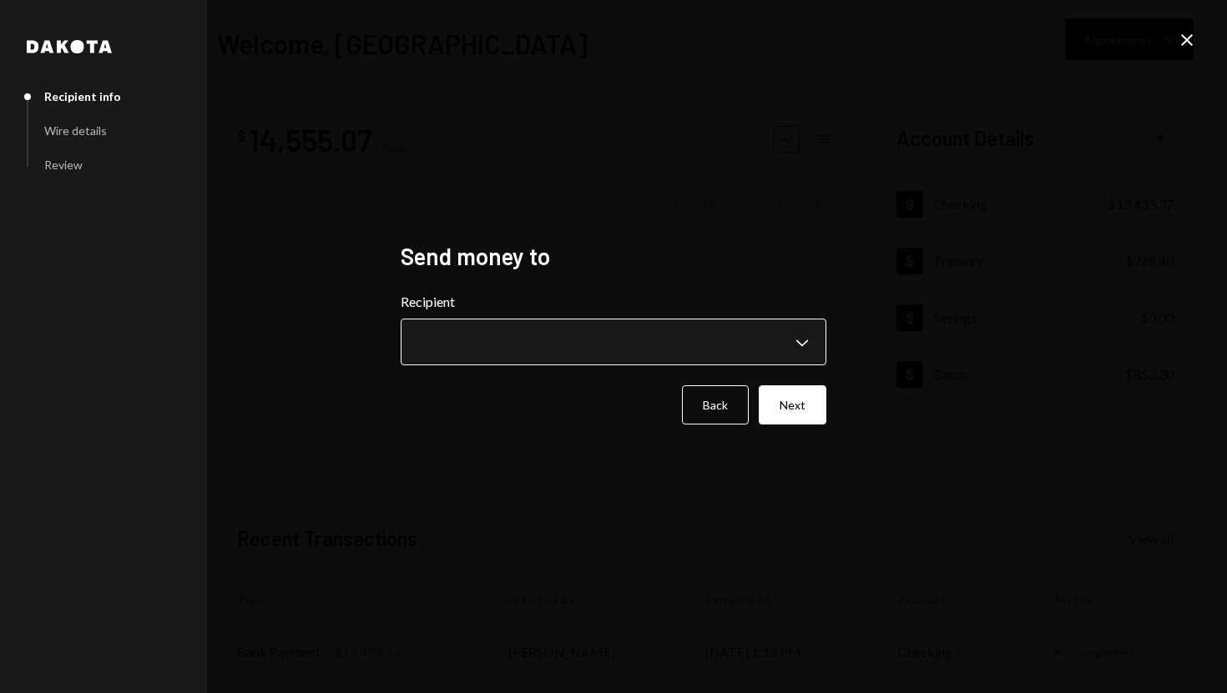
click at [803, 345] on body "**********" at bounding box center [613, 346] width 1227 height 693
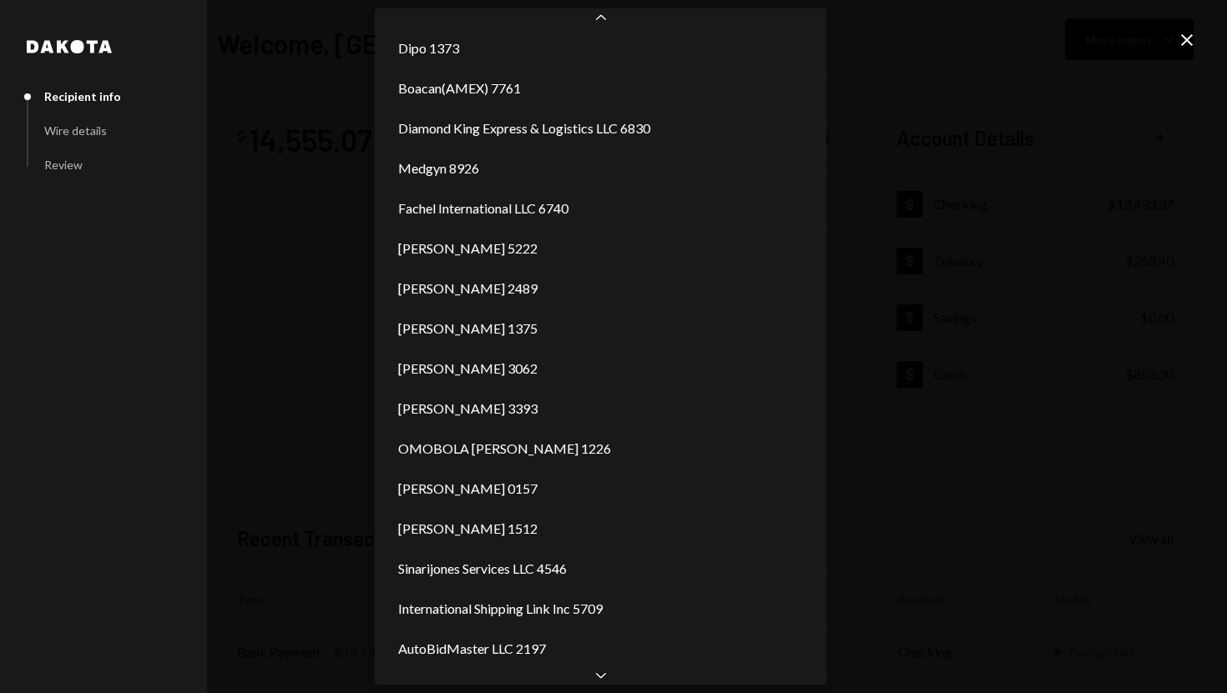
scroll to position [1328, 0]
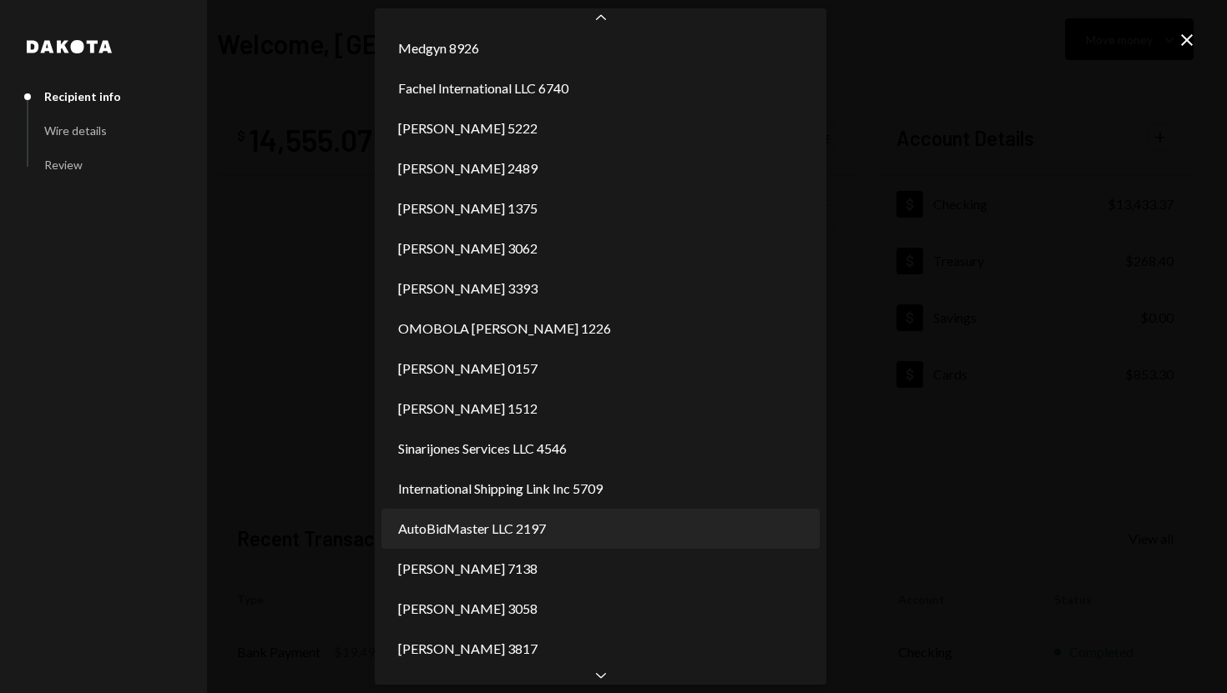
select select "**********"
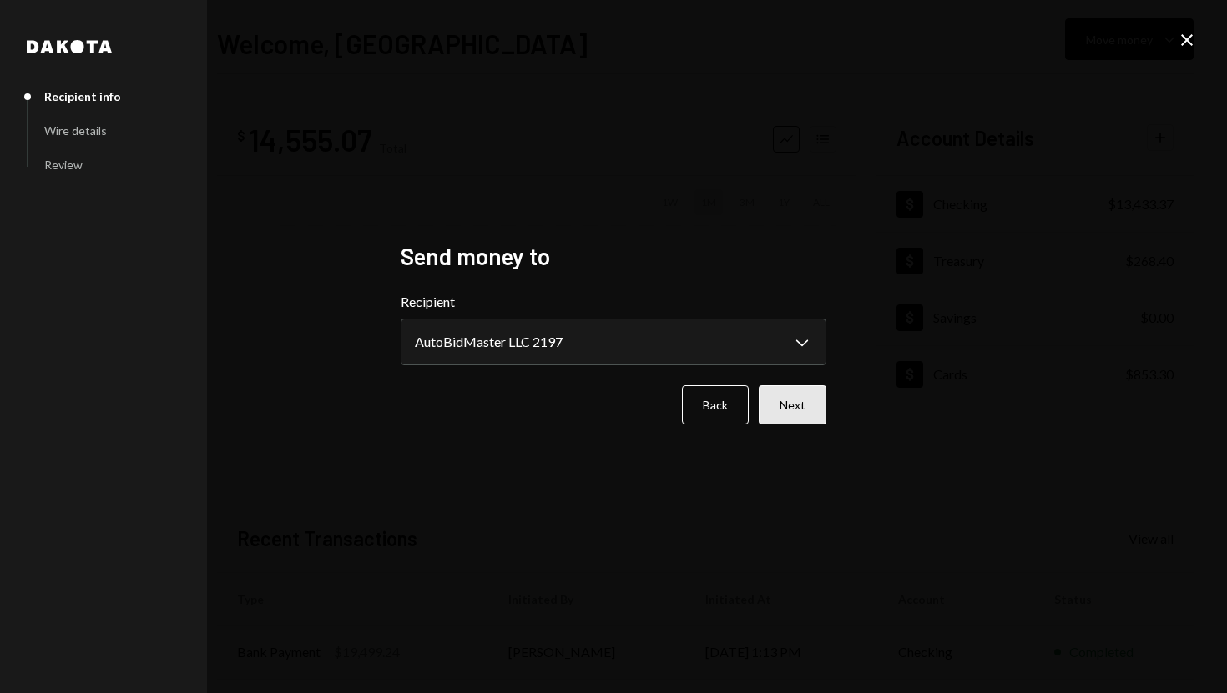
click at [804, 415] on button "Next" at bounding box center [793, 405] width 68 height 39
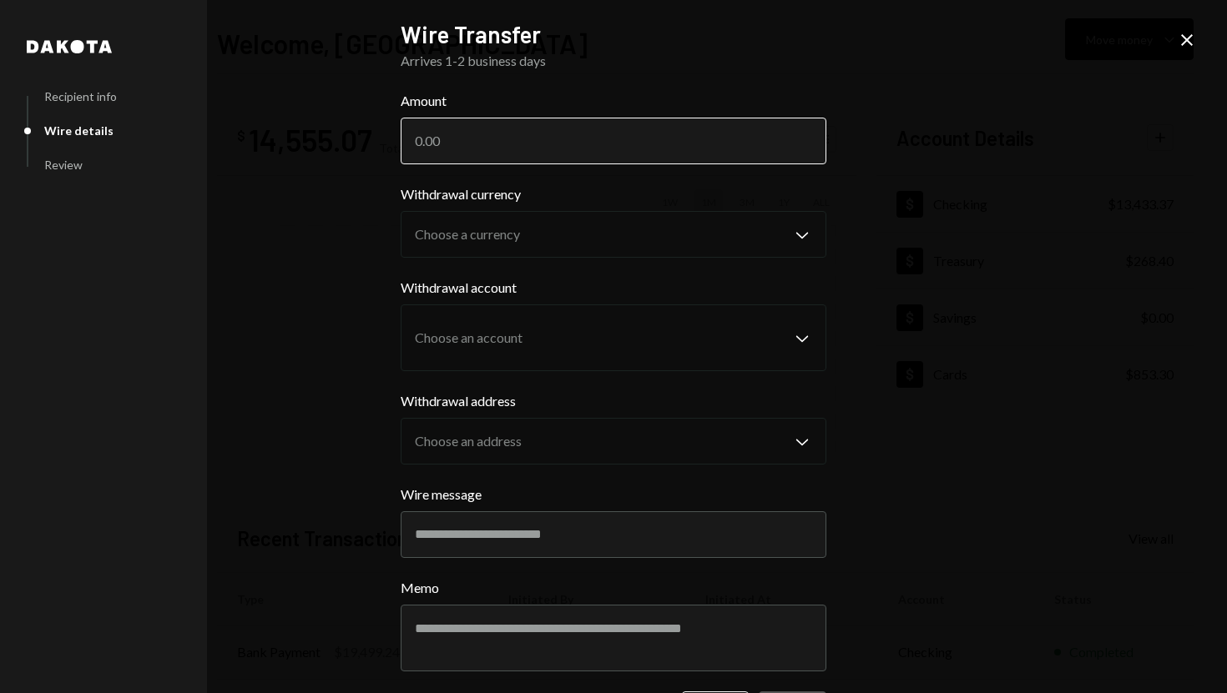
click at [619, 140] on input "Amount" at bounding box center [614, 141] width 426 height 47
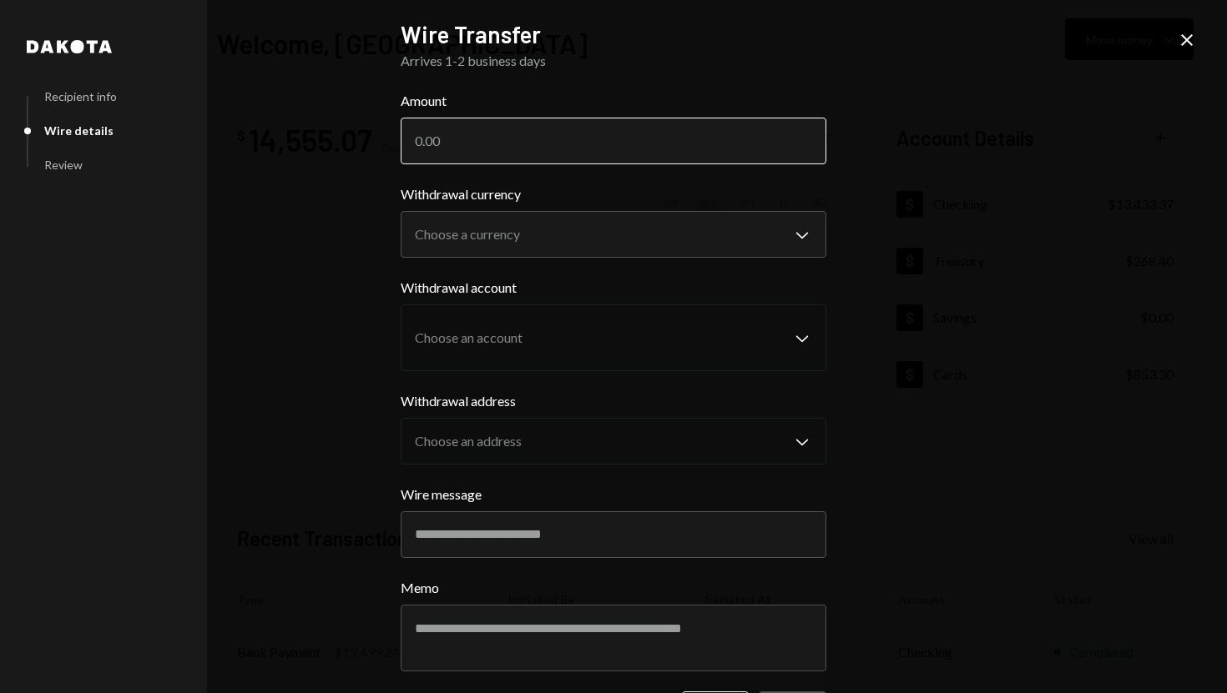
click at [549, 138] on input "Amount" at bounding box center [614, 141] width 426 height 47
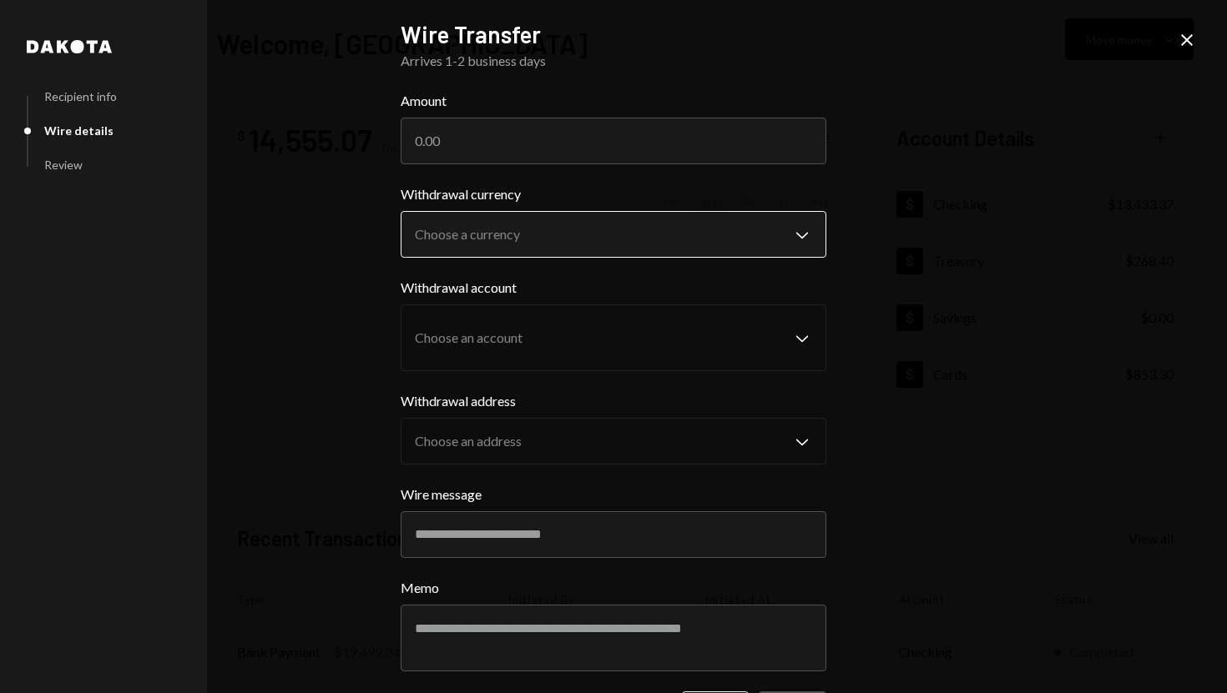
click at [562, 241] on body "S SPARK TECH HUB Caret Down Home Home Inbox Inbox Activities Transactions Accou…" at bounding box center [613, 346] width 1227 height 693
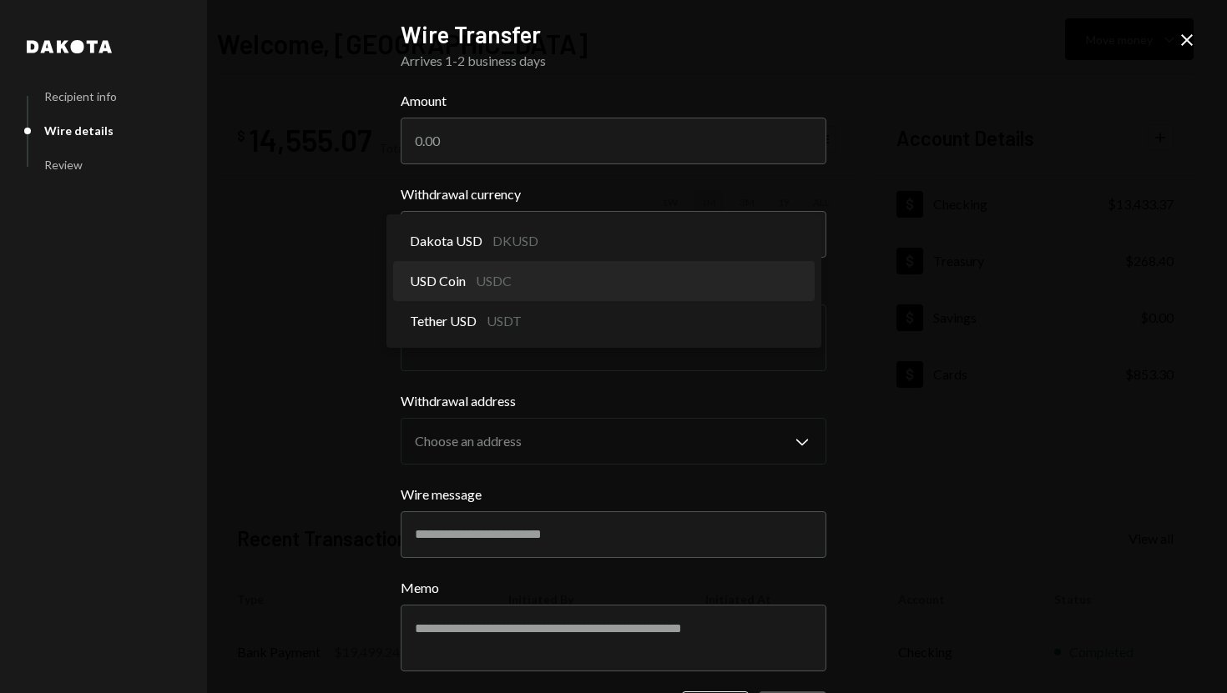
select select "****"
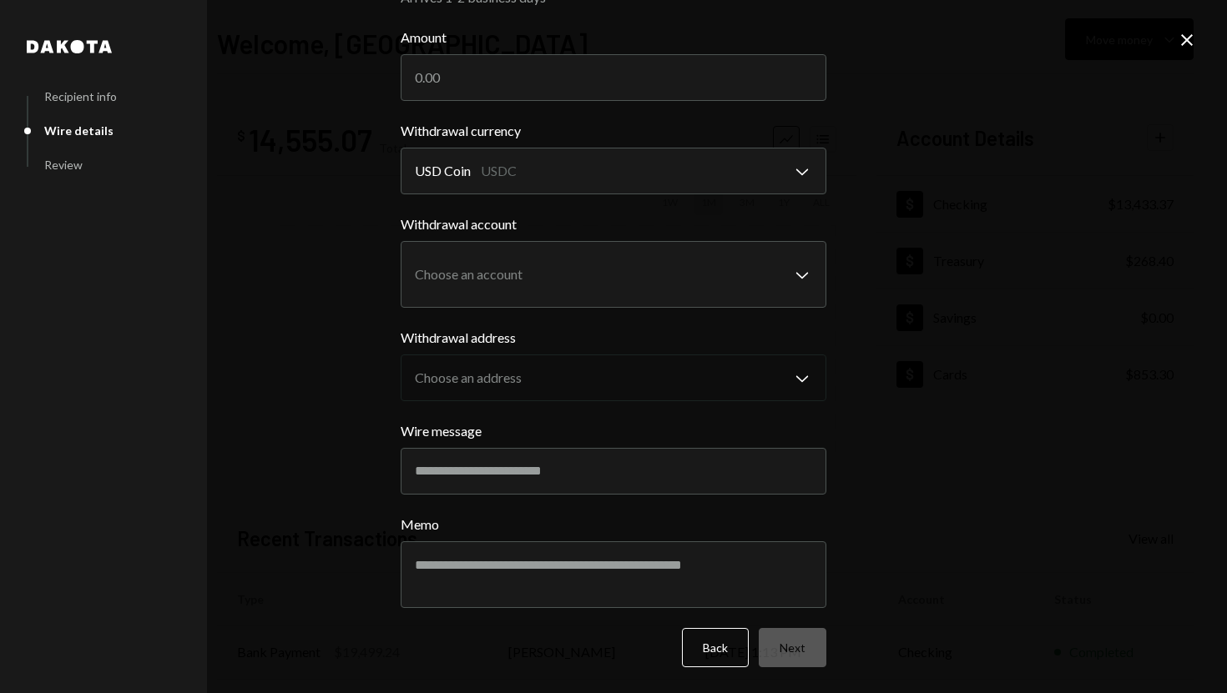
scroll to position [63, 0]
click at [551, 273] on body "S SPARK TECH HUB Caret Down Home Home Inbox Inbox Activities Transactions Accou…" at bounding box center [613, 346] width 1227 height 693
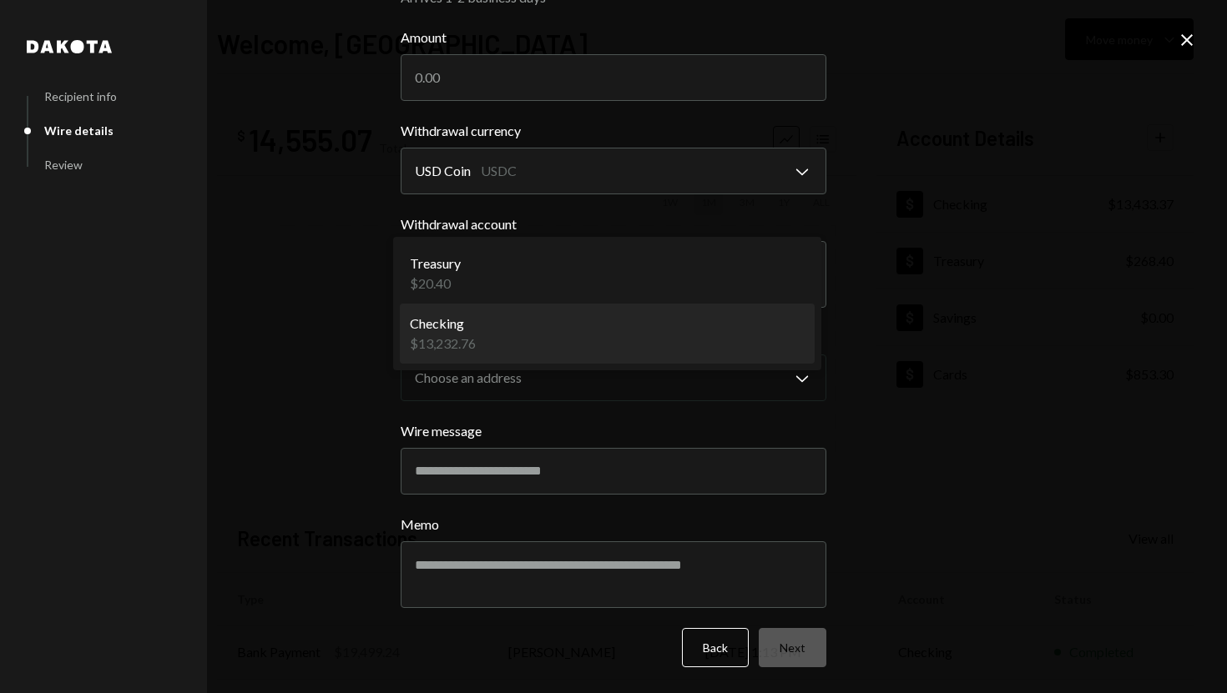
select select "**********"
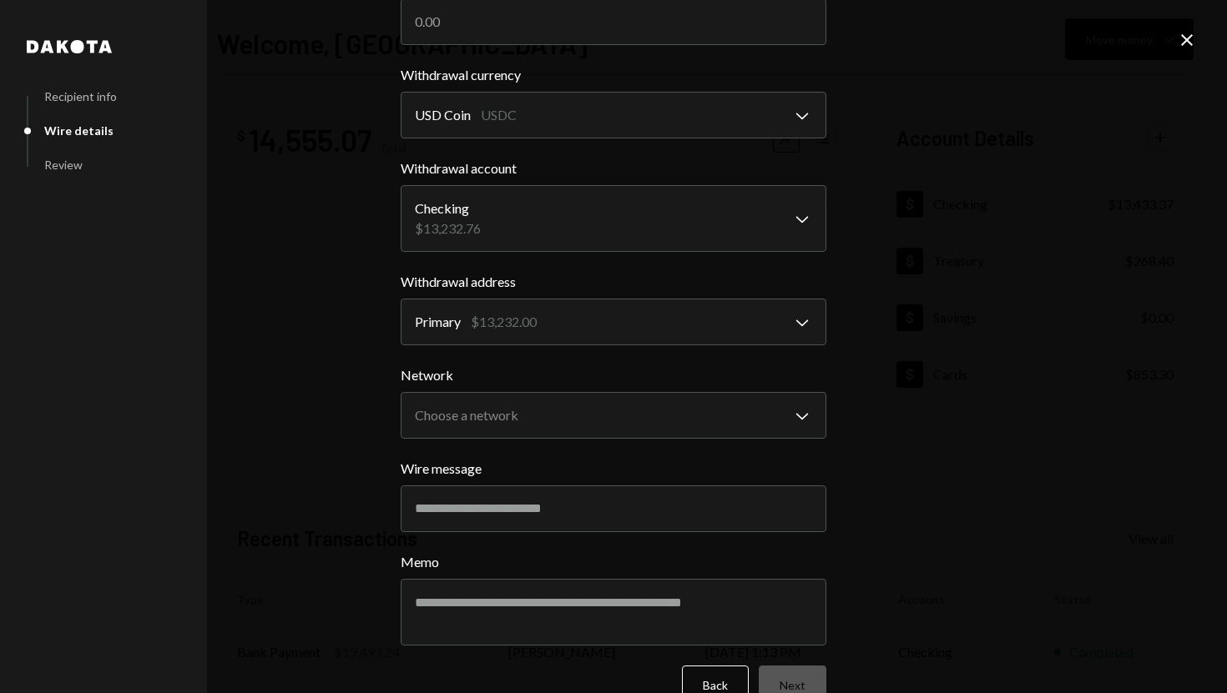
scroll to position [133, 0]
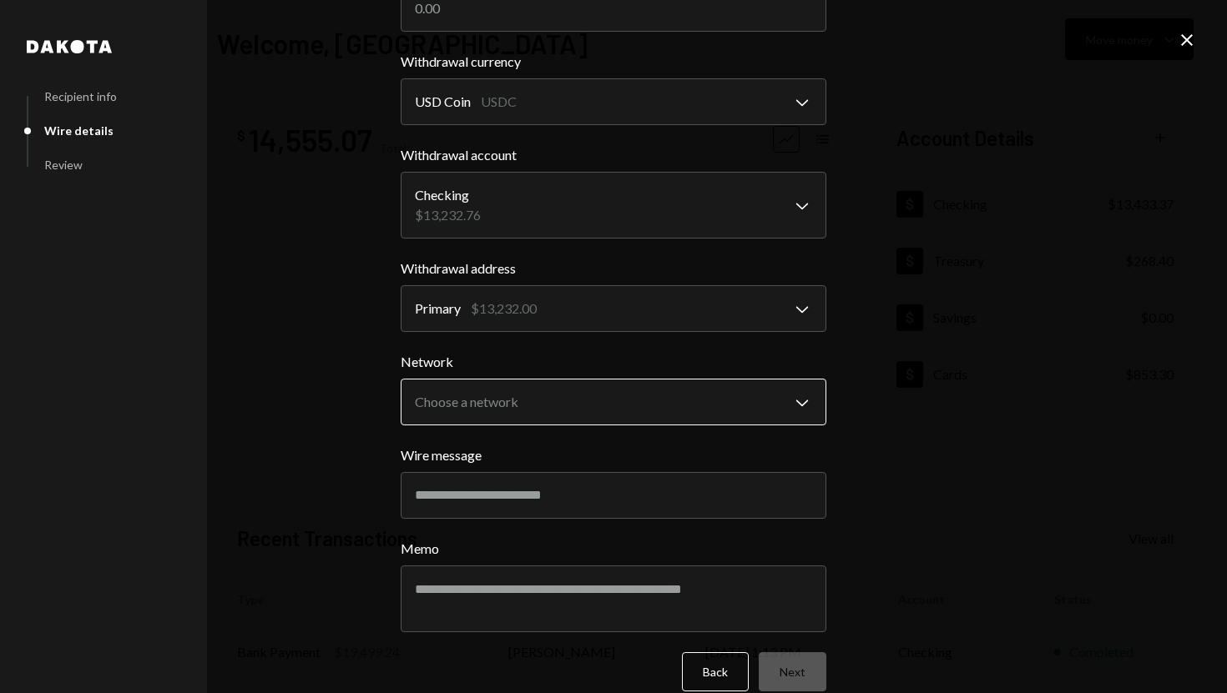
click at [522, 387] on body "S SPARK TECH HUB Caret Down Home Home Inbox Inbox Activities Transactions Accou…" at bounding box center [613, 346] width 1227 height 693
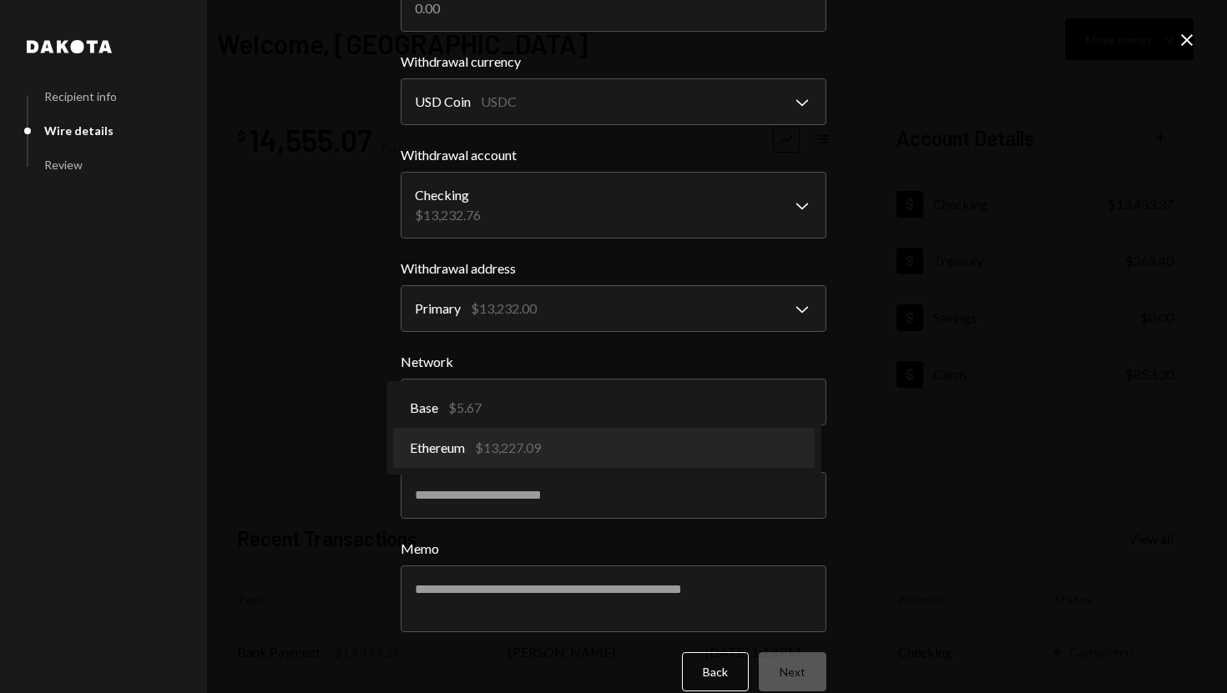
select select "**********"
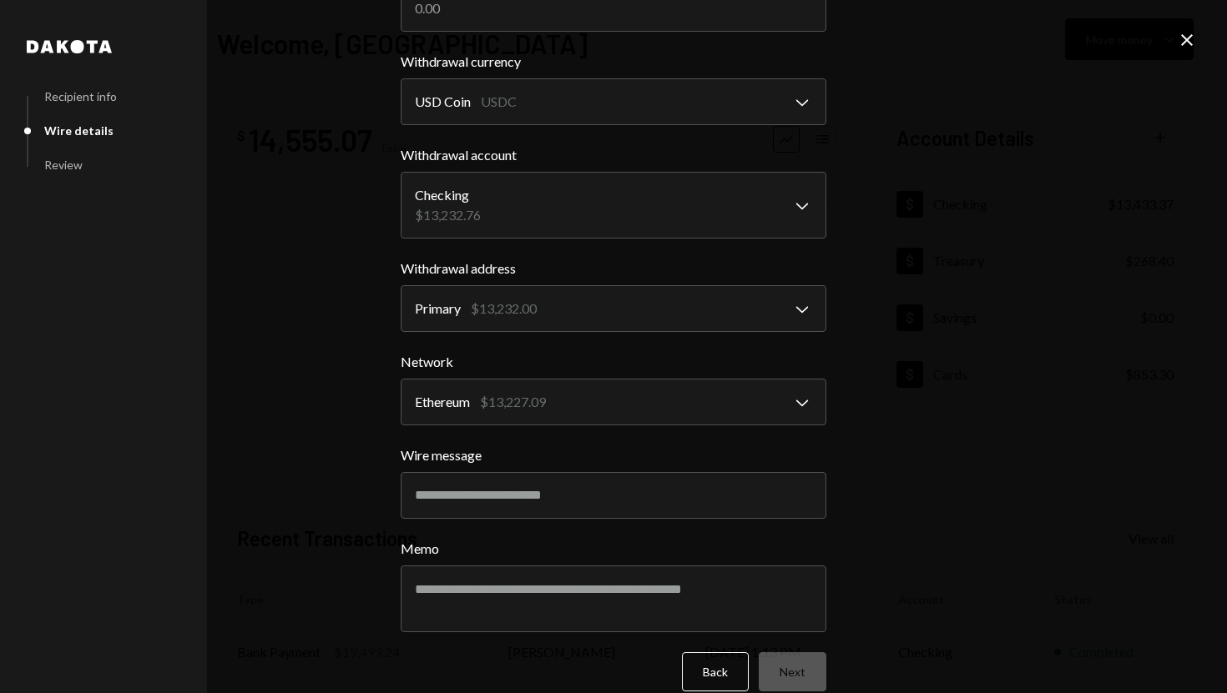
scroll to position [157, 0]
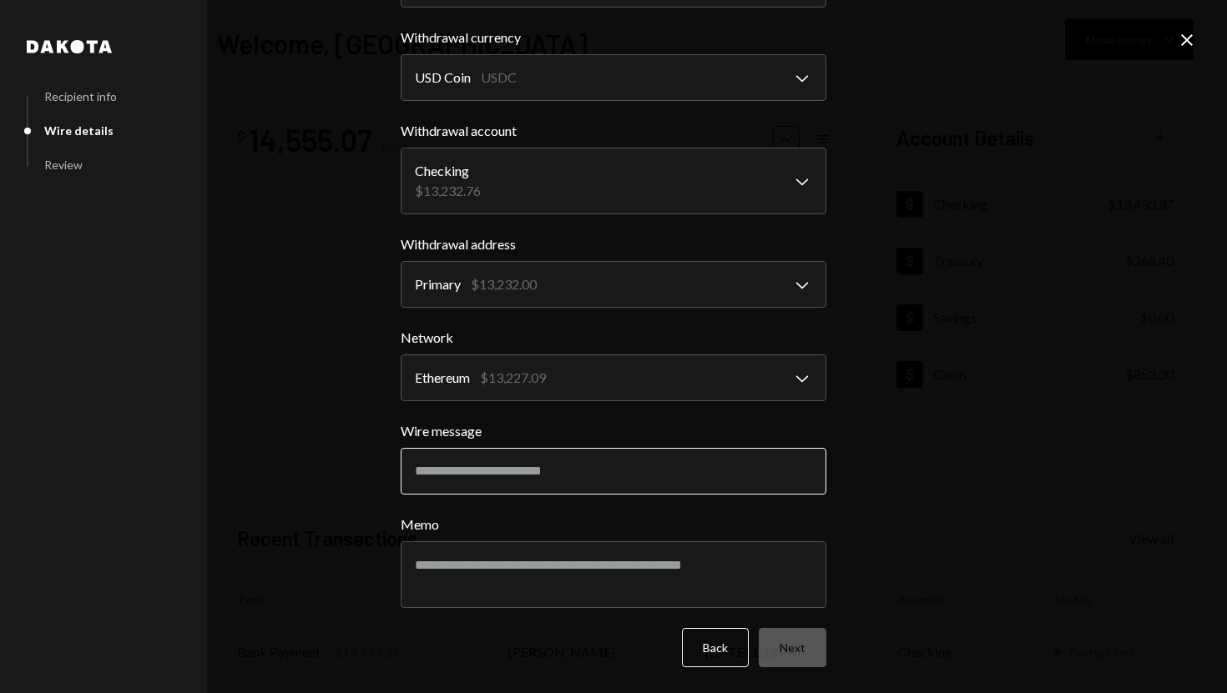
click at [507, 467] on input "Wire message" at bounding box center [614, 471] width 426 height 47
paste input "**********"
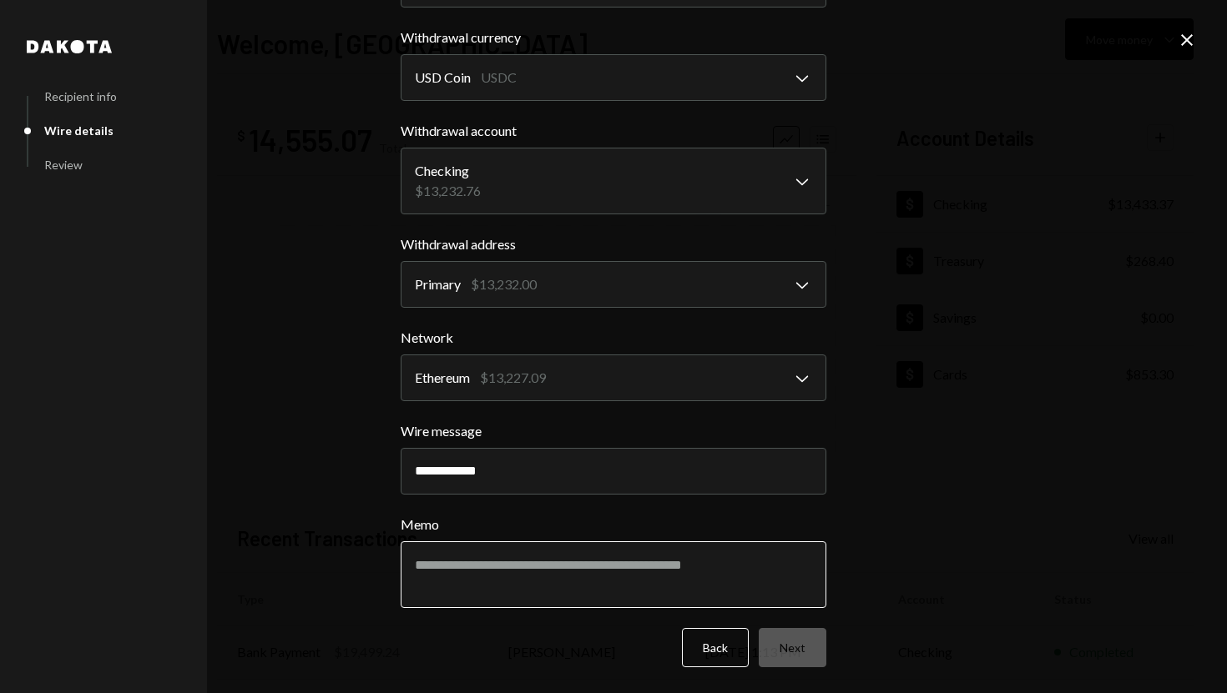
type input "**********"
click at [468, 558] on textarea "Memo" at bounding box center [614, 575] width 426 height 67
paste textarea "**********"
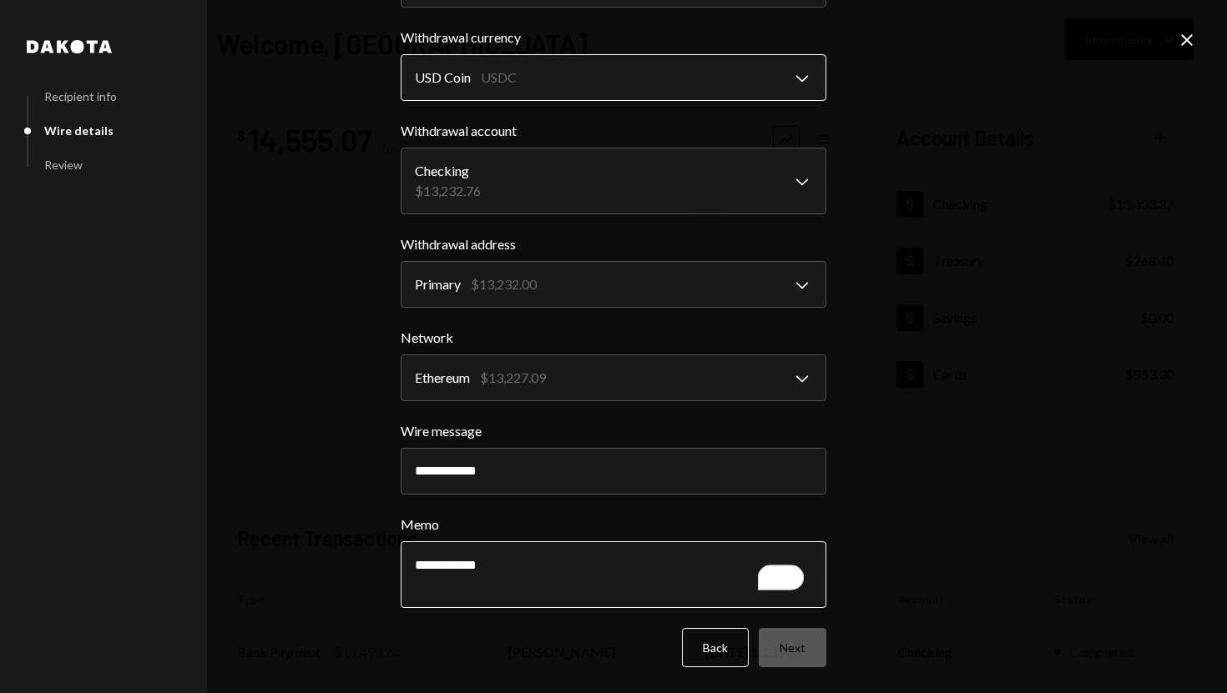
scroll to position [79, 0]
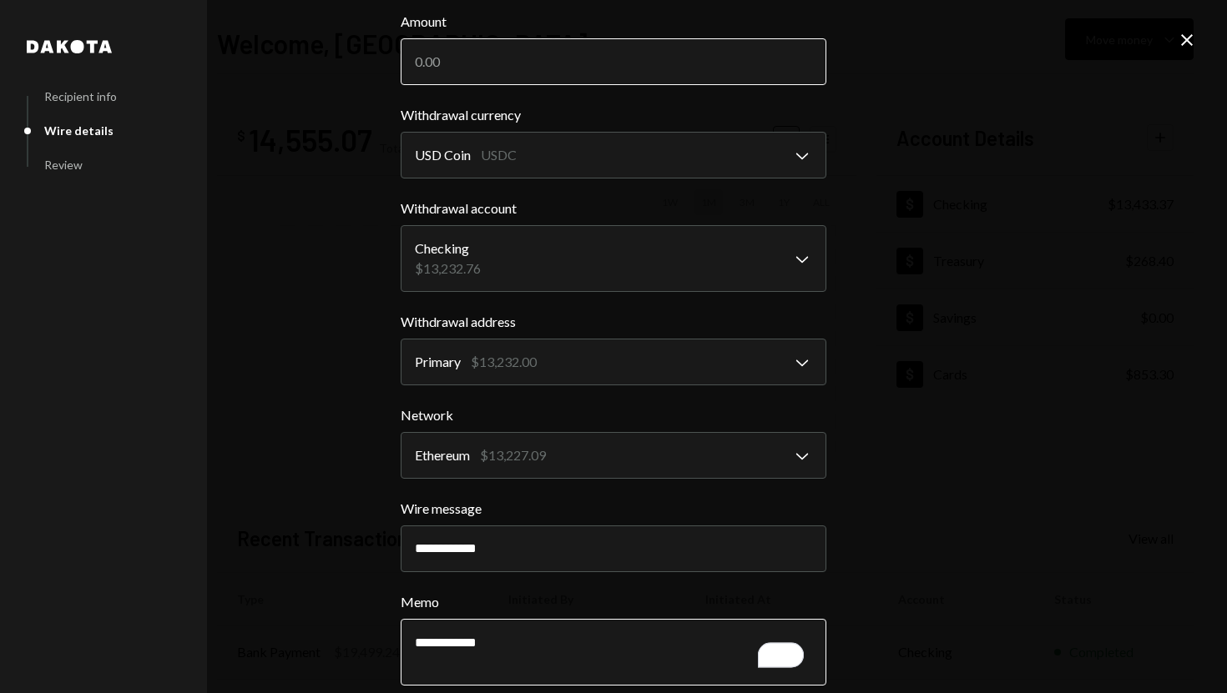
type textarea "**********"
click at [486, 51] on input "Amount" at bounding box center [614, 61] width 426 height 47
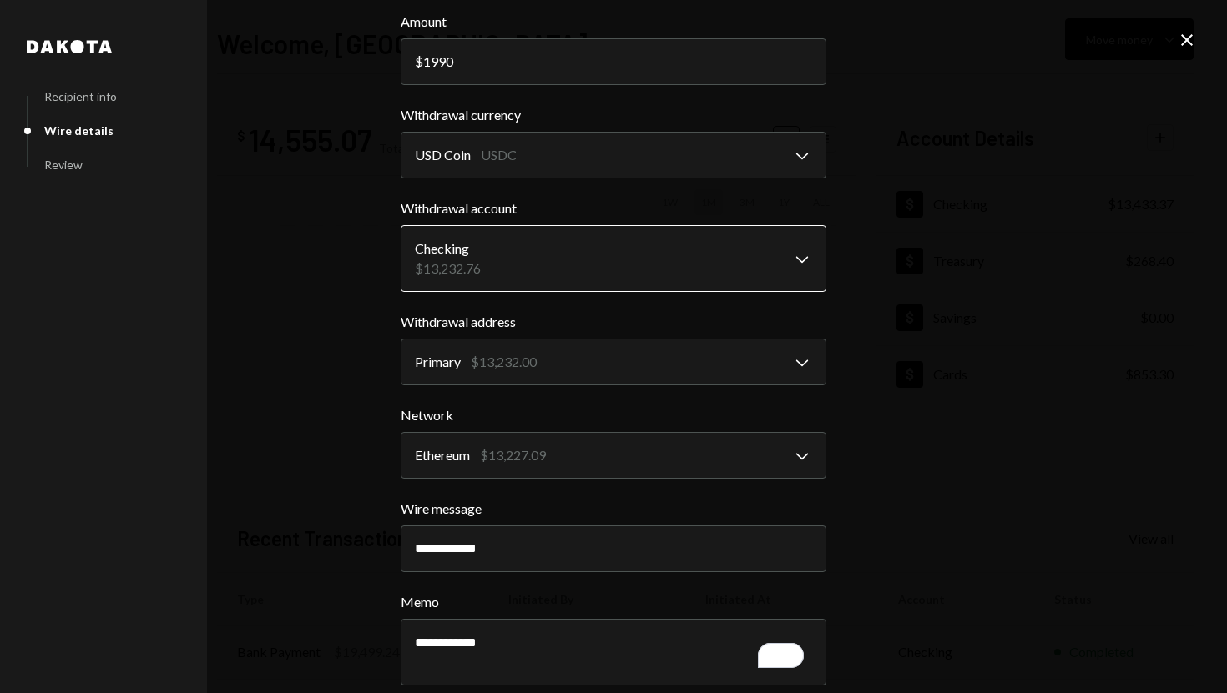
scroll to position [157, 0]
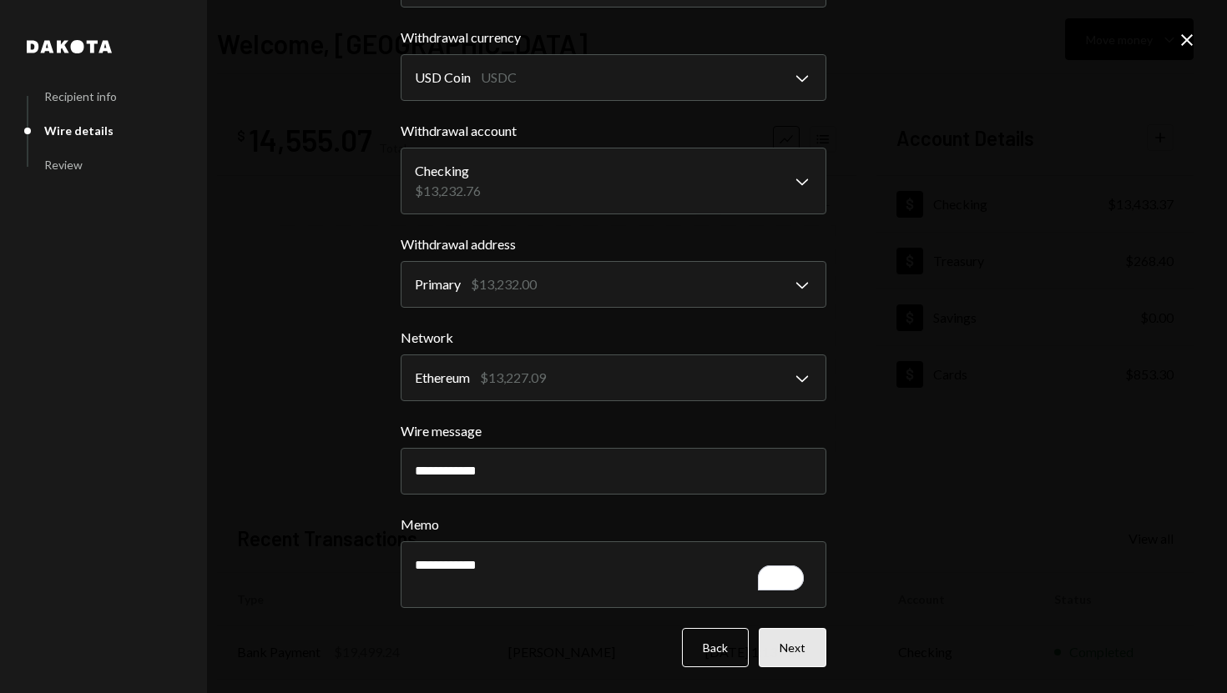
type input "1990"
click at [782, 638] on button "Next" at bounding box center [793, 647] width 68 height 39
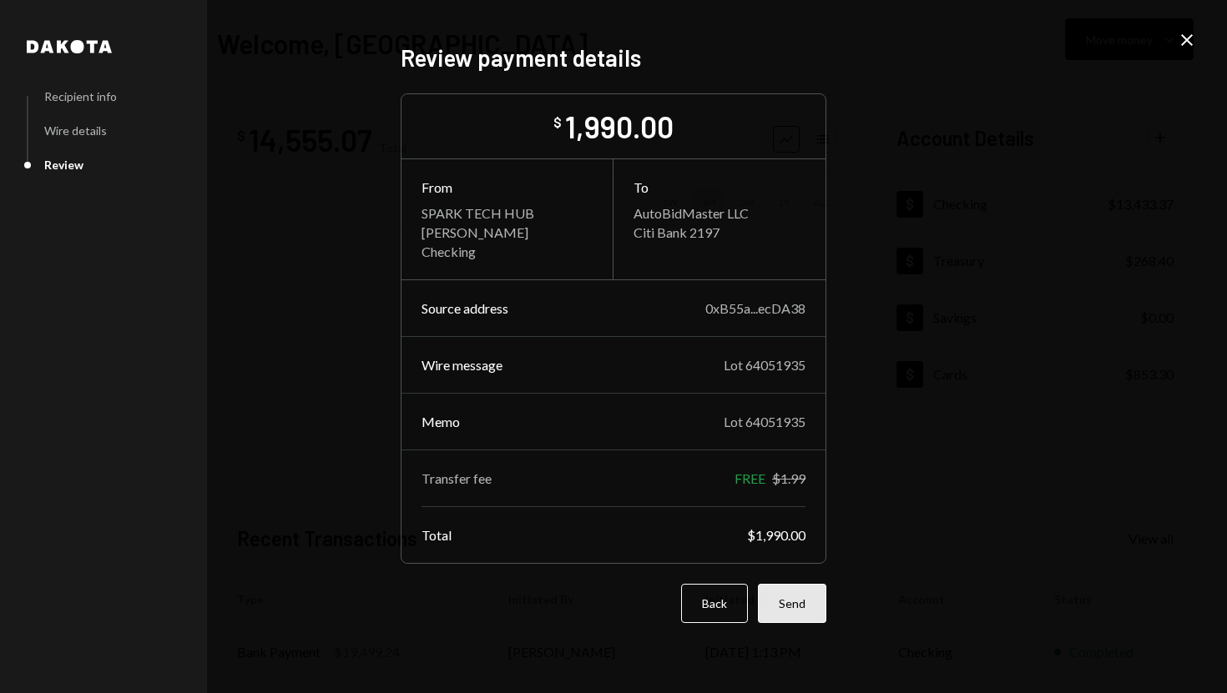
click at [796, 619] on button "Send" at bounding box center [792, 603] width 68 height 39
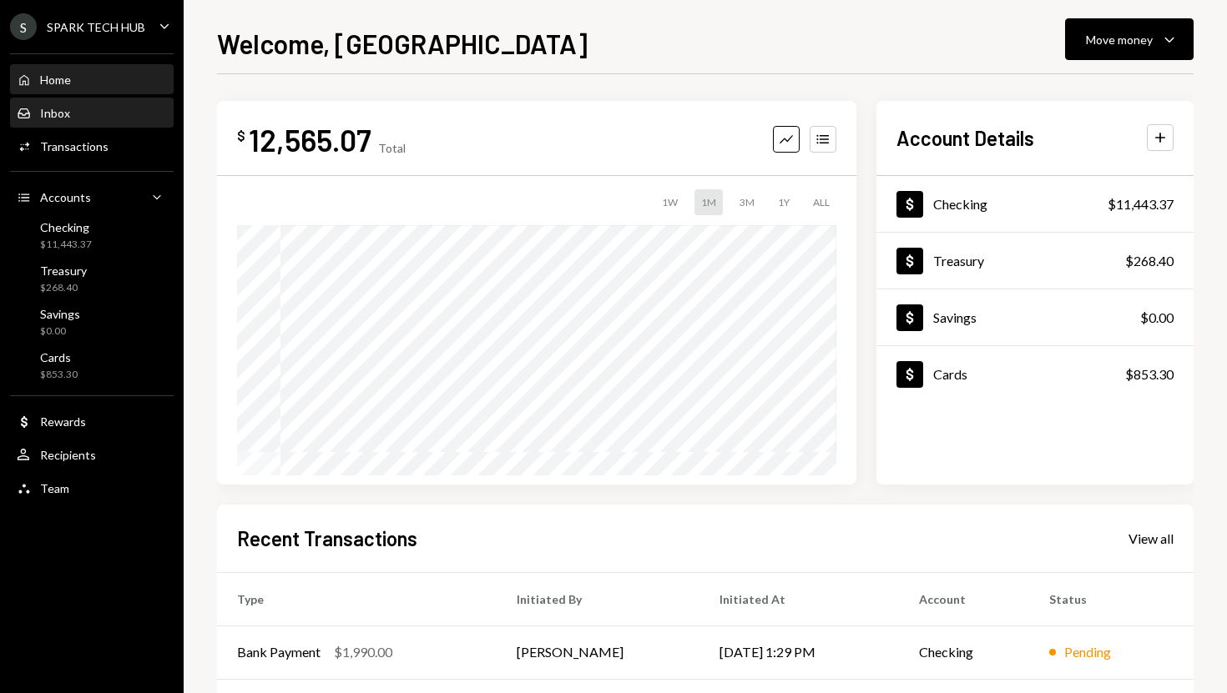
click at [145, 113] on div "Inbox Inbox" at bounding box center [92, 113] width 150 height 15
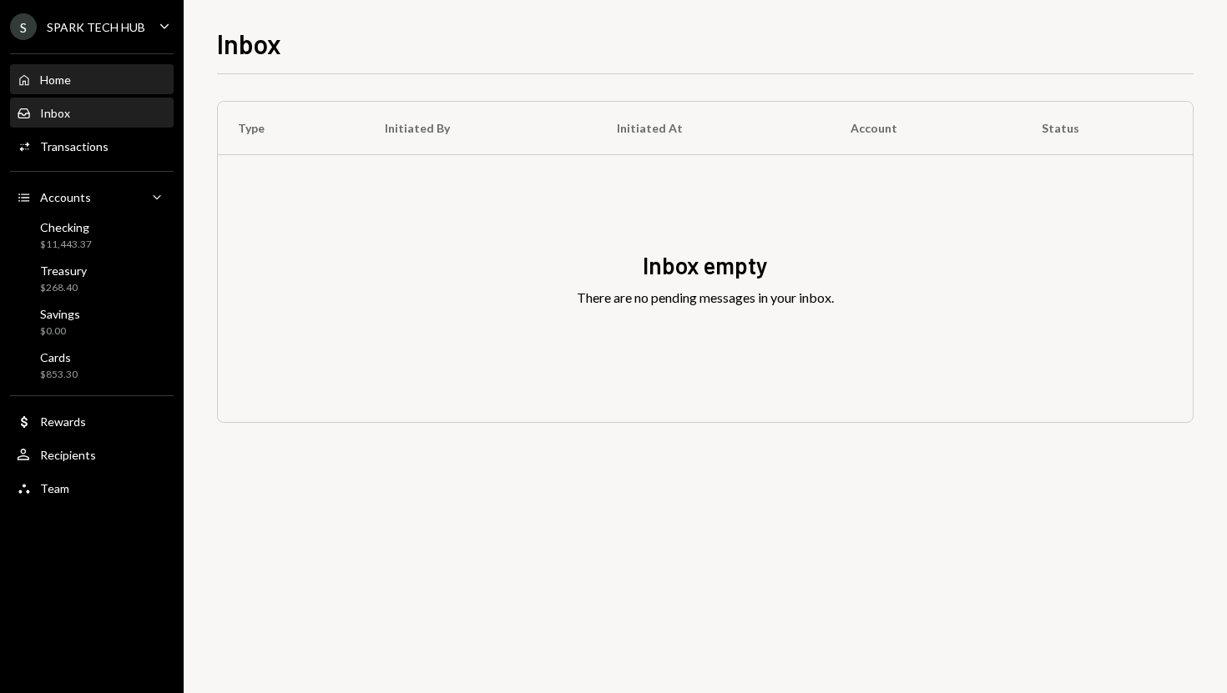
click at [137, 76] on div "Home Home" at bounding box center [92, 80] width 150 height 15
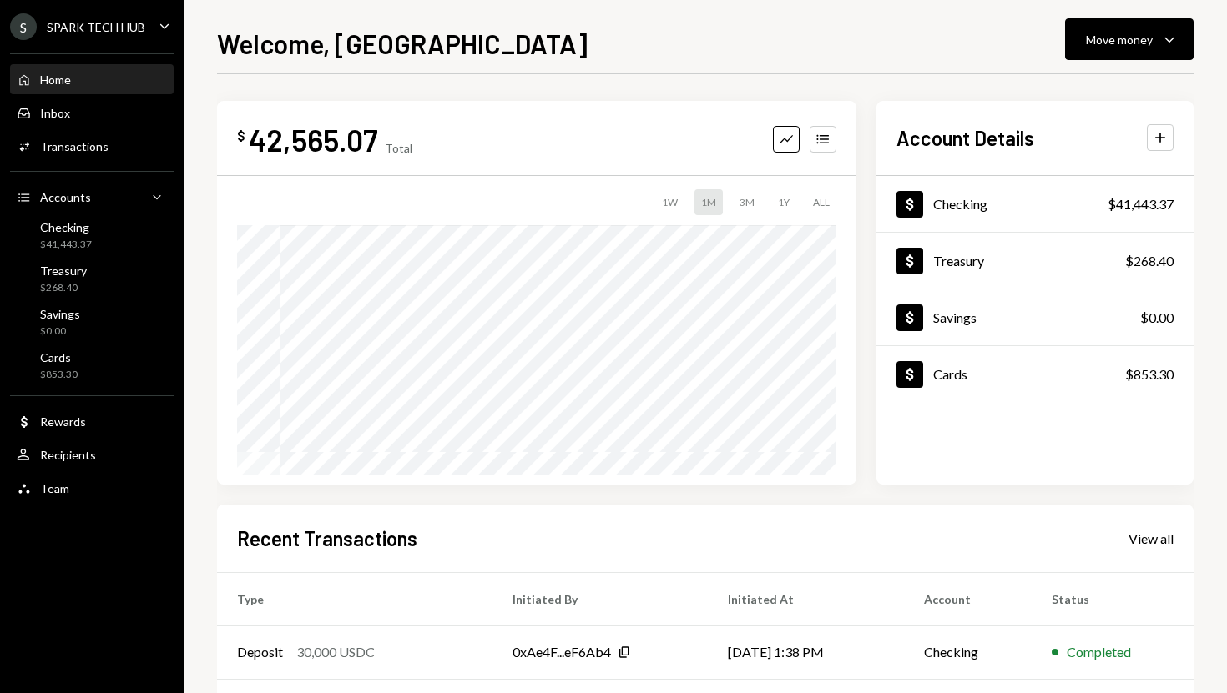
click at [97, 81] on div "Home Home" at bounding box center [92, 80] width 150 height 15
click at [108, 145] on div "Activities Transactions" at bounding box center [92, 146] width 150 height 15
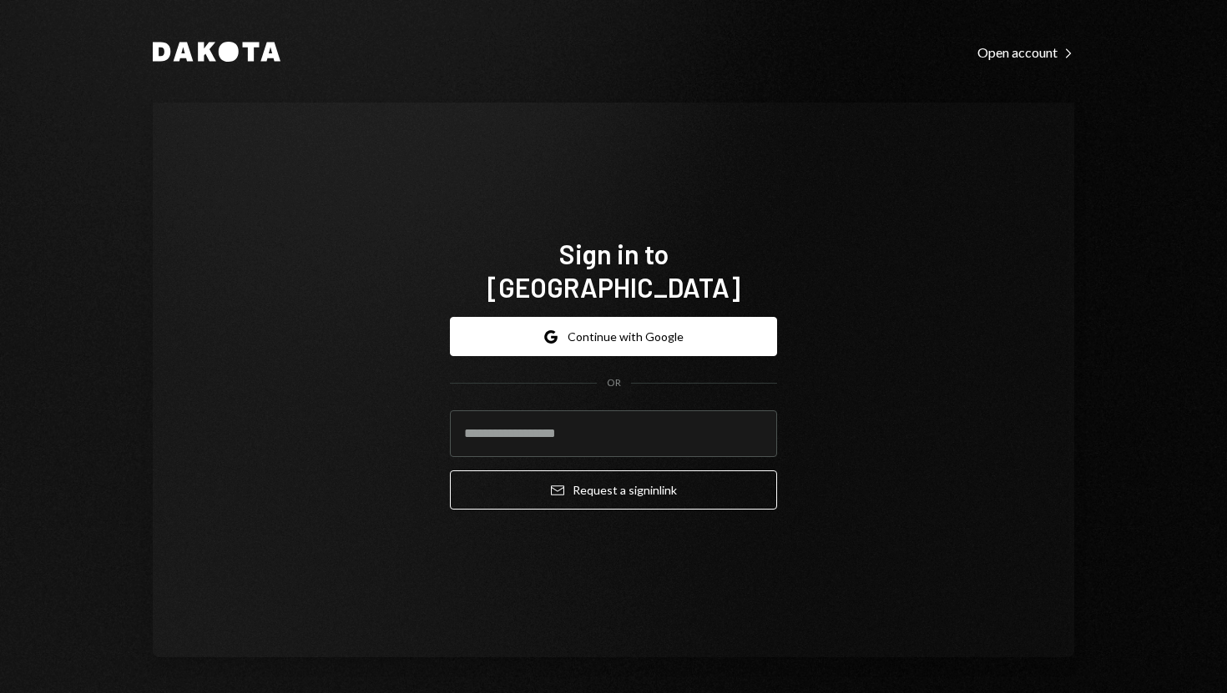
type input "**********"
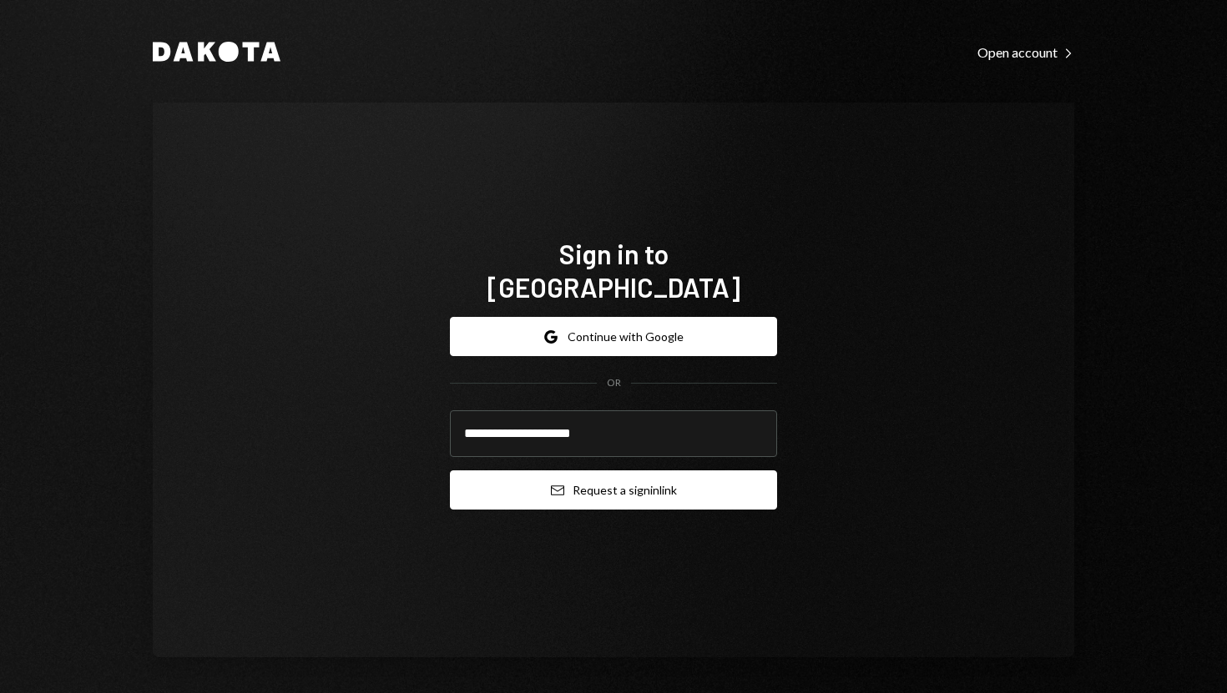
click at [514, 471] on button "Email Request a sign in link" at bounding box center [613, 490] width 327 height 39
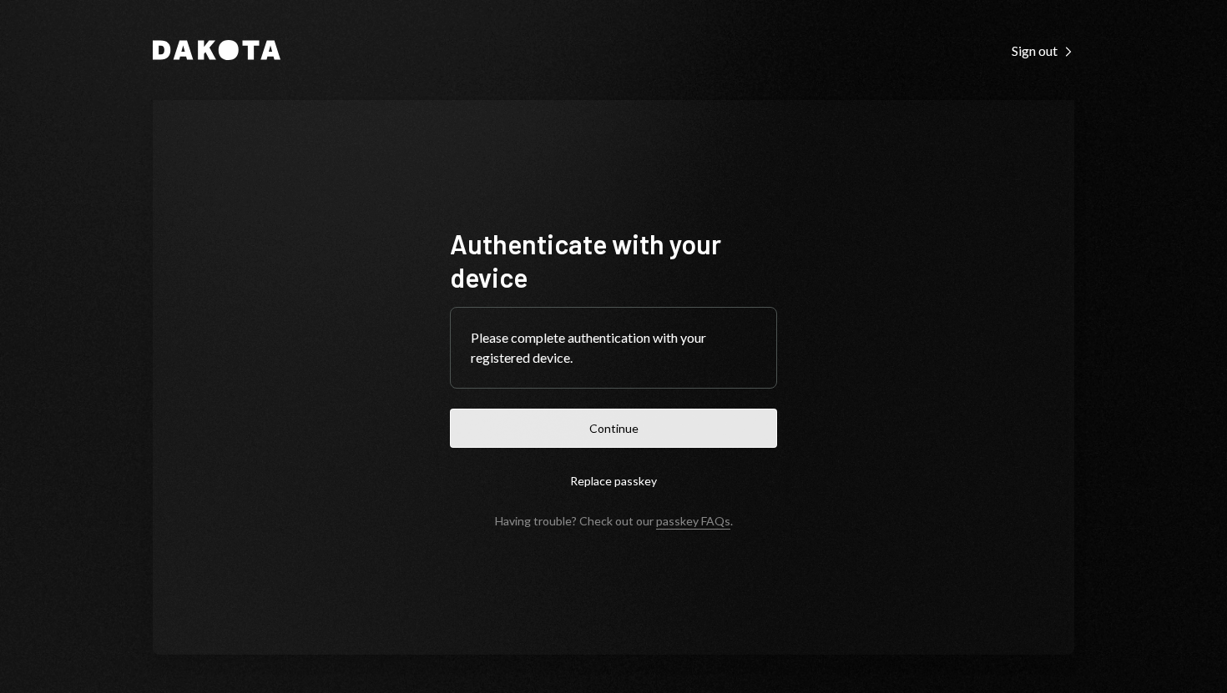
click at [559, 422] on button "Continue" at bounding box center [613, 428] width 327 height 39
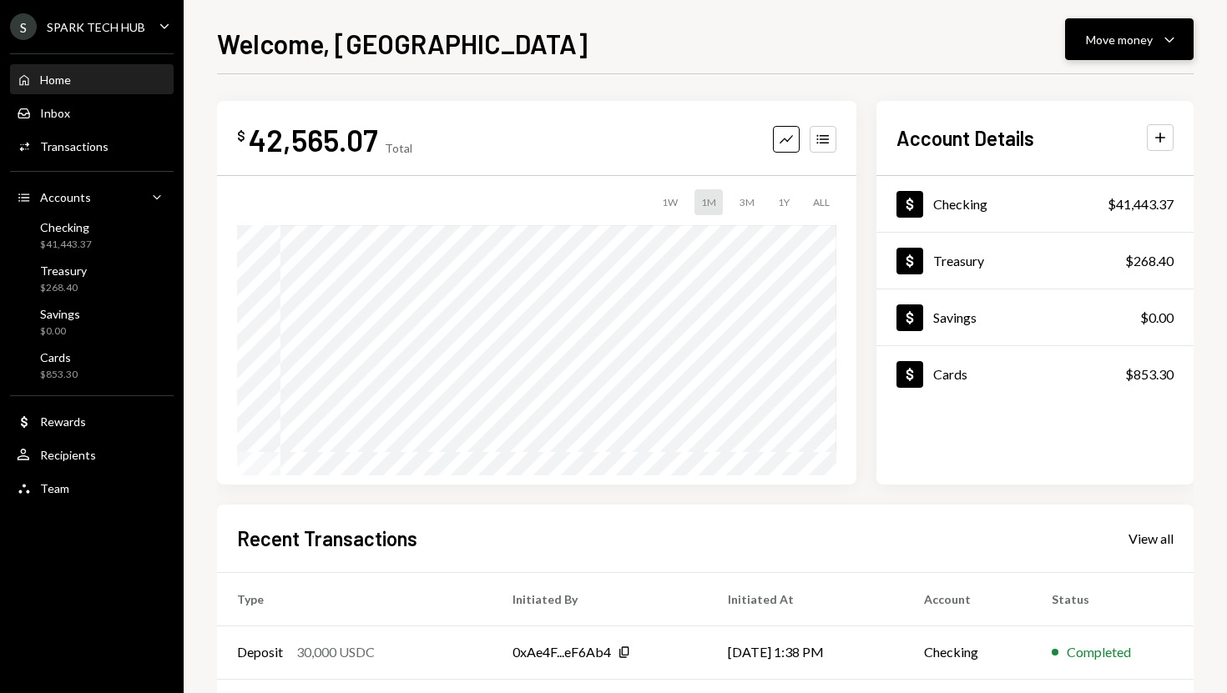
click at [1155, 40] on div "Move money Caret Down" at bounding box center [1129, 39] width 87 height 20
click at [1094, 80] on div "Withdraw Send" at bounding box center [1103, 90] width 167 height 38
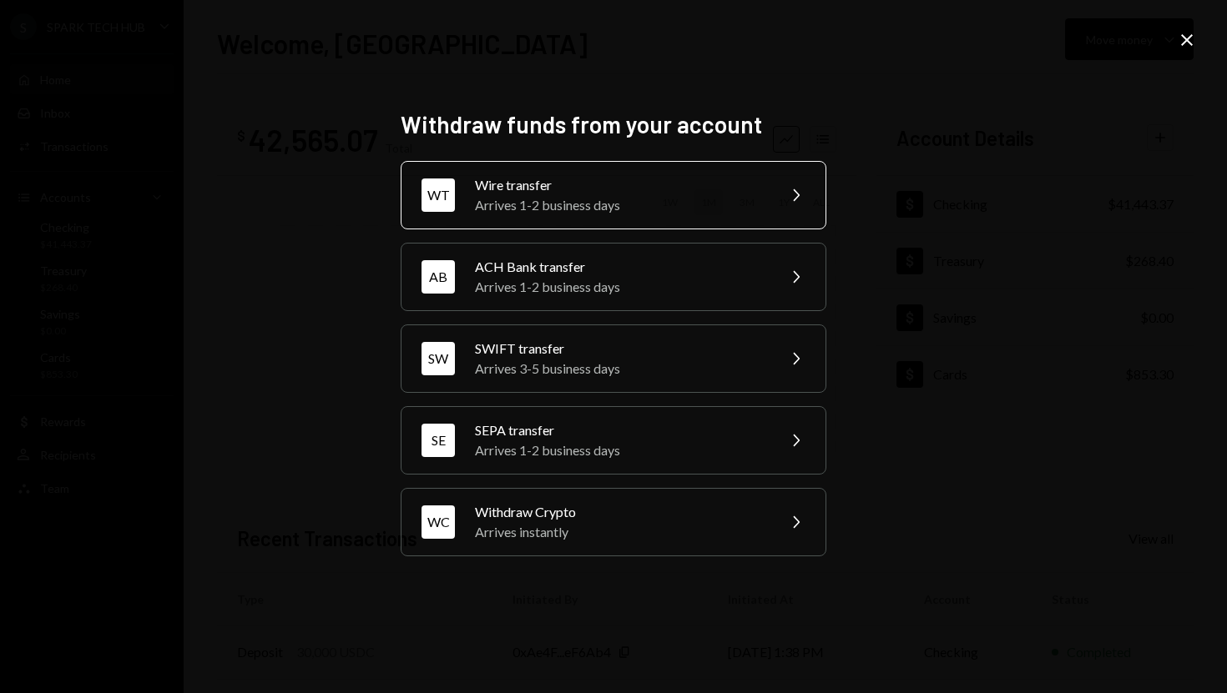
click at [682, 190] on div "Wire transfer" at bounding box center [620, 185] width 290 height 20
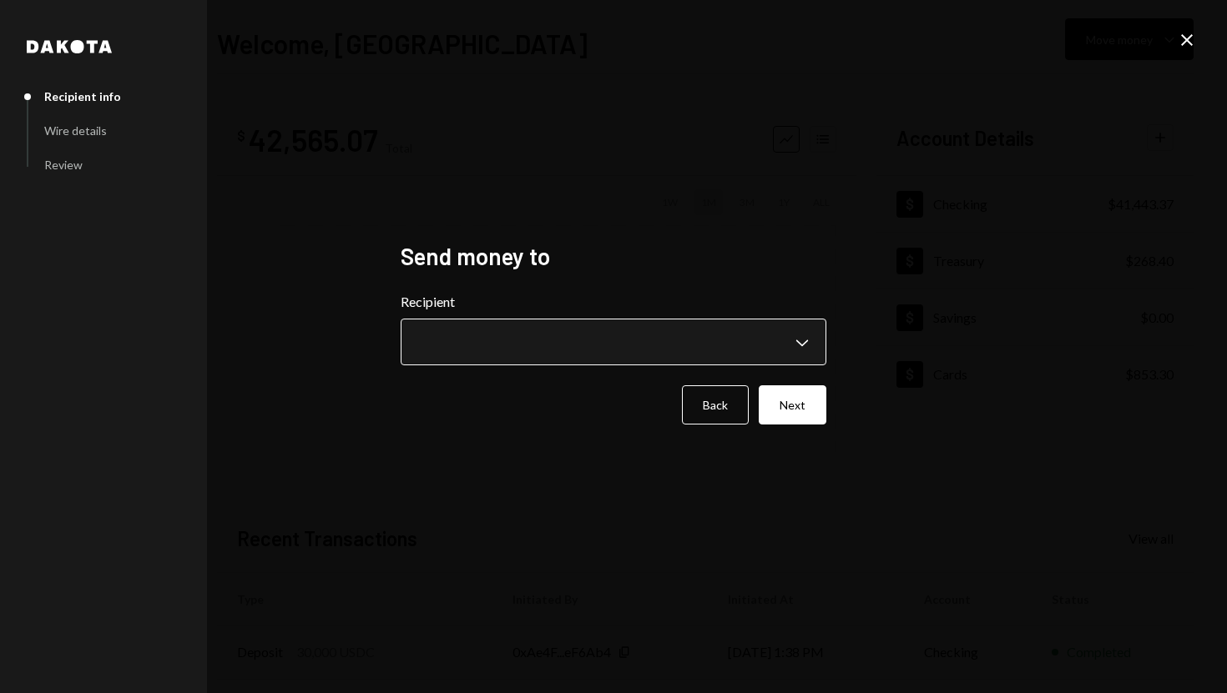
click at [808, 347] on body "**********" at bounding box center [613, 346] width 1227 height 693
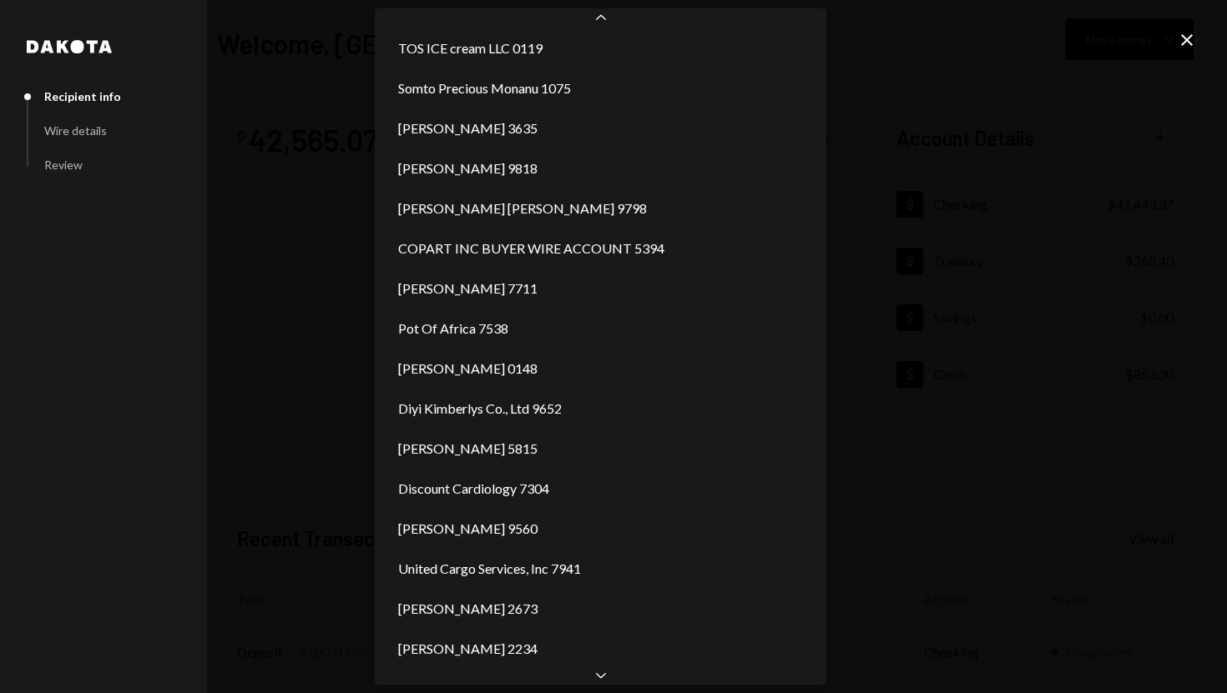
scroll to position [3011, 0]
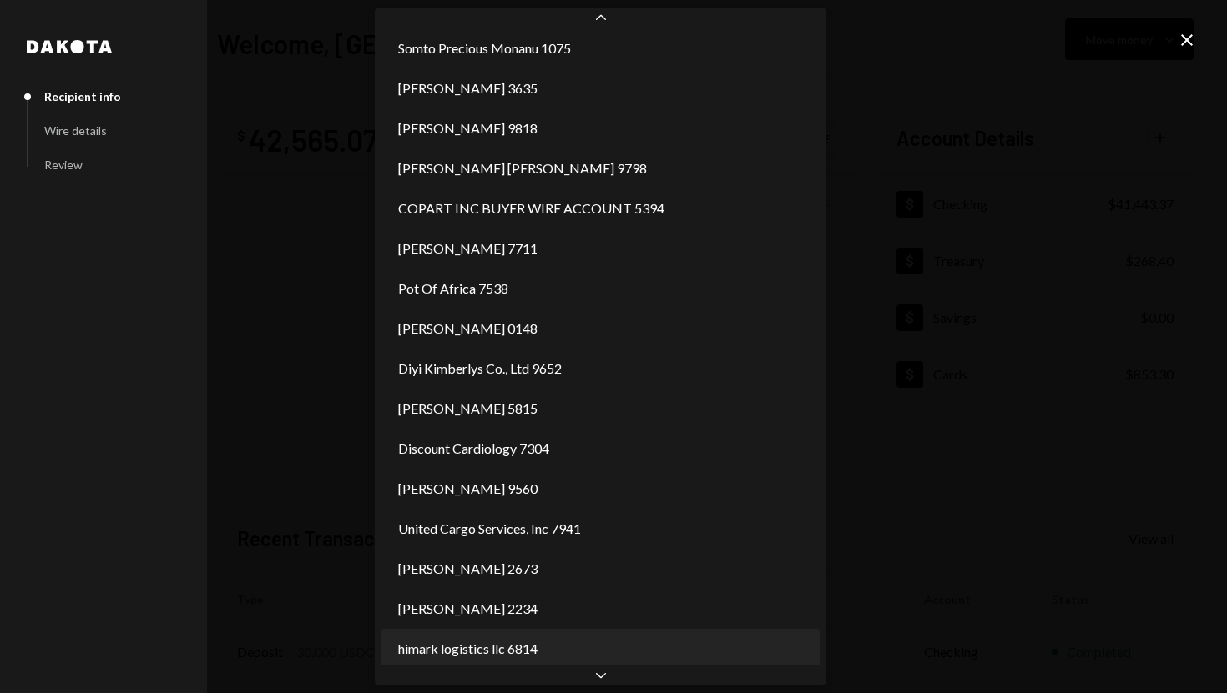
select select "**********"
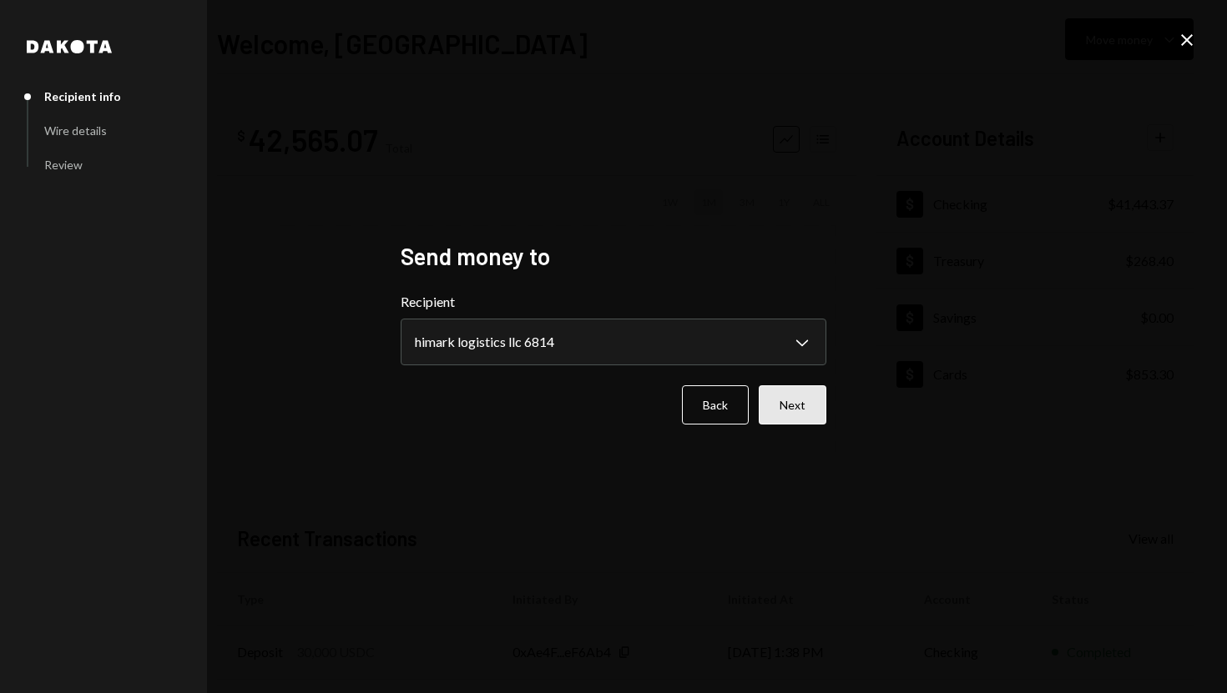
click at [779, 401] on button "Next" at bounding box center [793, 405] width 68 height 39
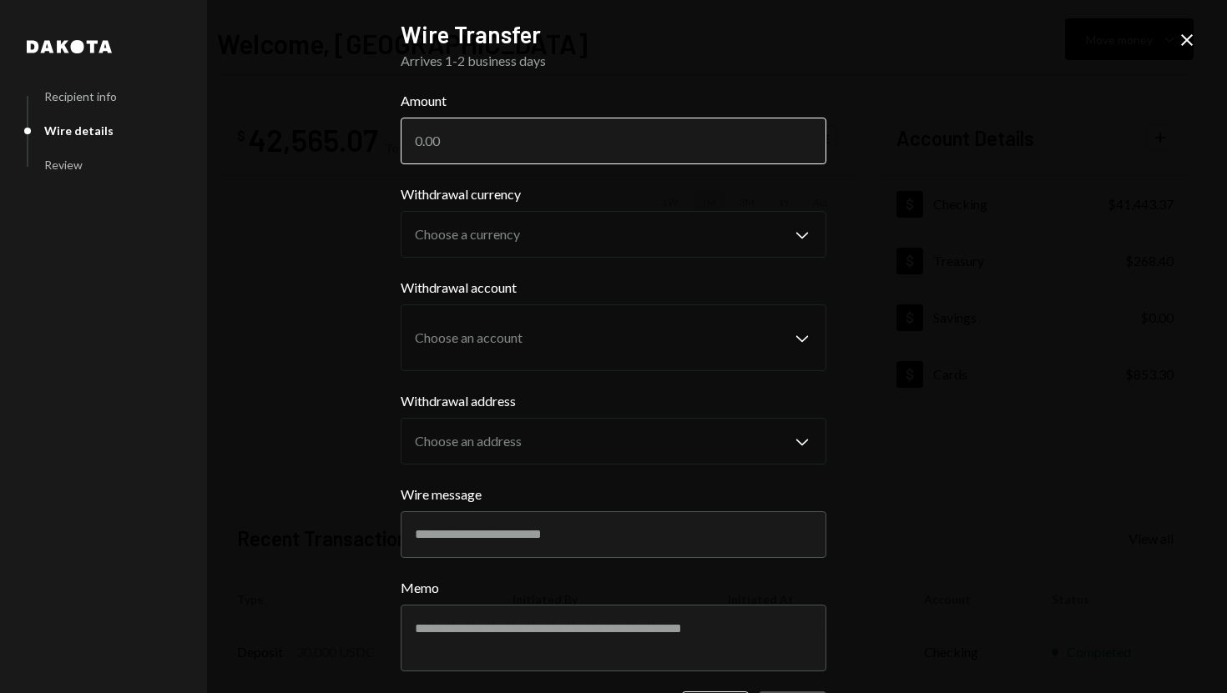
click at [482, 142] on input "Amount" at bounding box center [614, 141] width 426 height 47
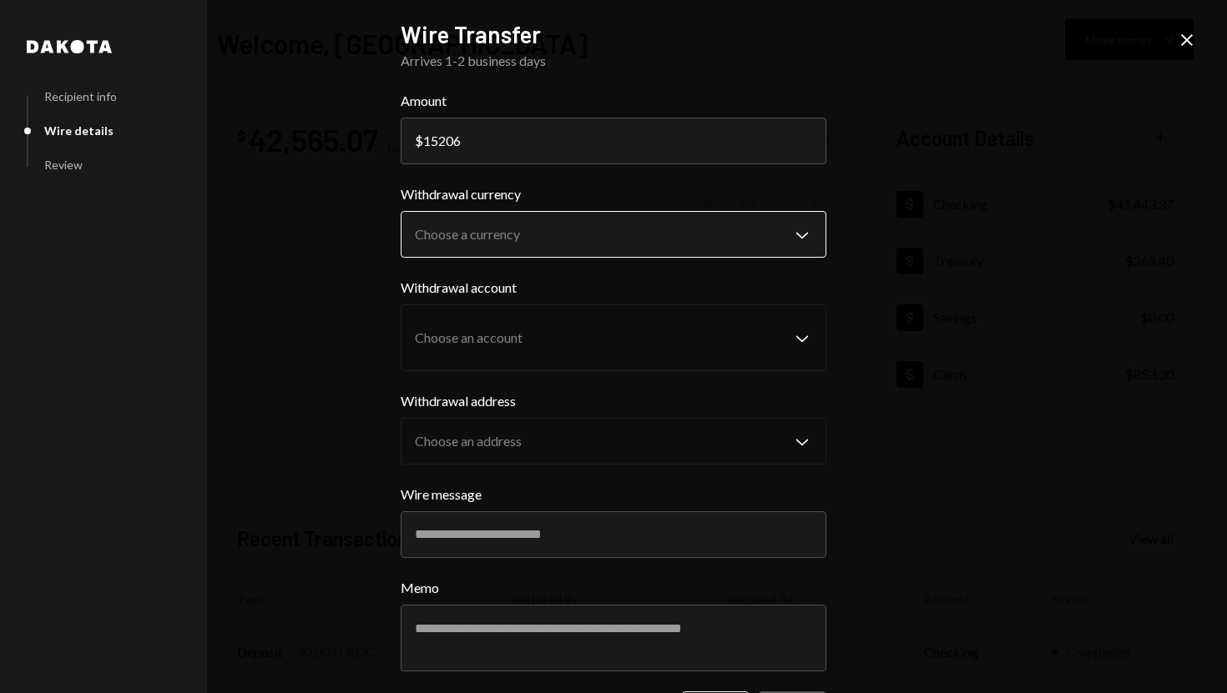
type input "15206"
click at [438, 228] on body "S SPARK TECH HUB Caret Down Home Home Inbox Inbox Activities Transactions Accou…" at bounding box center [613, 346] width 1227 height 693
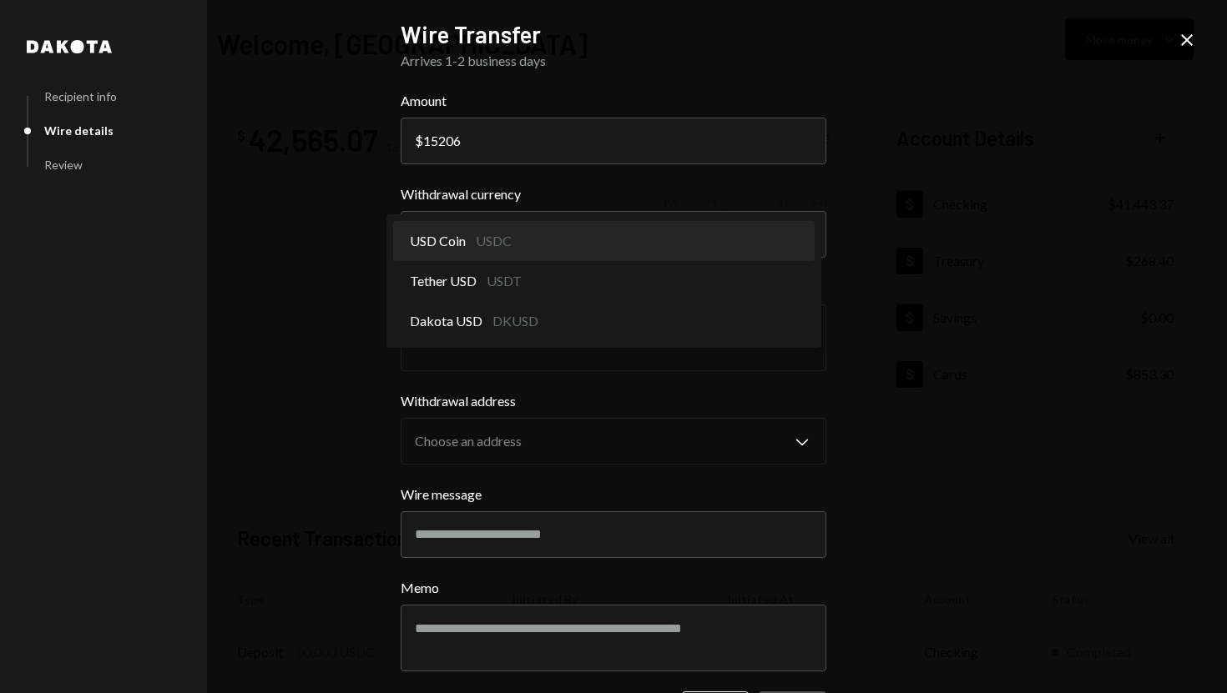
select select "****"
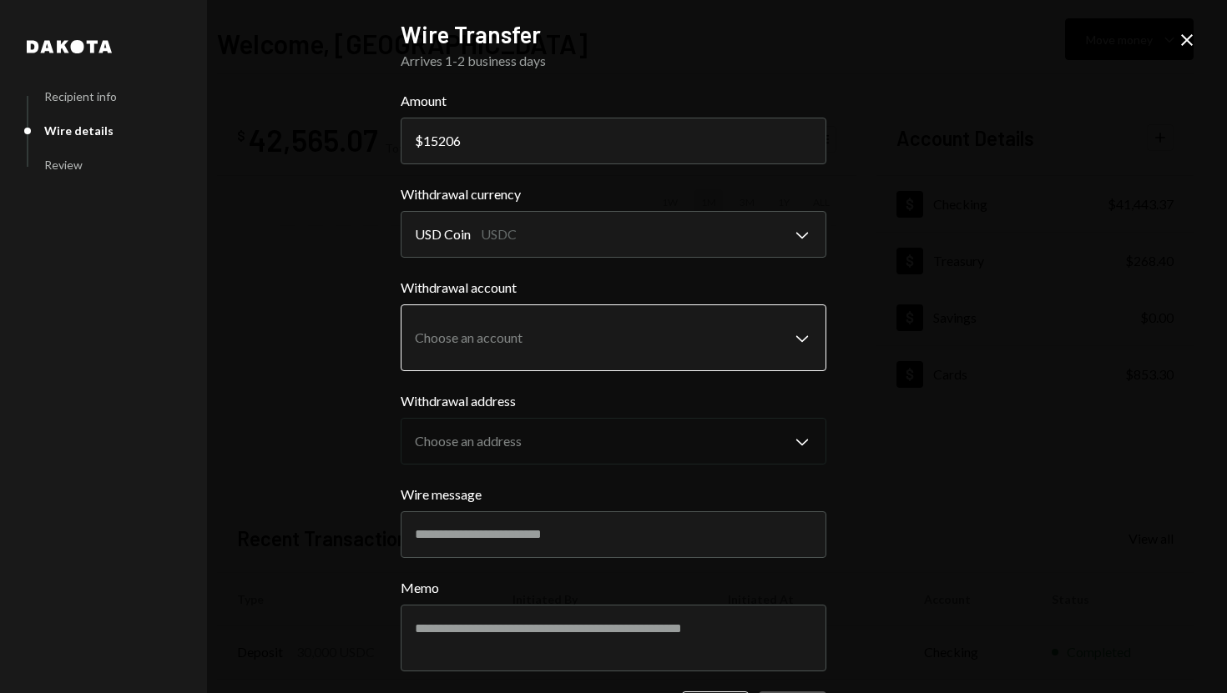
click at [527, 342] on body "S SPARK TECH HUB Caret Down Home Home Inbox Inbox Activities Transactions Accou…" at bounding box center [613, 346] width 1227 height 693
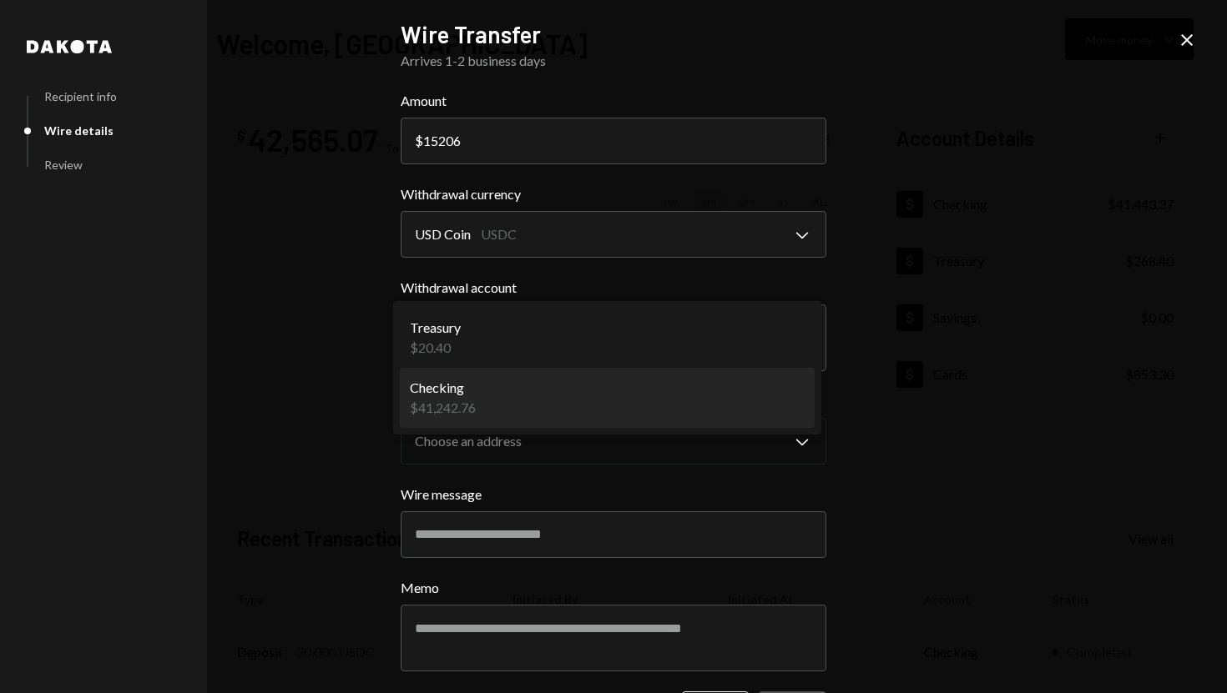
select select "**********"
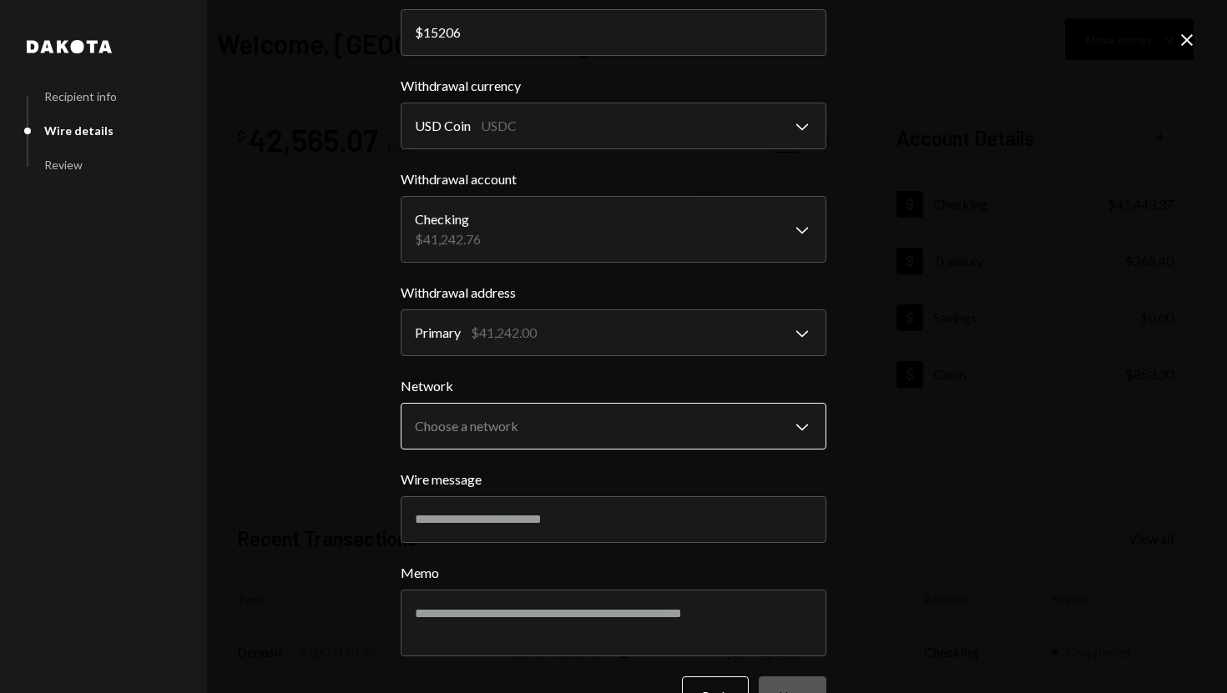
scroll to position [121, 0]
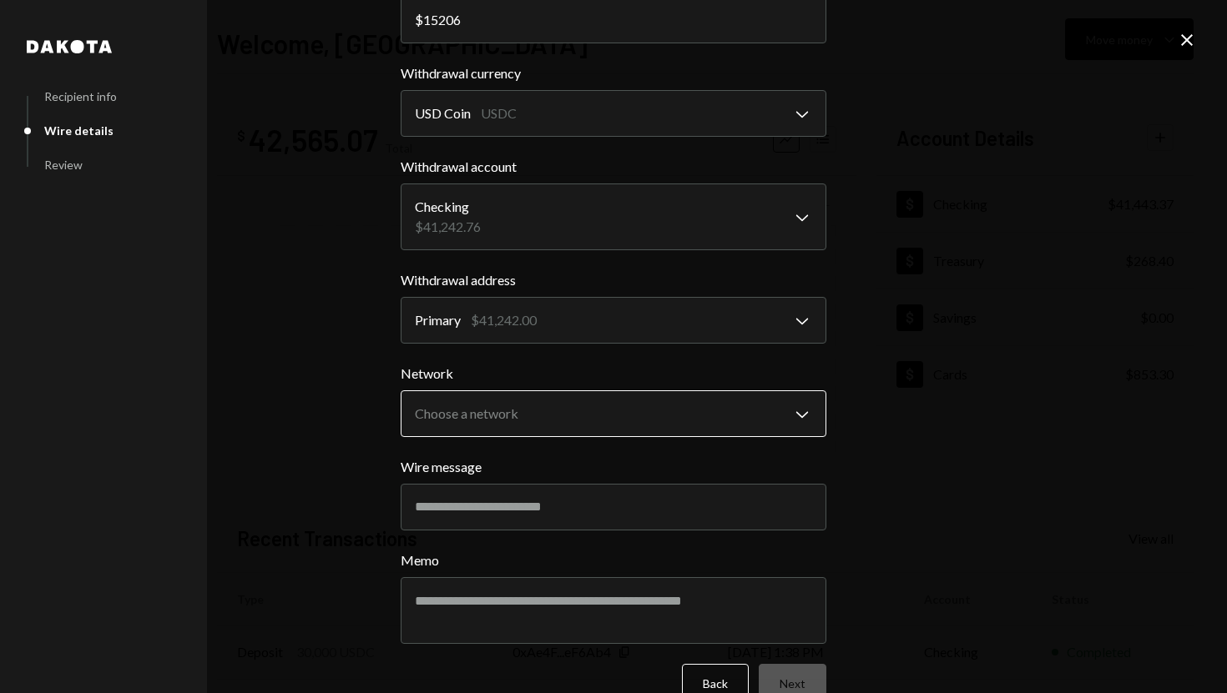
click at [503, 421] on body "S SPARK TECH HUB Caret Down Home Home Inbox Inbox Activities Transactions Accou…" at bounding box center [613, 346] width 1227 height 693
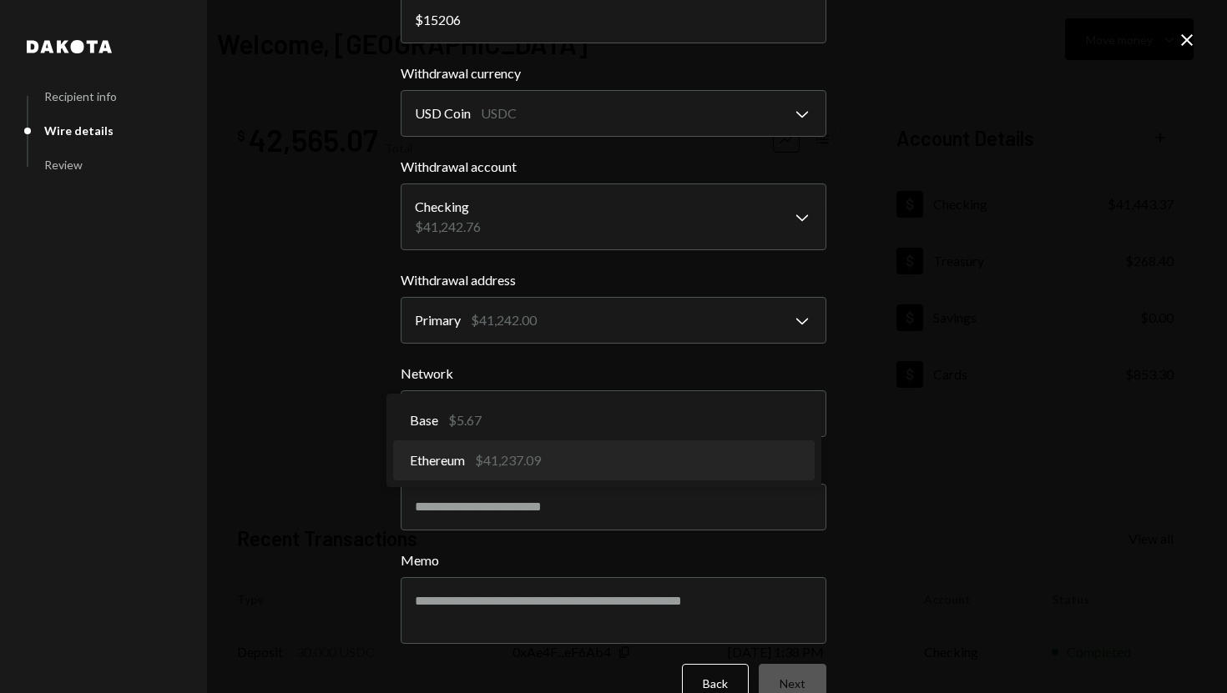
select select "**********"
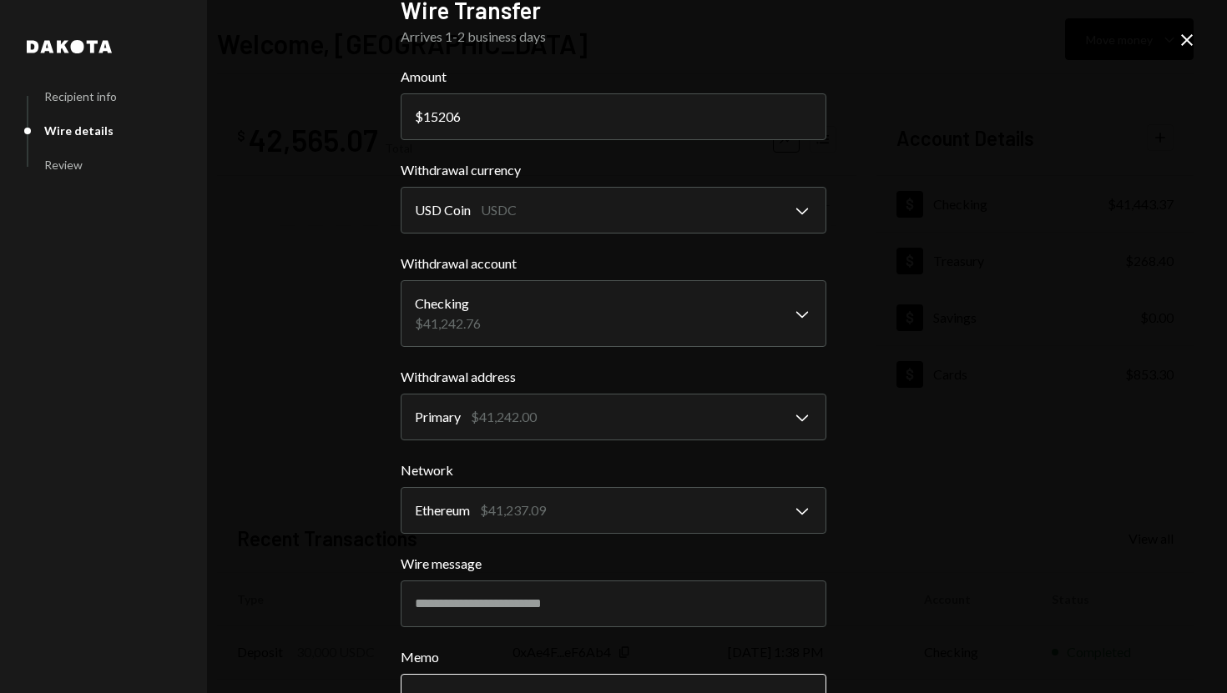
scroll to position [157, 0]
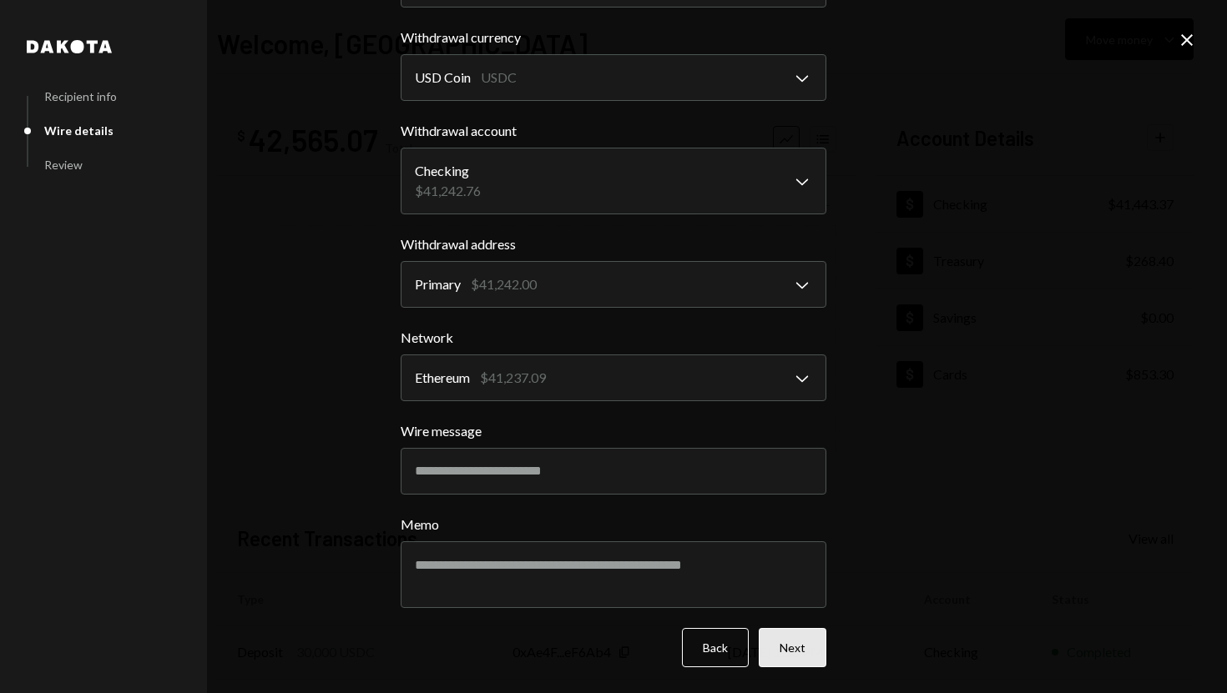
click at [774, 664] on button "Next" at bounding box center [793, 647] width 68 height 39
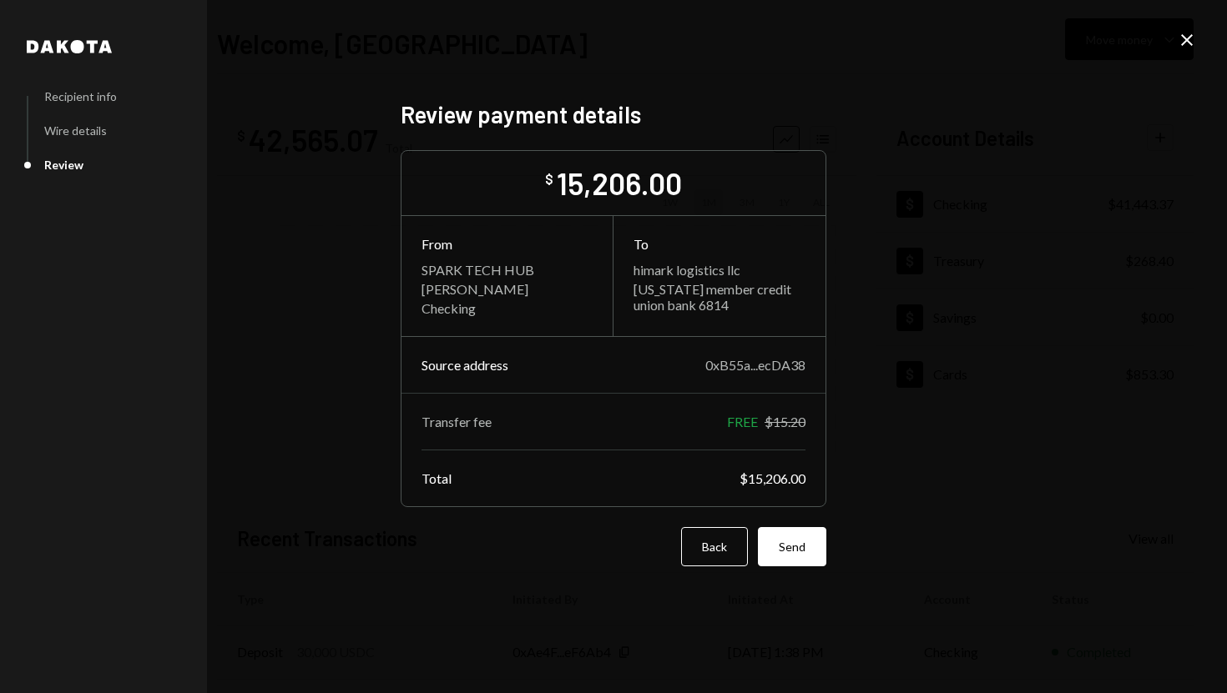
scroll to position [0, 0]
click at [788, 549] on button "Send" at bounding box center [792, 546] width 68 height 39
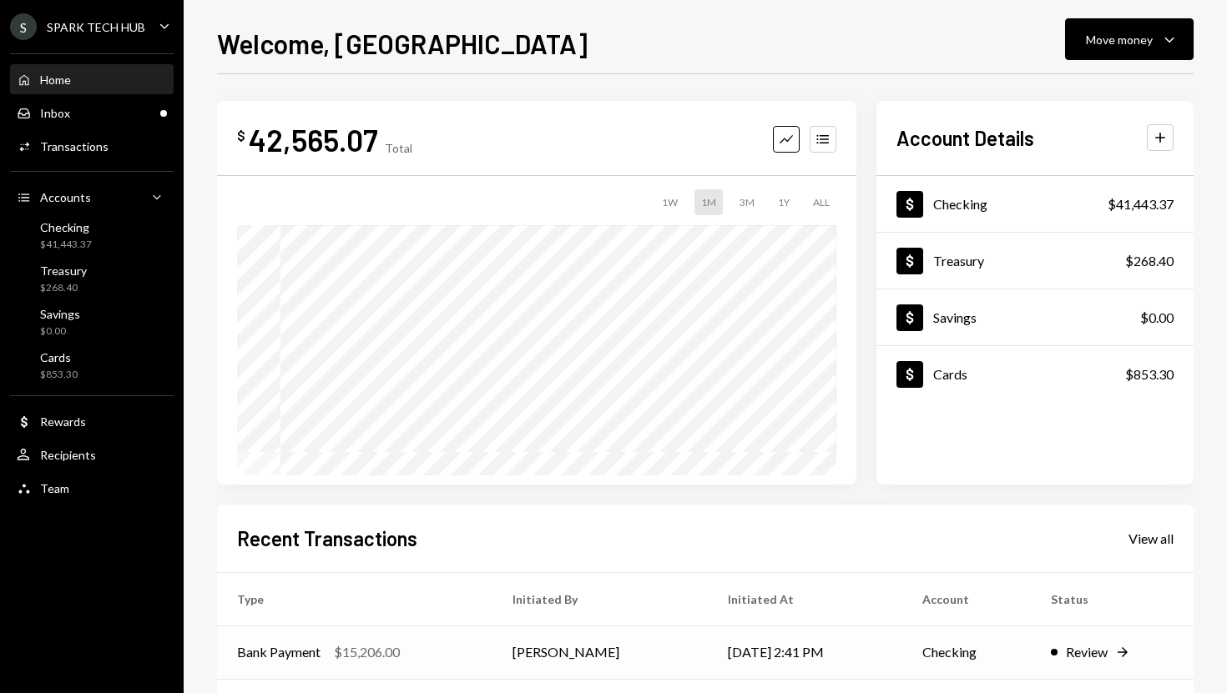
click at [616, 638] on td "Olusola Kolawole" at bounding box center [599, 652] width 215 height 53
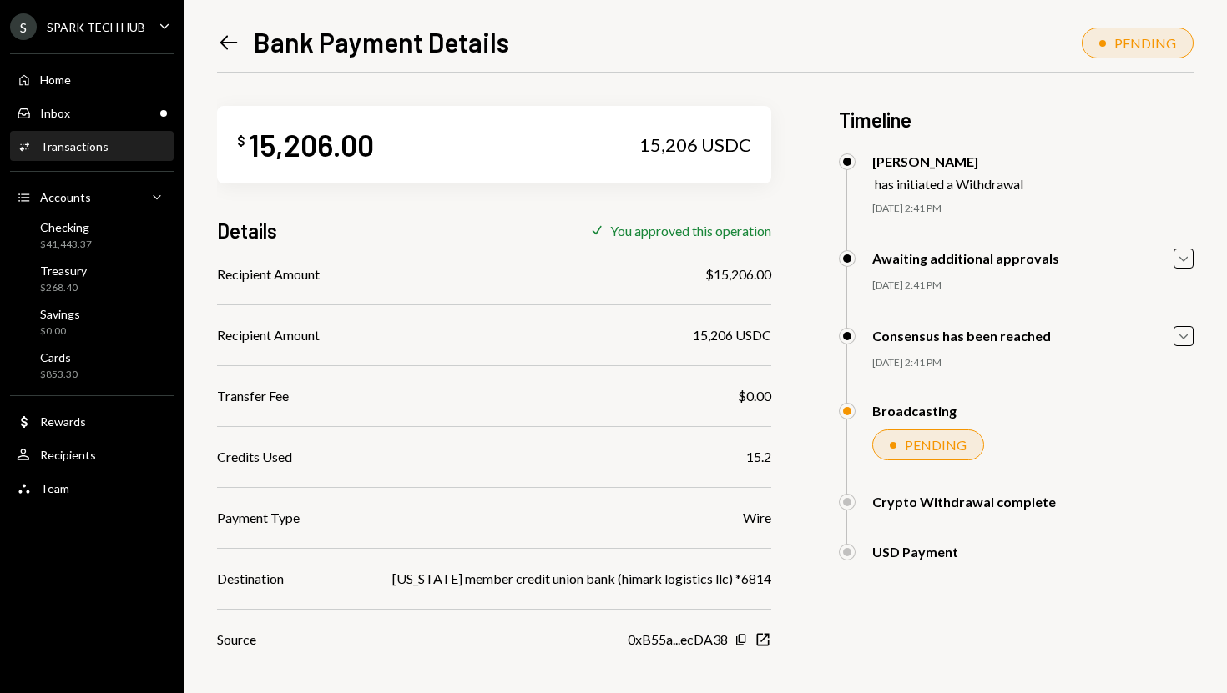
scroll to position [73, 0]
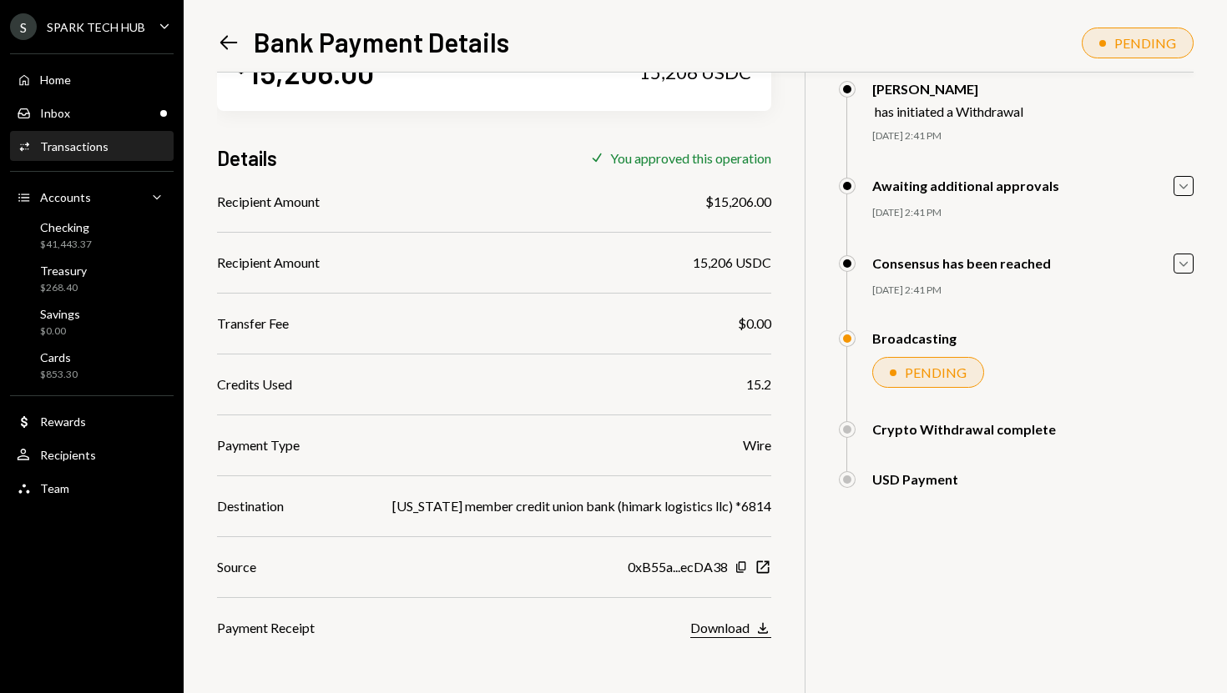
click at [726, 630] on div "Download" at bounding box center [719, 628] width 59 height 16
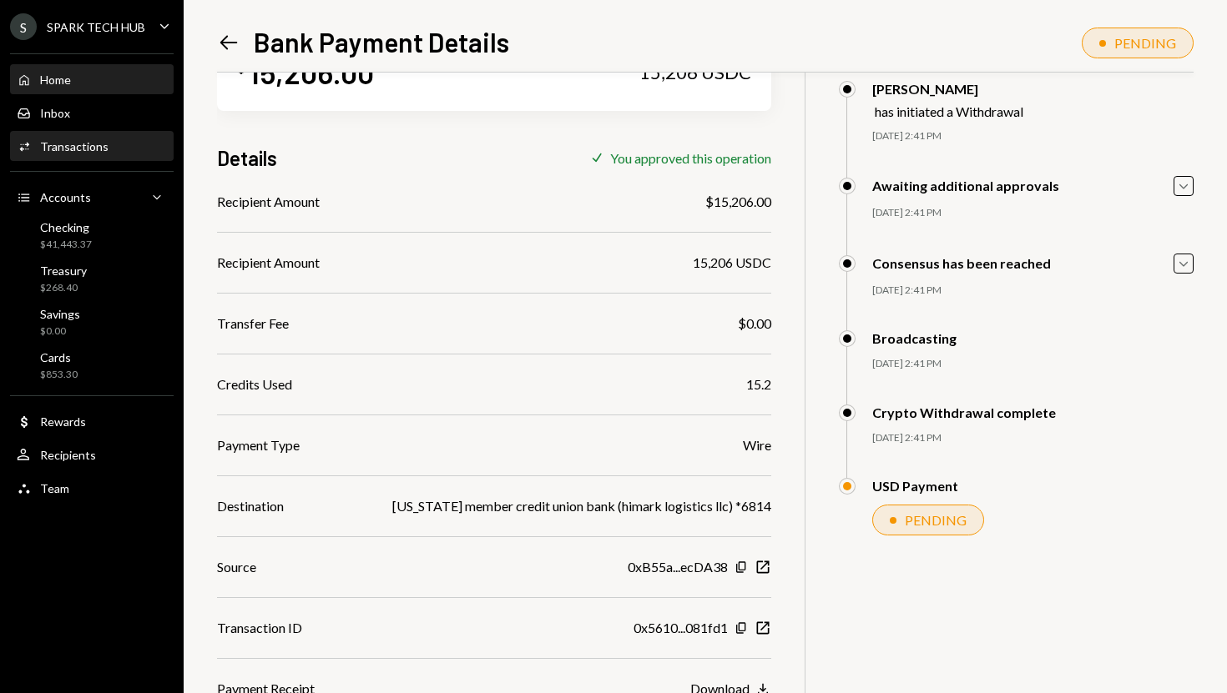
click at [73, 71] on div "Home Home" at bounding box center [92, 80] width 150 height 28
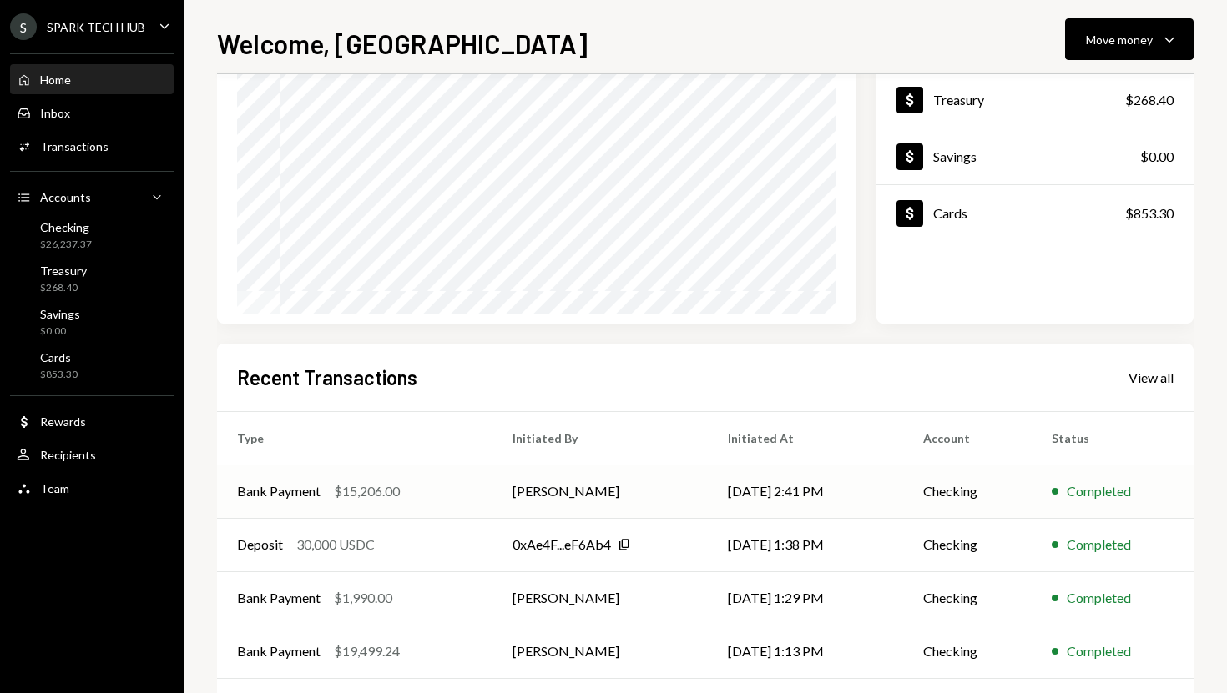
scroll to position [163, 0]
click at [398, 489] on div "$15,206.00" at bounding box center [367, 490] width 66 height 20
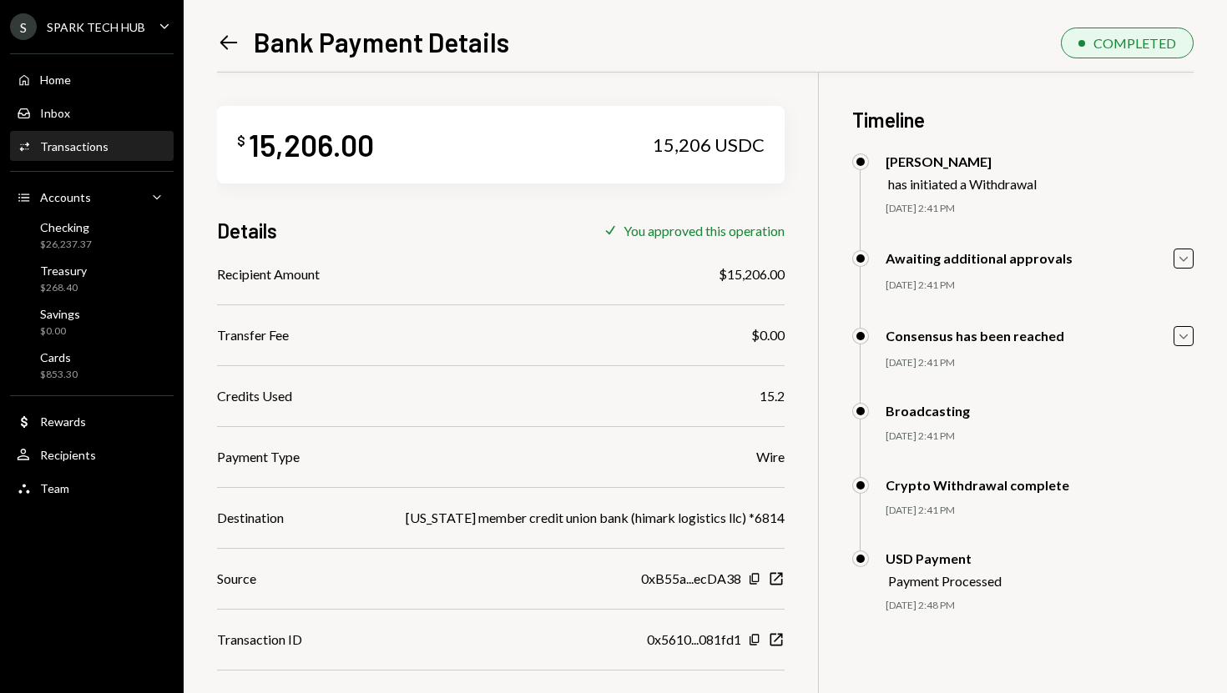
scroll to position [78, 0]
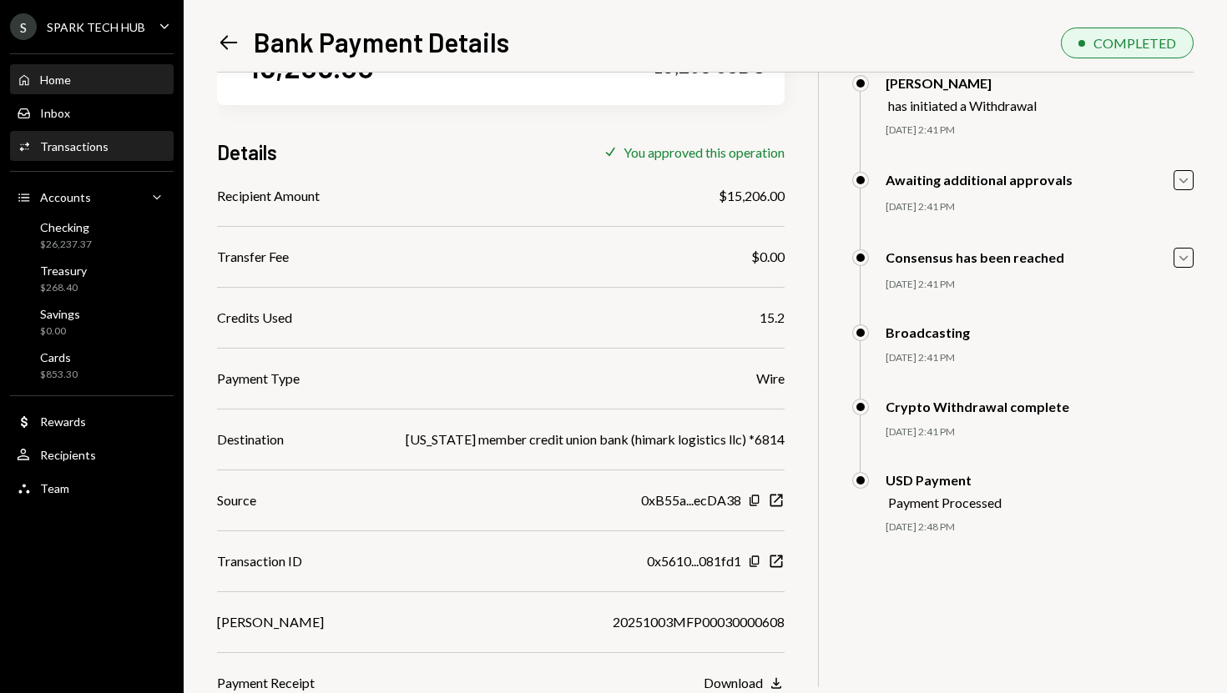
click at [110, 77] on div "Home Home" at bounding box center [92, 80] width 150 height 15
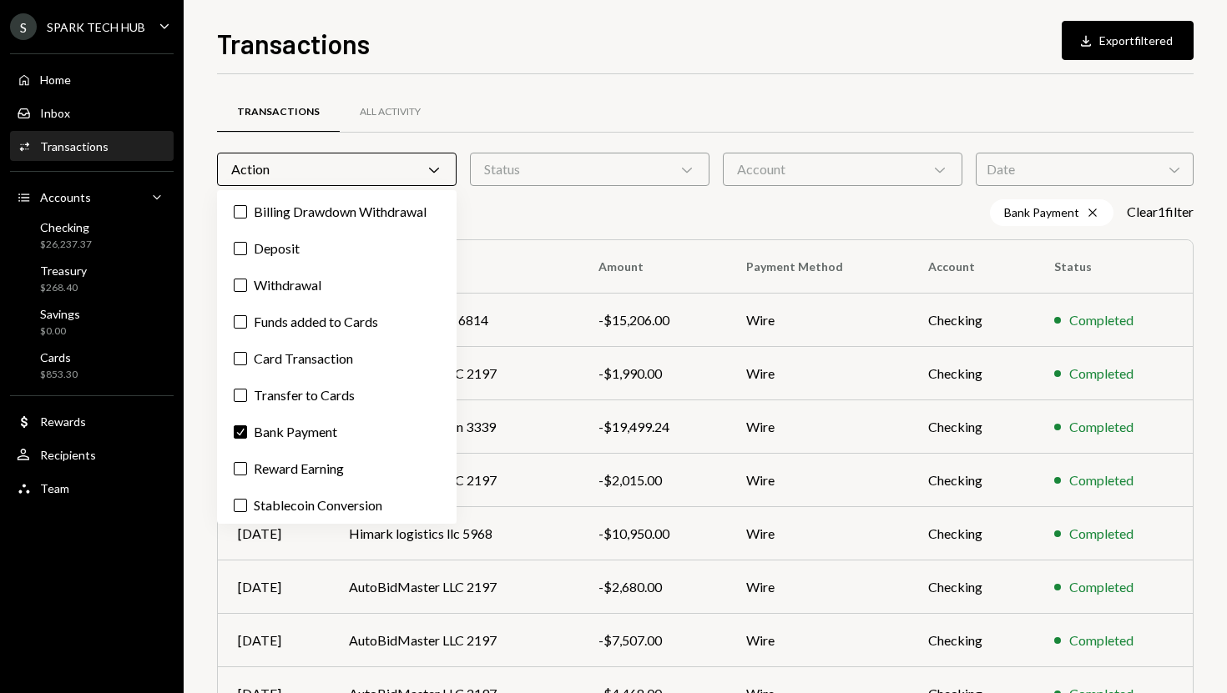
scroll to position [204, 0]
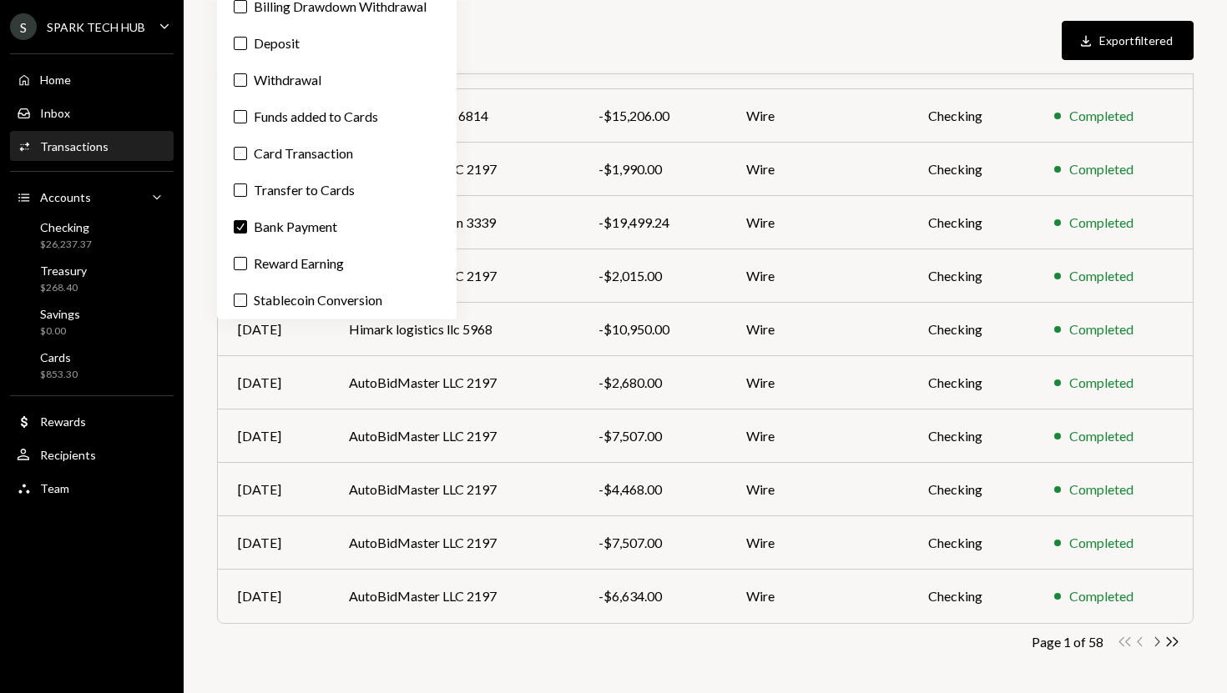
click at [1157, 644] on icon "Chevron Right" at bounding box center [1156, 642] width 16 height 16
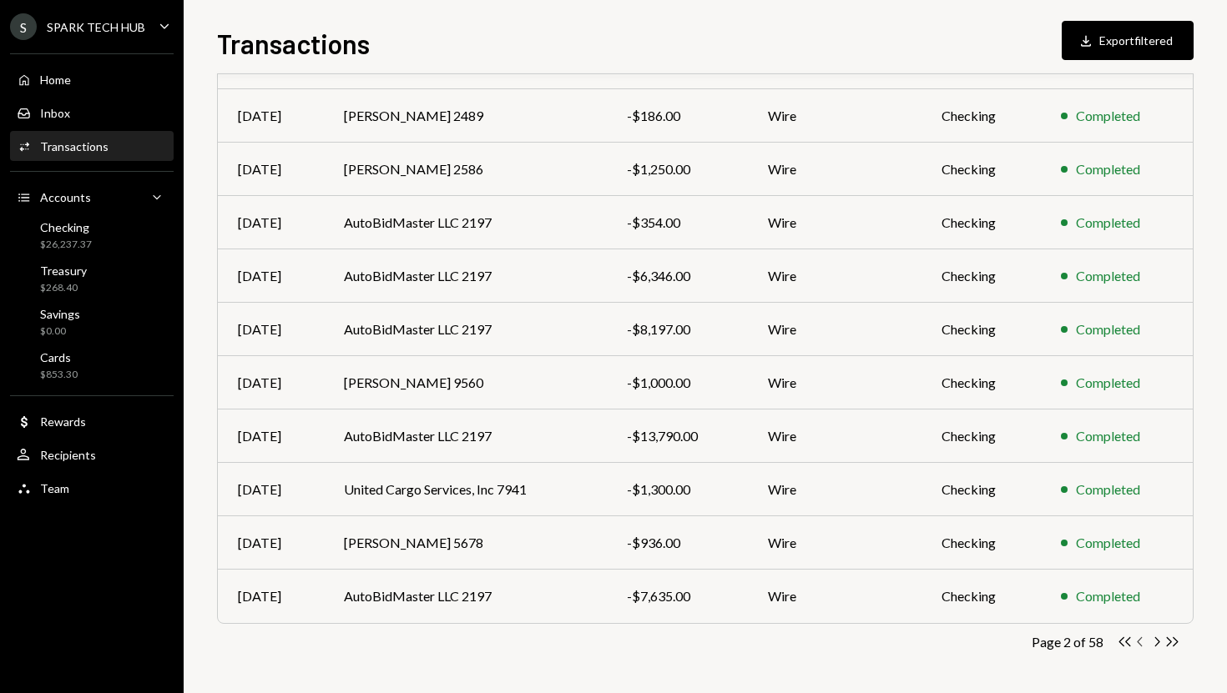
click at [1136, 642] on icon "button" at bounding box center [1138, 642] width 5 height 9
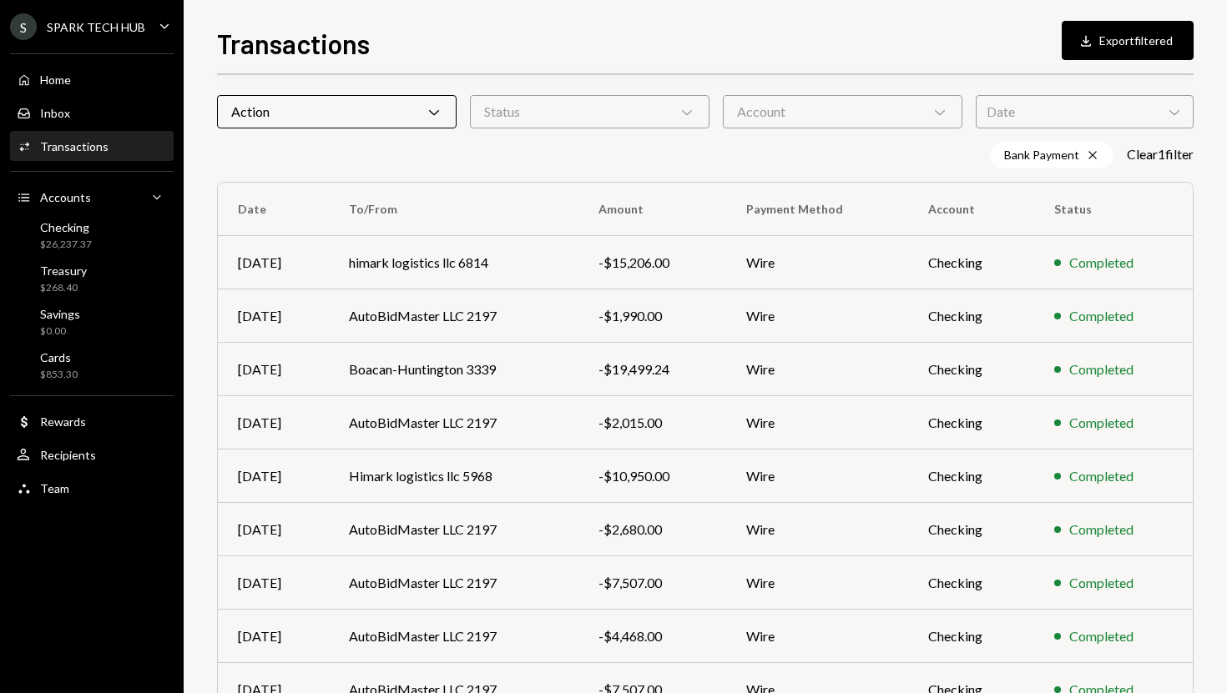
scroll to position [0, 0]
